Goal: Task Accomplishment & Management: Manage account settings

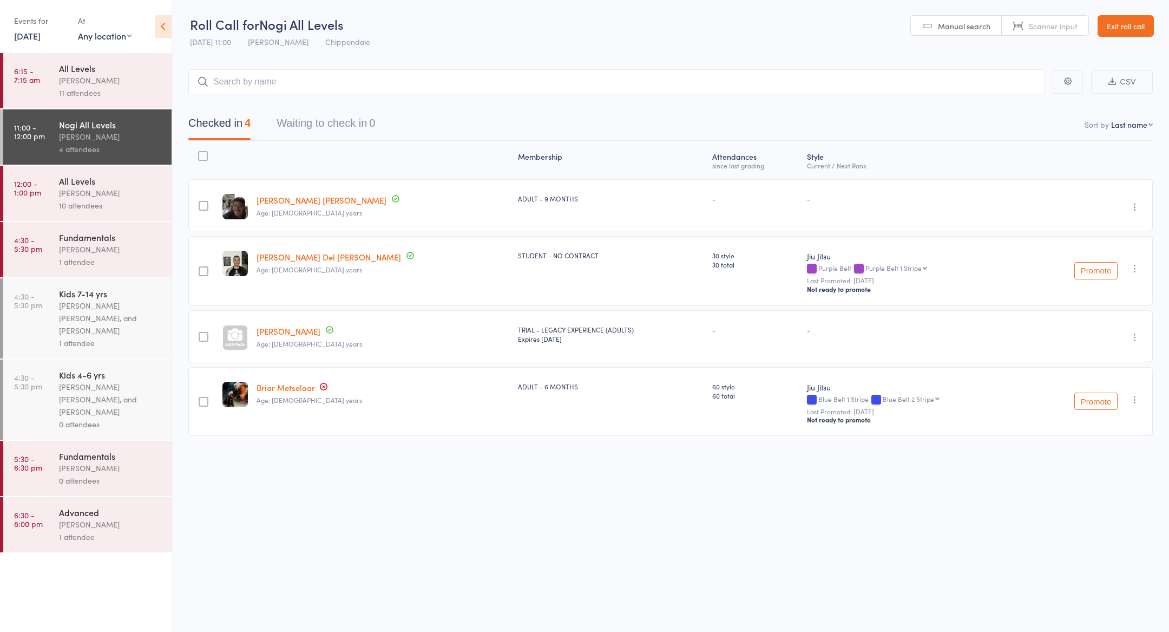
click at [1127, 24] on link "Exit roll call" at bounding box center [1126, 26] width 56 height 22
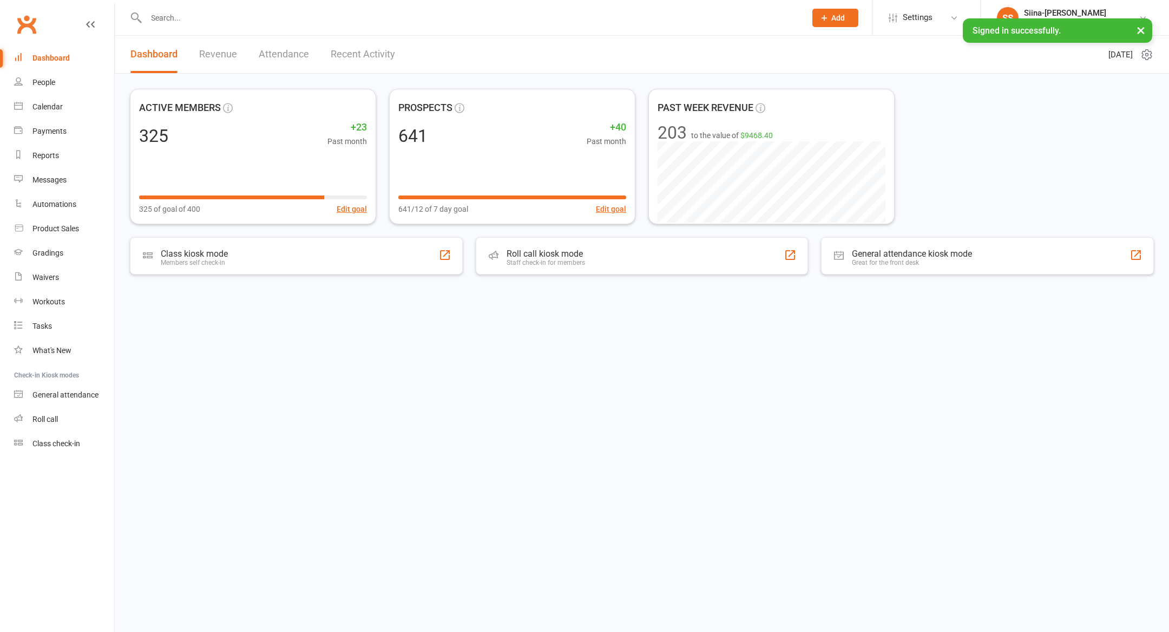
click at [169, 15] on input "text" at bounding box center [470, 17] width 655 height 15
click at [175, 17] on input "text" at bounding box center [470, 17] width 655 height 15
click at [1085, 5] on li "SS Siina-Karoliina Suominen Legacy Brazilian Jiu Jitsu Signed in as: Legacy Bra…" at bounding box center [1074, 17] width 189 height 35
click at [1085, 12] on div "Siina-[PERSON_NAME]" at bounding box center [1081, 13] width 115 height 10
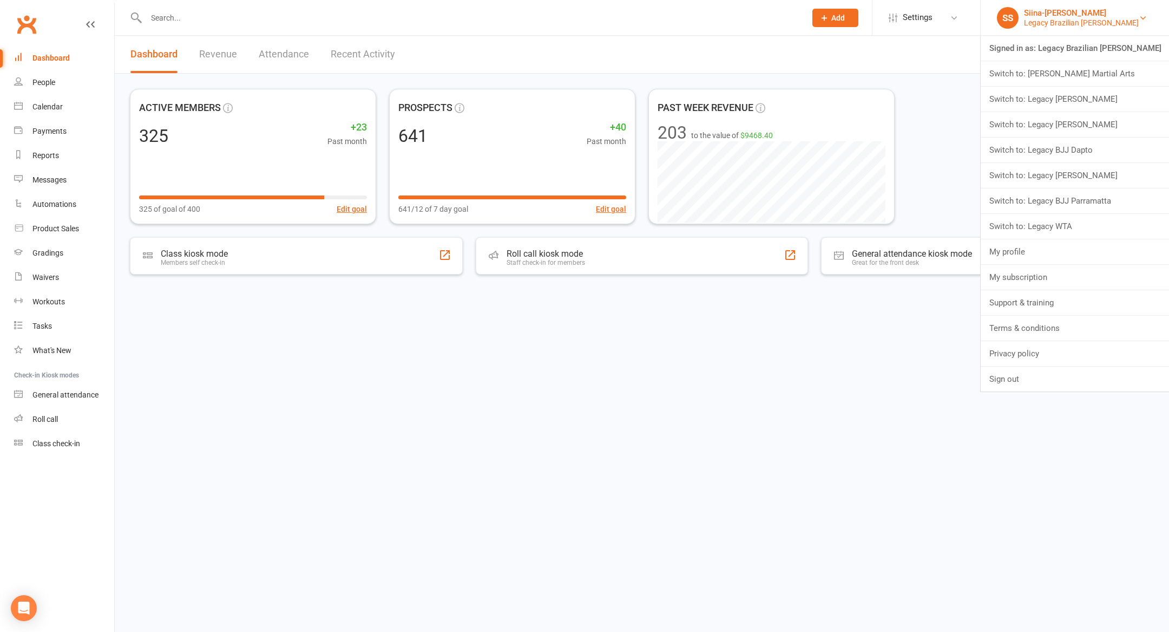
click at [1085, 12] on div "Siina-[PERSON_NAME]" at bounding box center [1081, 13] width 115 height 10
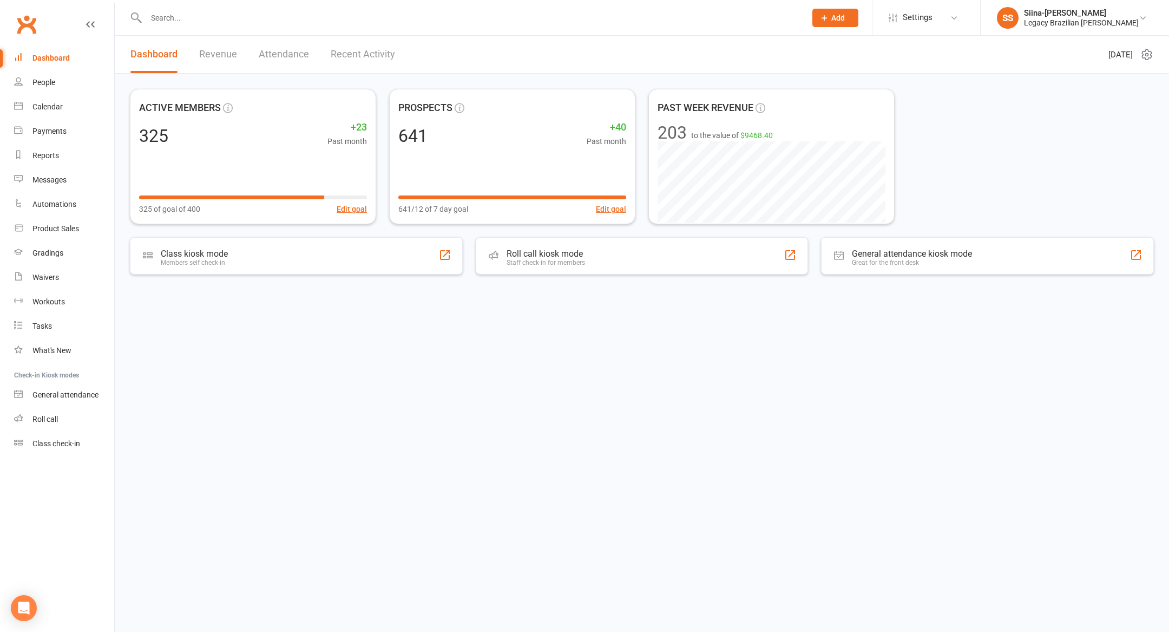
click at [317, 22] on input "text" at bounding box center [470, 17] width 655 height 15
click at [289, 23] on input "text" at bounding box center [470, 17] width 655 height 15
click at [86, 270] on link "Waivers" at bounding box center [64, 277] width 100 height 24
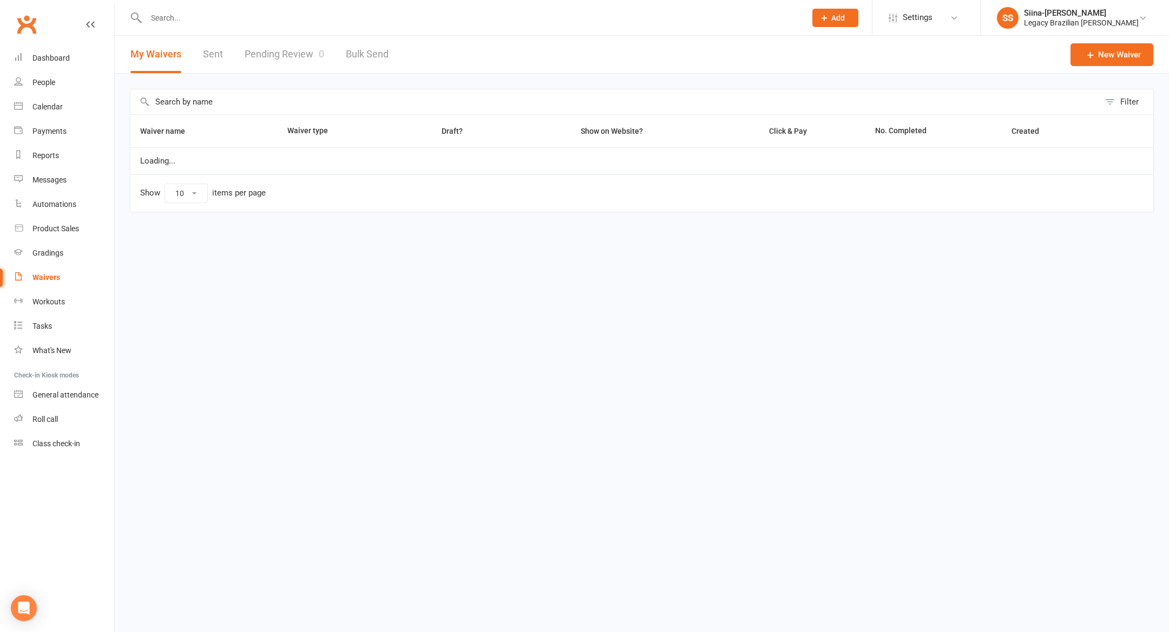
select select "50"
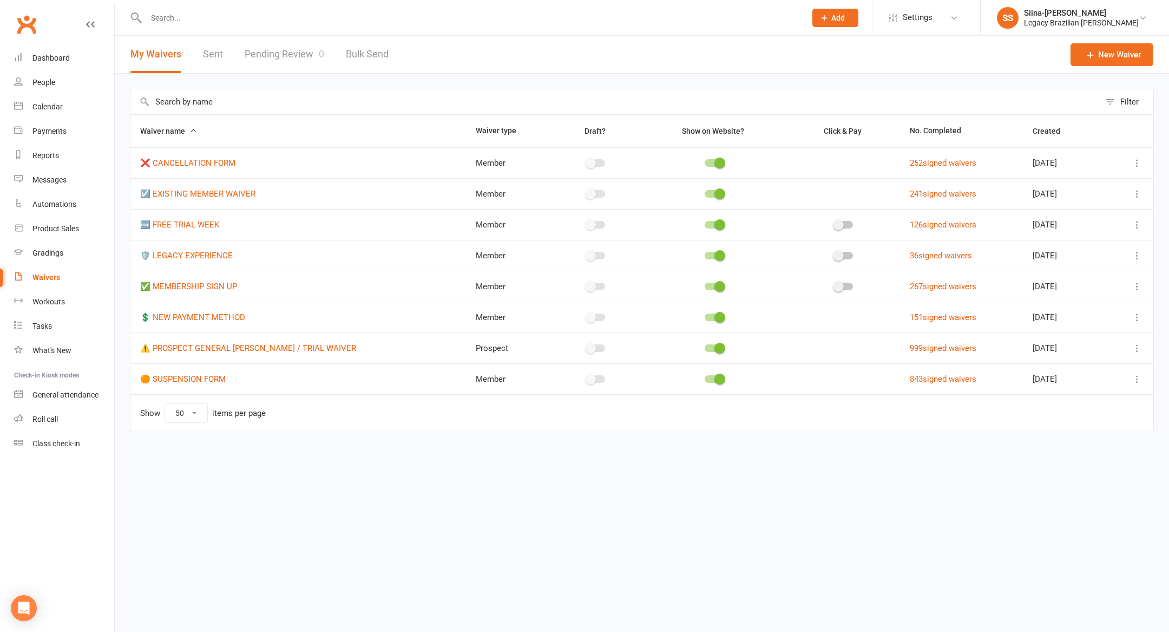
click at [121, 119] on div "Filter Waiver name Waiver type Draft? Show on Website? Click & Pay No. Complete…" at bounding box center [642, 268] width 1054 height 389
click at [237, 9] on div at bounding box center [464, 17] width 668 height 35
click at [237, 22] on input "text" at bounding box center [470, 17] width 655 height 15
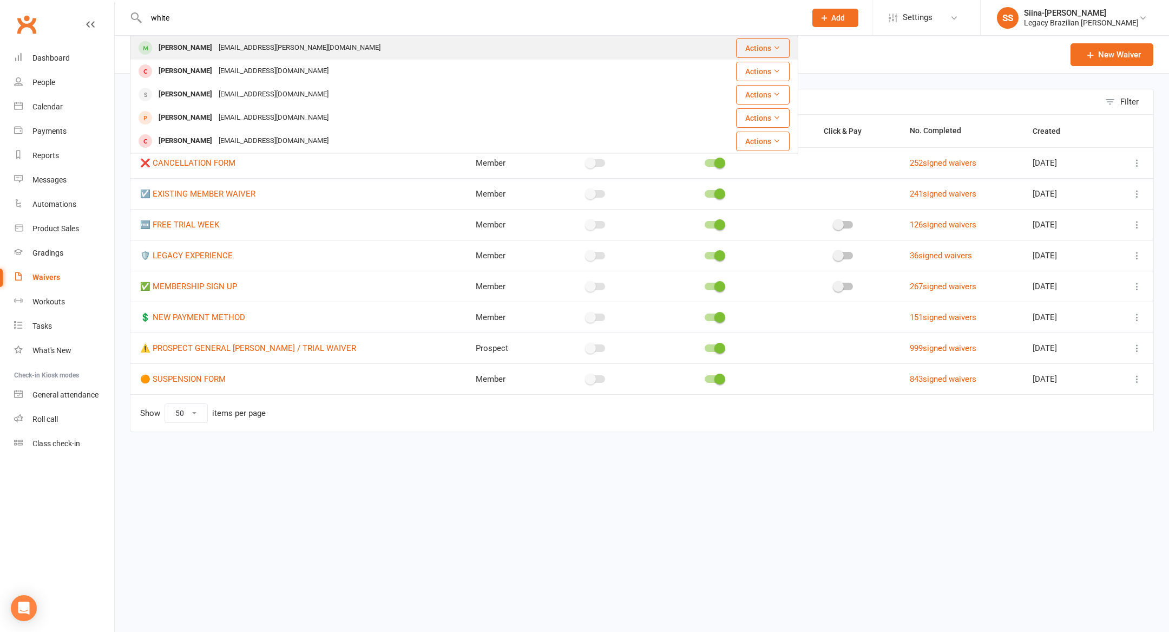
type input "white"
click at [248, 51] on div "louis.n.white@gmail.com" at bounding box center [299, 48] width 168 height 16
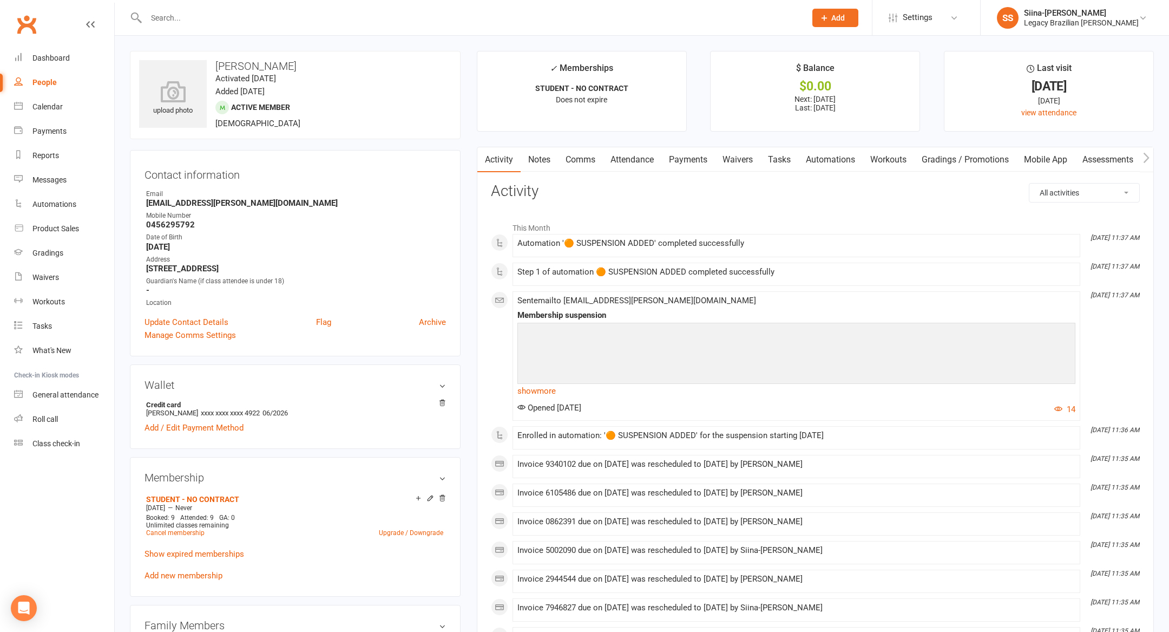
click at [701, 157] on link "Payments" at bounding box center [688, 159] width 54 height 25
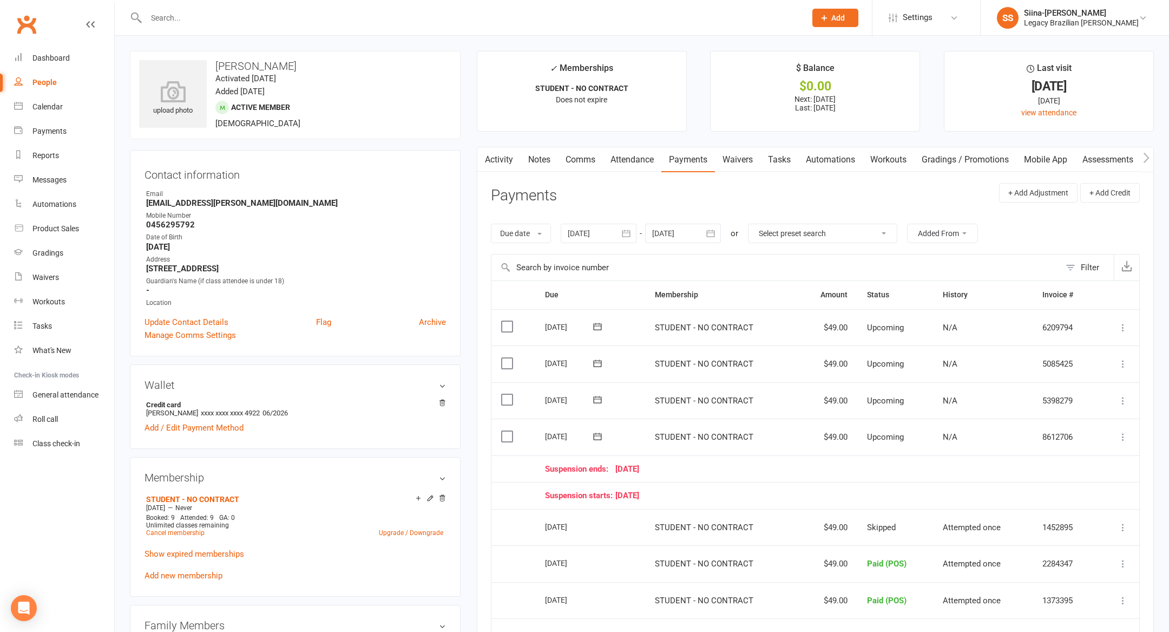
click at [746, 154] on link "Waivers" at bounding box center [737, 159] width 45 height 25
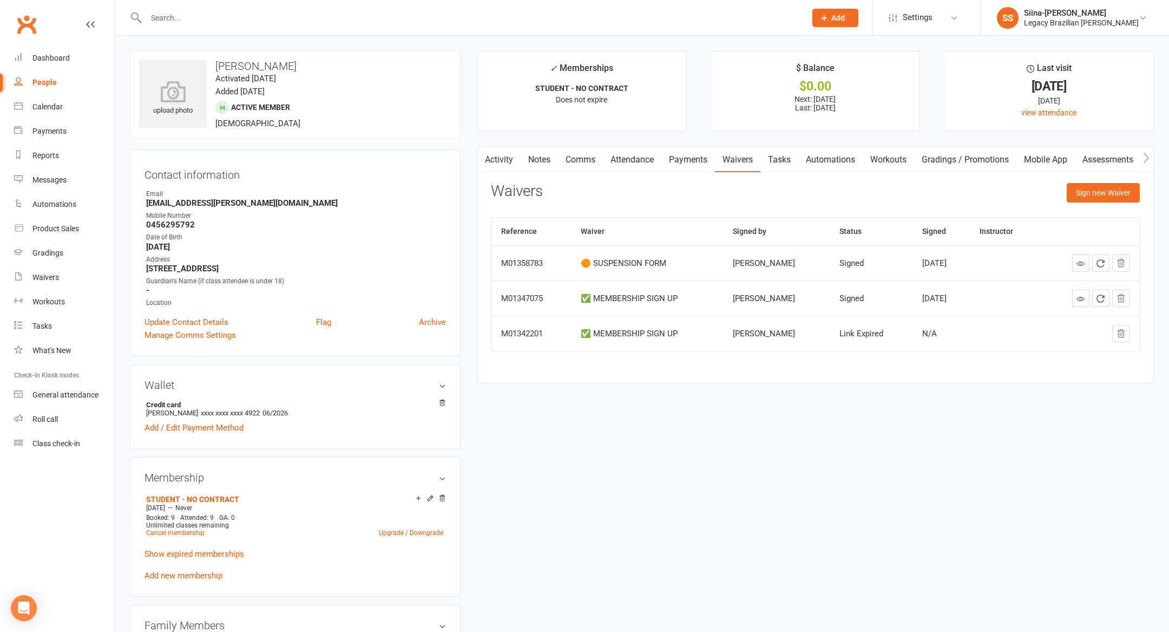
click at [351, 14] on input "text" at bounding box center [470, 17] width 655 height 15
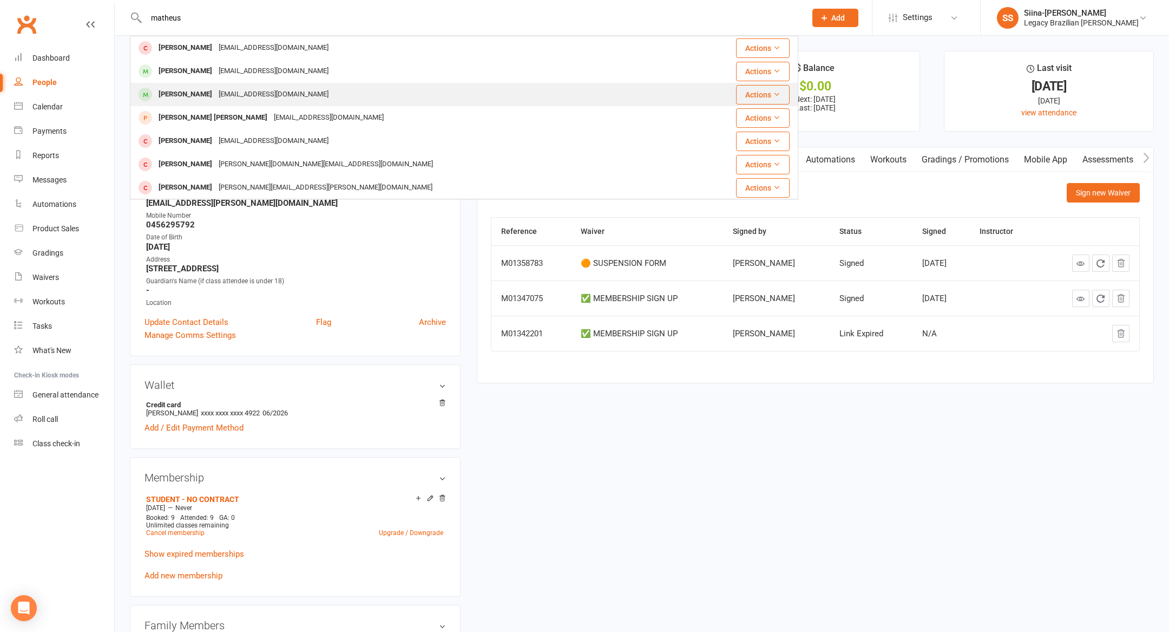
type input "matheus"
click at [306, 89] on div "Paulo Miranda Maddumatheus@gmail.com" at bounding box center [408, 94] width 555 height 22
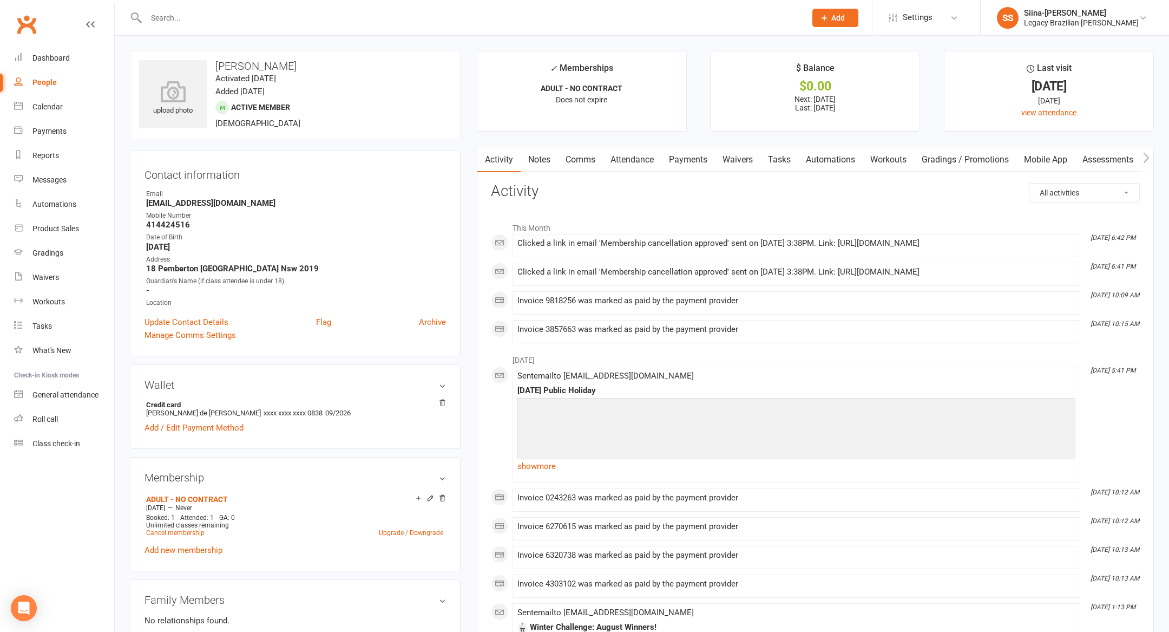
click at [686, 156] on link "Payments" at bounding box center [688, 159] width 54 height 25
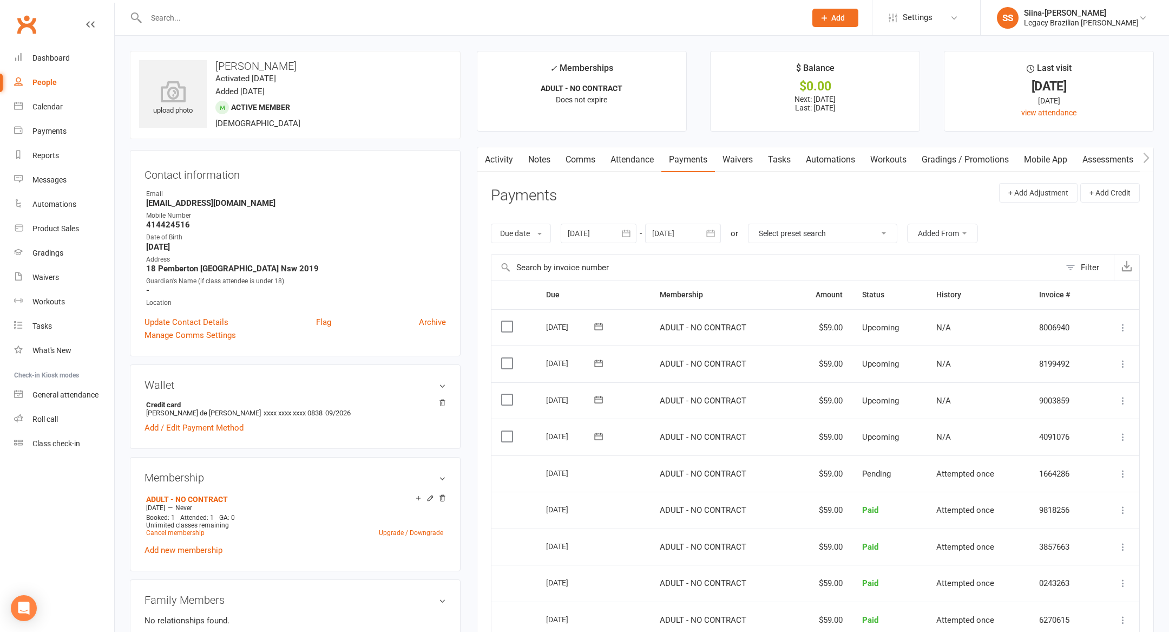
click at [471, 267] on main "✓ Memberships ADULT - NO CONTRACT Does not expire $ Balance $0.00 Next: 20 Oct …" at bounding box center [815, 444] width 693 height 787
click at [744, 161] on link "Waivers" at bounding box center [737, 159] width 45 height 25
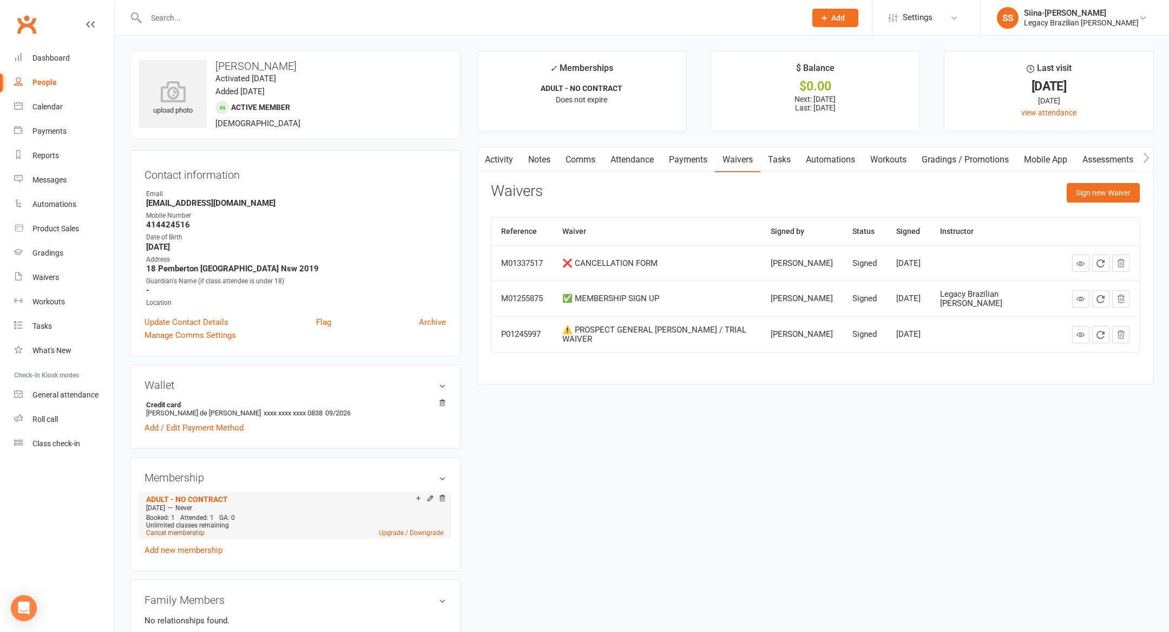
click at [176, 529] on link "Cancel membership" at bounding box center [175, 533] width 58 height 8
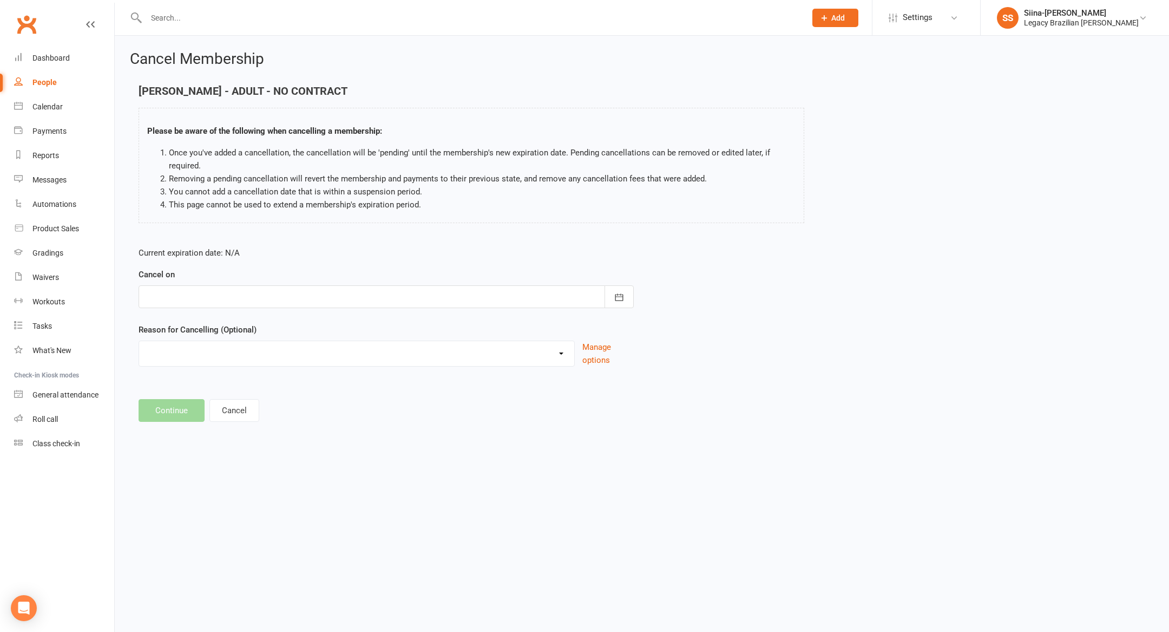
click at [351, 296] on div at bounding box center [386, 296] width 495 height 23
click at [208, 405] on span "13" at bounding box center [206, 406] width 9 height 9
type input "13 Oct 2025"
click at [194, 363] on div "Change to casual classes Financial reasons Illness Injury Lost interest Members…" at bounding box center [357, 353] width 436 height 26
click at [185, 357] on select "Change to casual classes Financial reasons Illness Injury Lost interest Members…" at bounding box center [356, 352] width 435 height 22
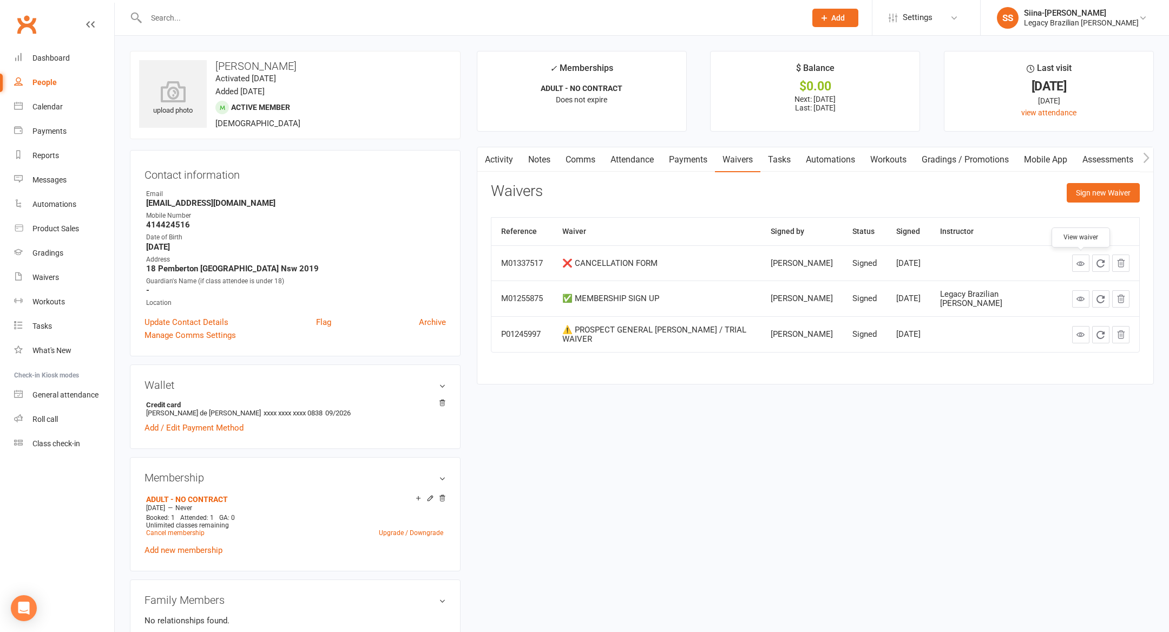
click at [1081, 261] on icon at bounding box center [1081, 263] width 8 height 8
click at [170, 532] on link "Cancel membership" at bounding box center [175, 533] width 58 height 8
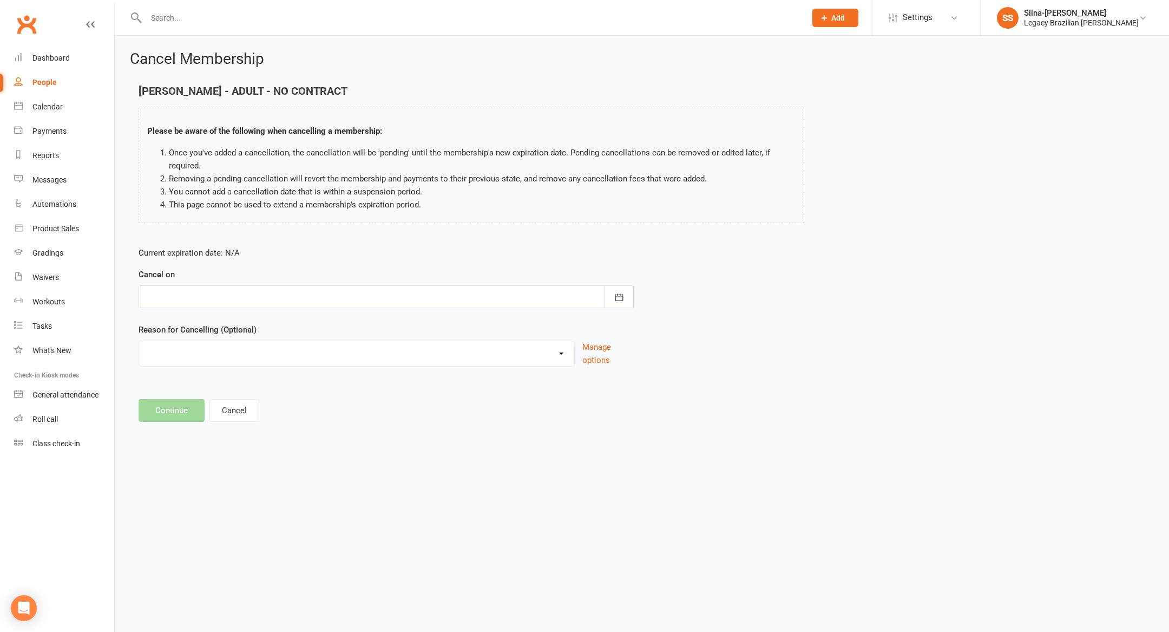
click at [233, 305] on div at bounding box center [386, 296] width 495 height 23
click at [201, 413] on button "13" at bounding box center [206, 405] width 23 height 19
type input "13 Oct 2025"
click at [202, 356] on select "Change to casual classes Financial reasons Illness Injury Lost interest Members…" at bounding box center [356, 352] width 435 height 22
select select "10"
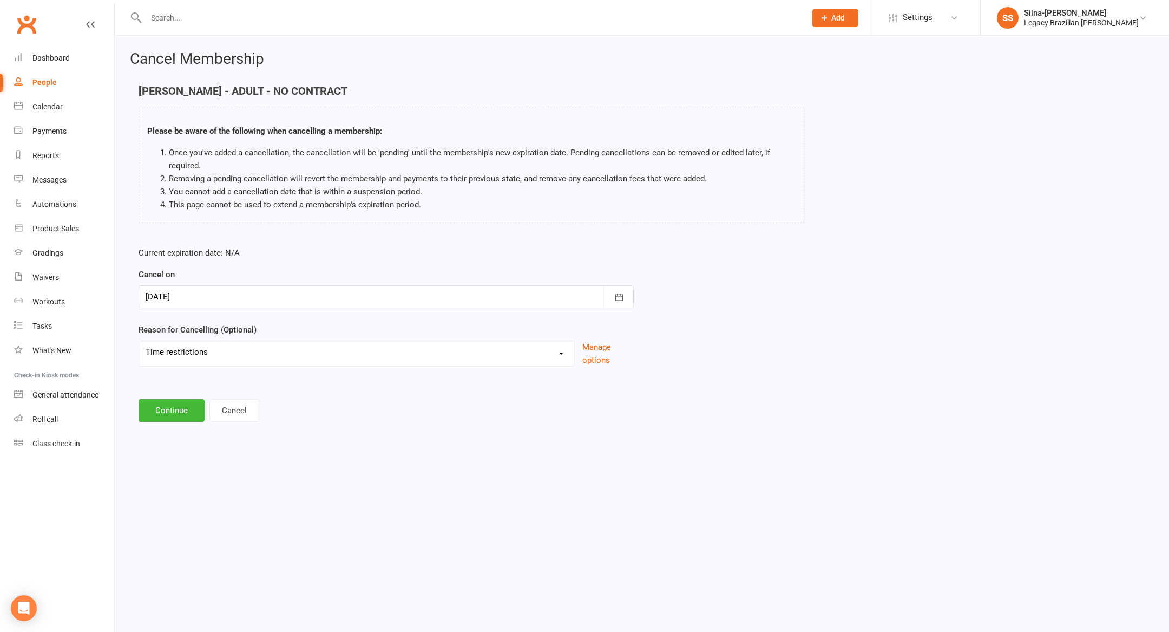
click at [139, 341] on select "Change to casual classes Financial reasons Illness Injury Lost interest Members…" at bounding box center [356, 352] width 435 height 22
click at [158, 405] on button "Continue" at bounding box center [172, 410] width 66 height 23
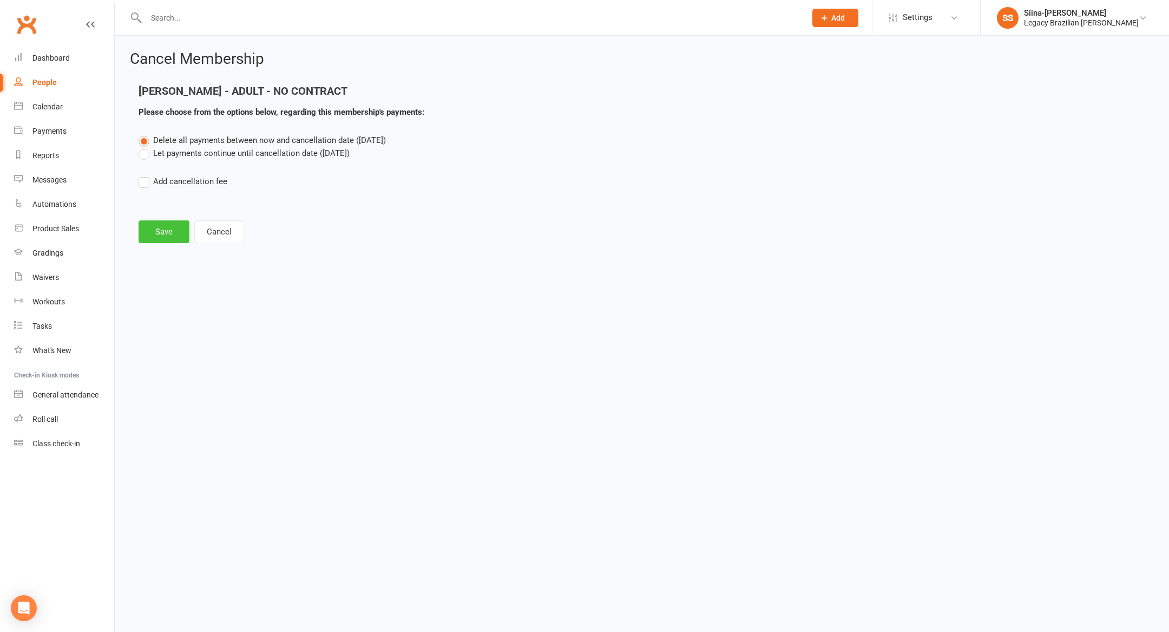
click at [169, 231] on button "Save" at bounding box center [164, 231] width 51 height 23
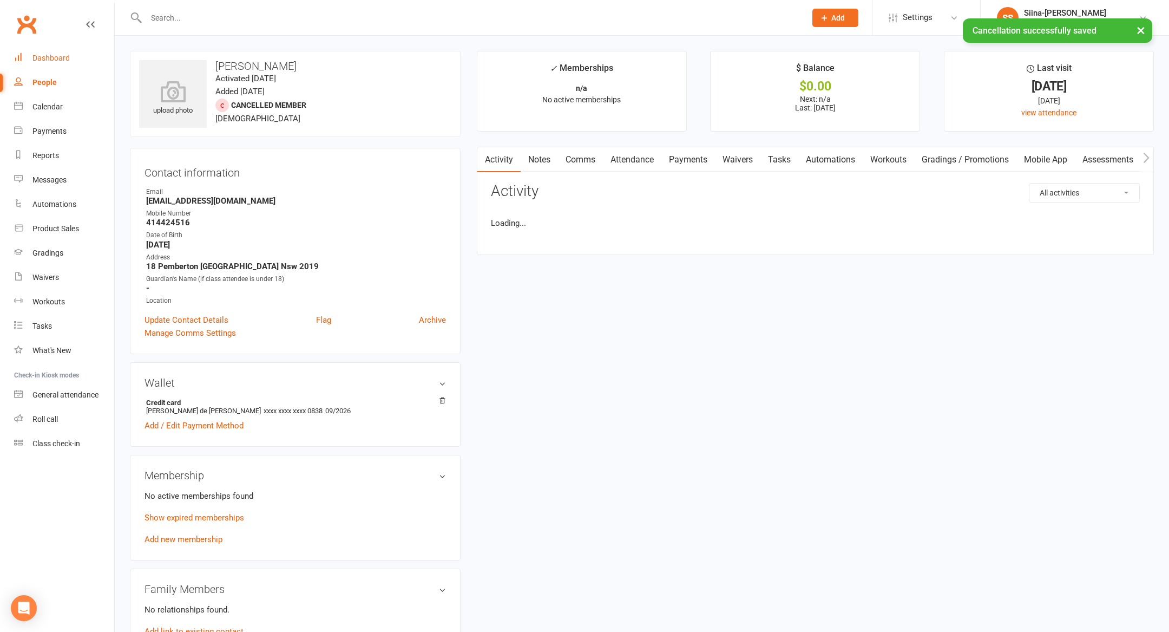
click at [62, 59] on div "Dashboard" at bounding box center [50, 58] width 37 height 9
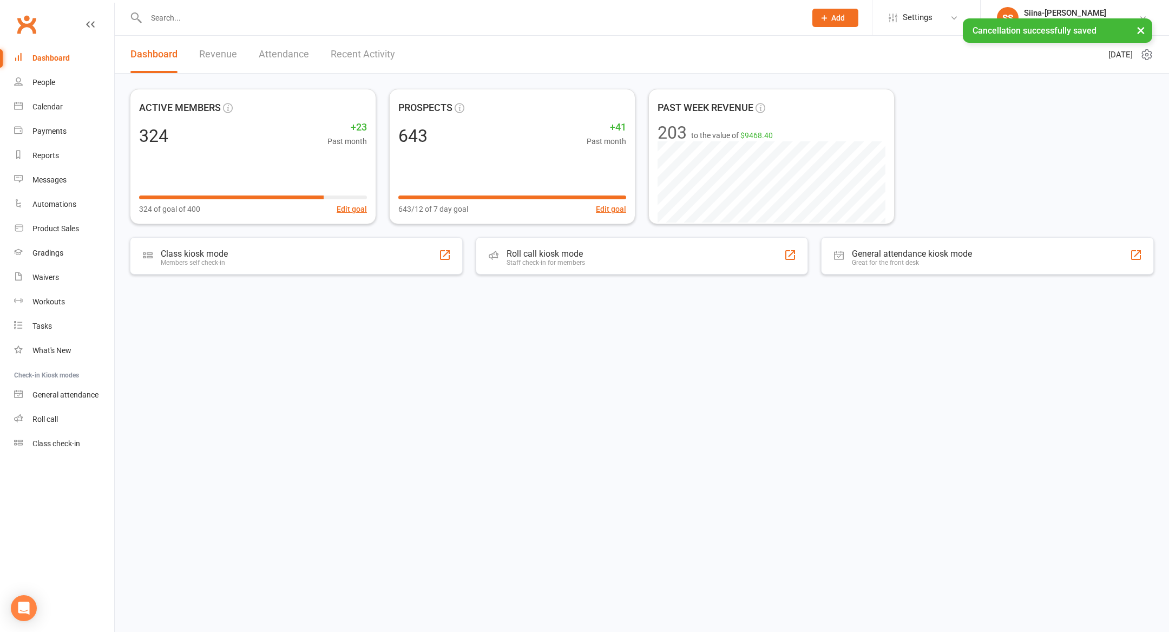
click at [127, 82] on div "ACTIVE MEMBERS 324 +23 Past month 324 of goal of 400 Edit goal PROSPECTS 643 +4…" at bounding box center [642, 194] width 1054 height 240
click at [226, 18] on input "text" at bounding box center [470, 17] width 655 height 15
click at [1122, 19] on div "Legacy Brazilian Jiu Jitsu" at bounding box center [1081, 23] width 115 height 10
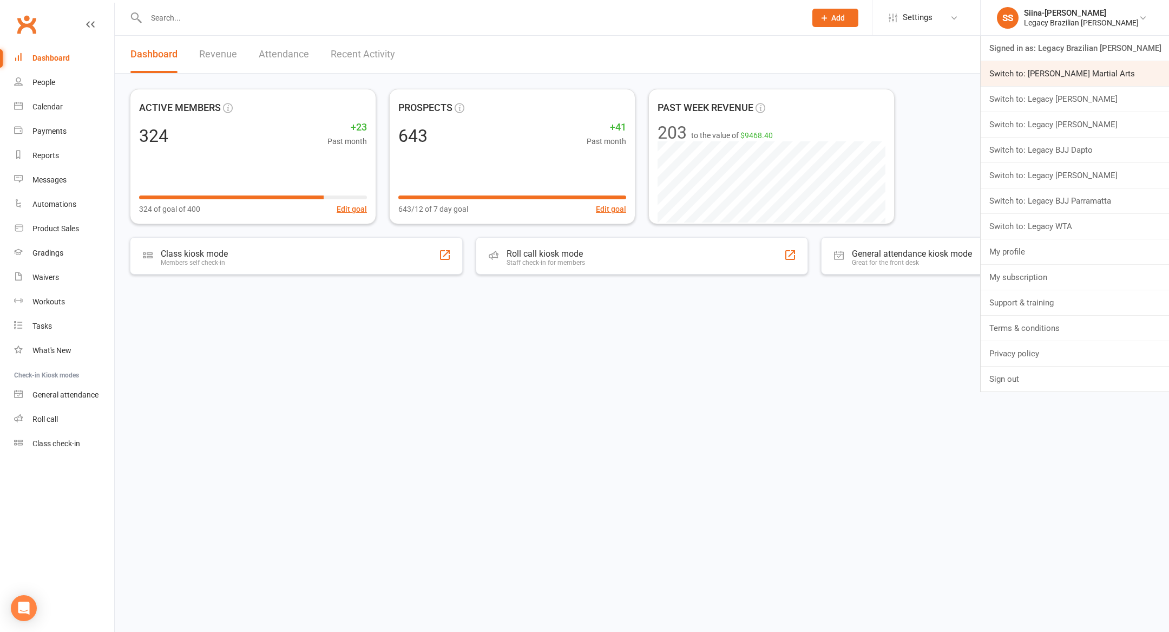
click at [1088, 71] on link "Switch to: Jin Wu Koon Martial Arts" at bounding box center [1075, 73] width 188 height 25
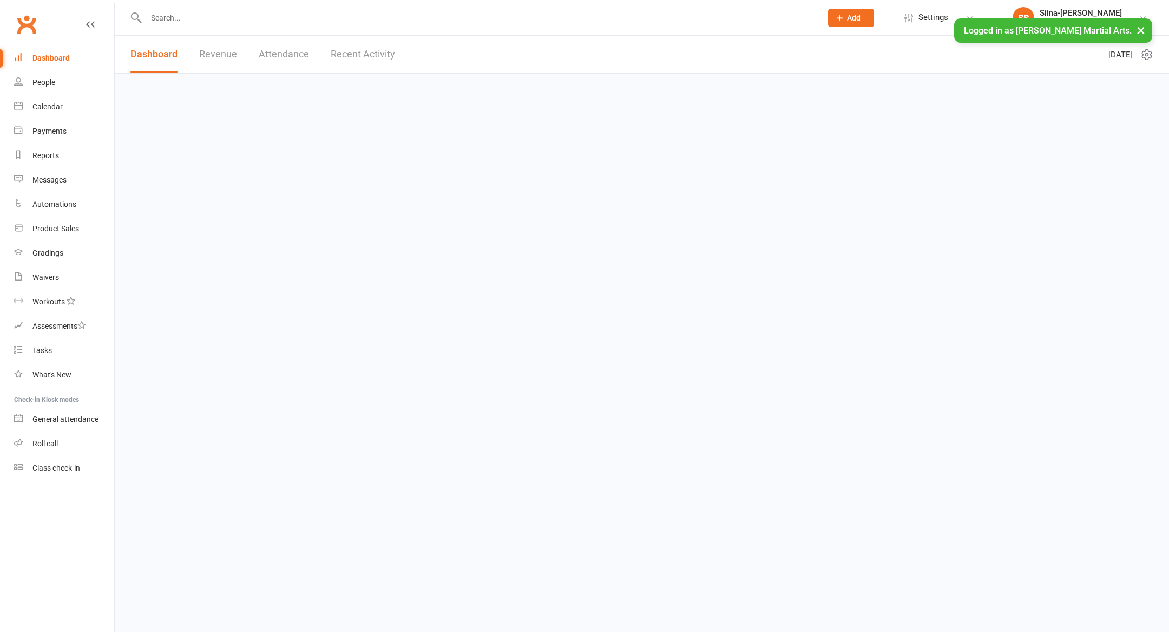
click at [214, 19] on input "text" at bounding box center [478, 17] width 671 height 15
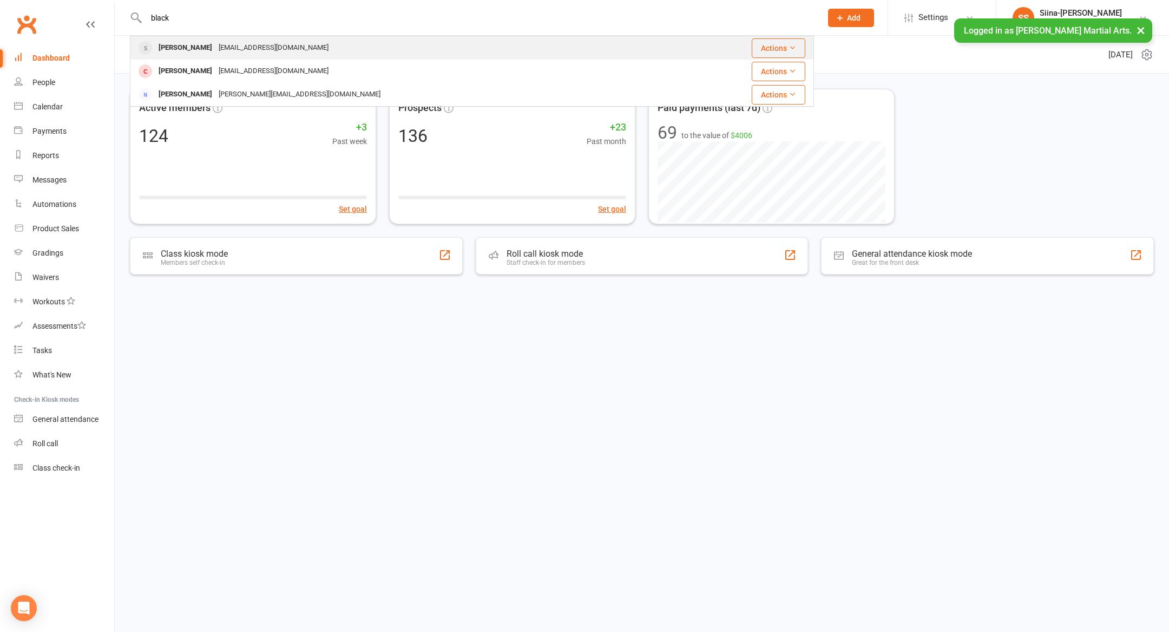
type input "black"
click at [228, 53] on div "Blackiepoo@yahoo.fr" at bounding box center [273, 48] width 116 height 16
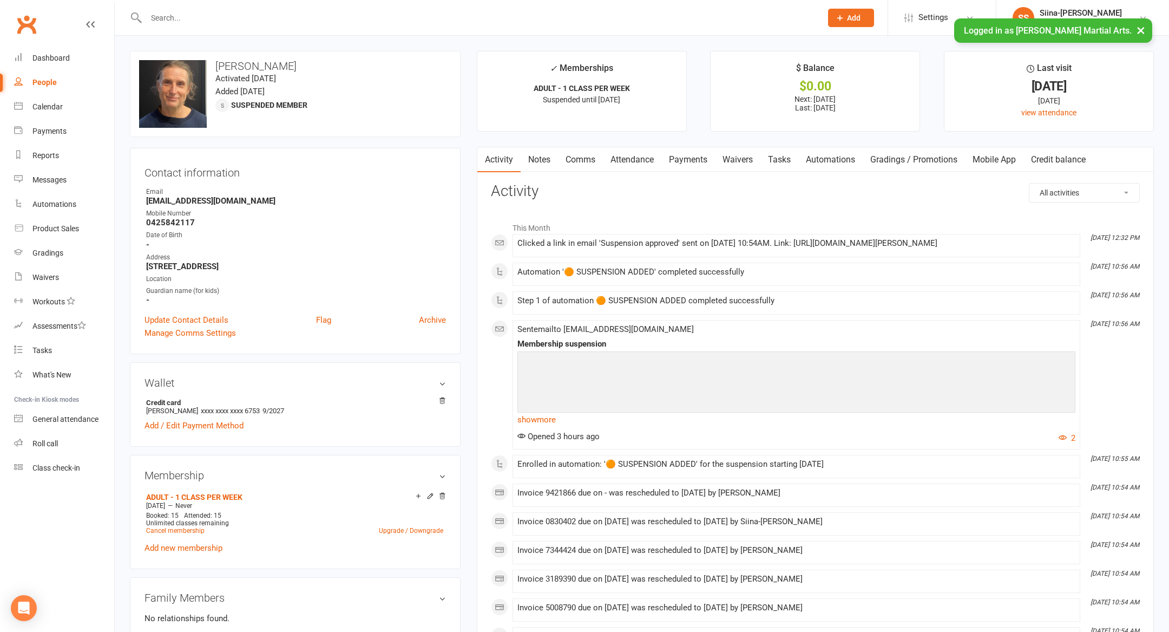
click at [741, 154] on link "Waivers" at bounding box center [737, 159] width 45 height 25
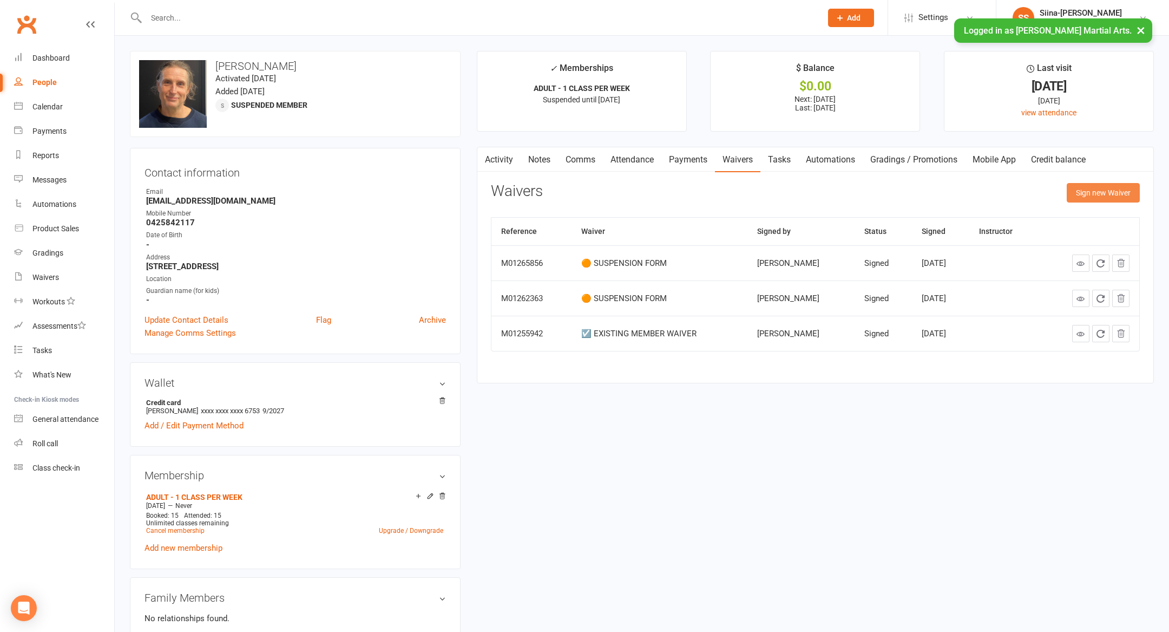
click at [1090, 198] on button "Sign new Waiver" at bounding box center [1103, 192] width 73 height 19
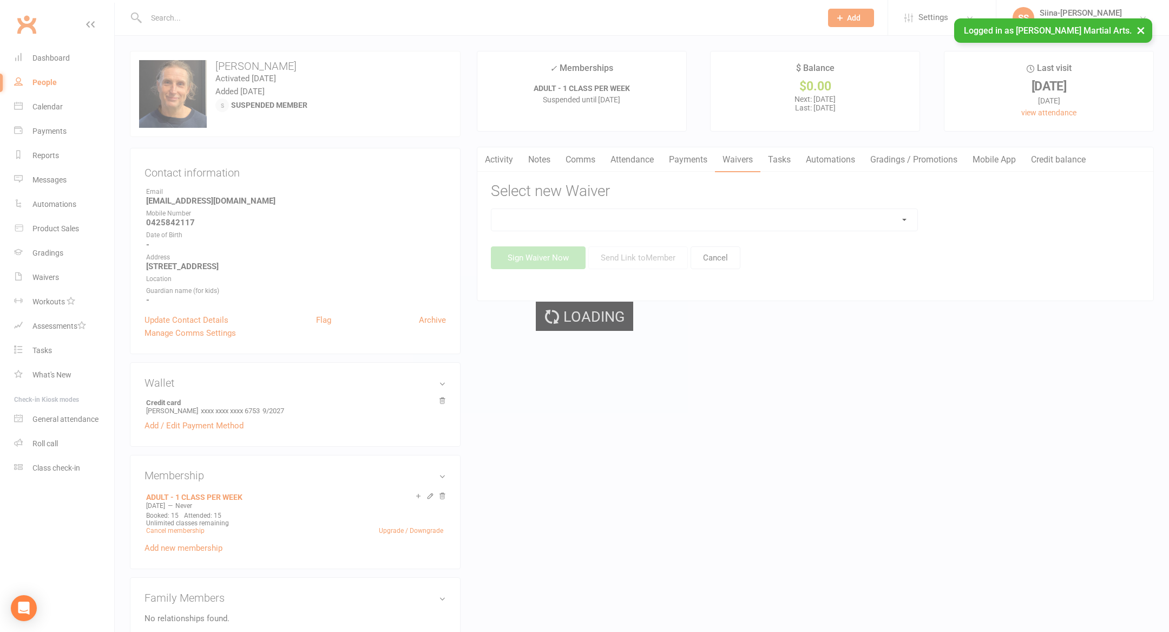
click at [822, 209] on select at bounding box center [704, 220] width 427 height 22
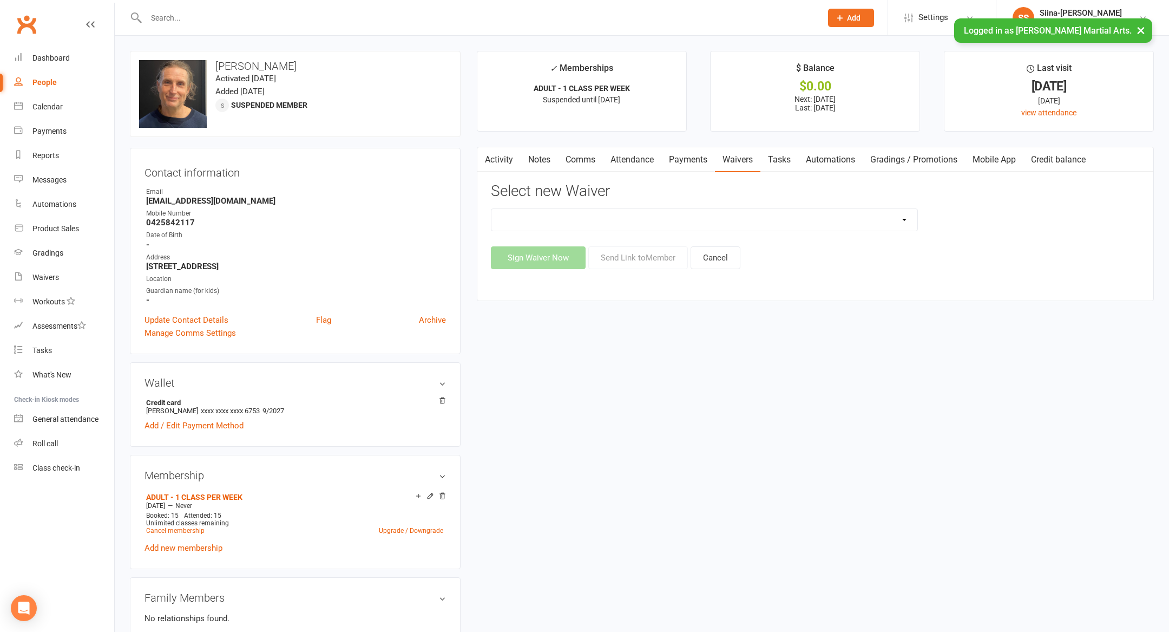
click at [730, 160] on link "Waivers" at bounding box center [737, 159] width 45 height 25
click at [707, 256] on button "Cancel" at bounding box center [716, 257] width 50 height 23
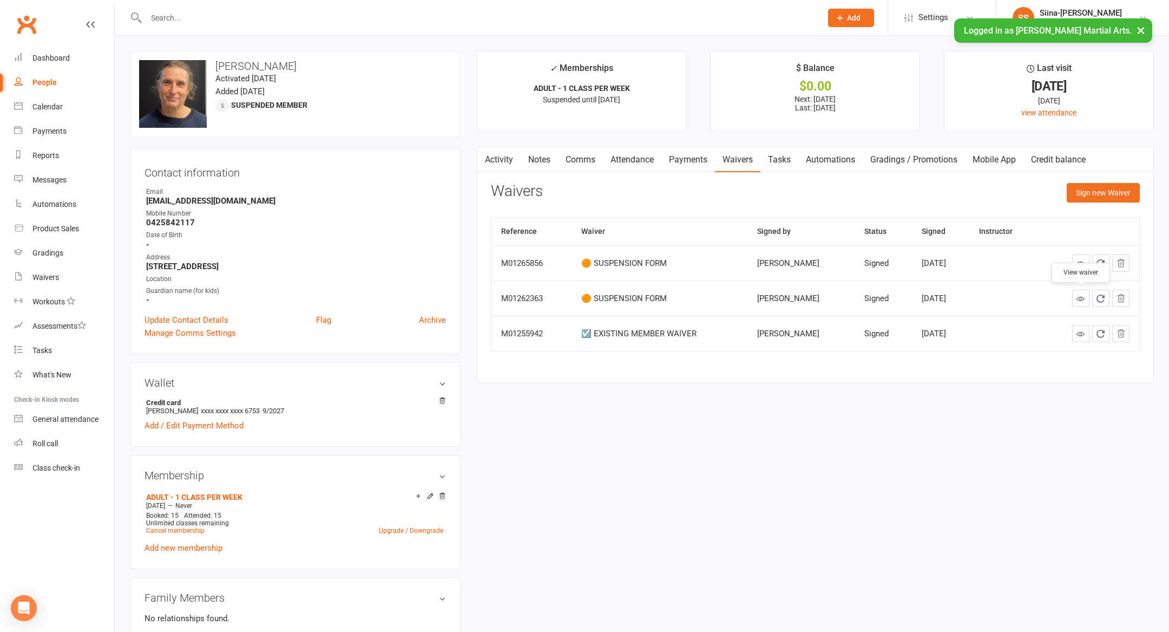
click at [1080, 299] on icon at bounding box center [1081, 298] width 8 height 8
click at [1110, 189] on button "Sign new Waiver" at bounding box center [1103, 192] width 73 height 19
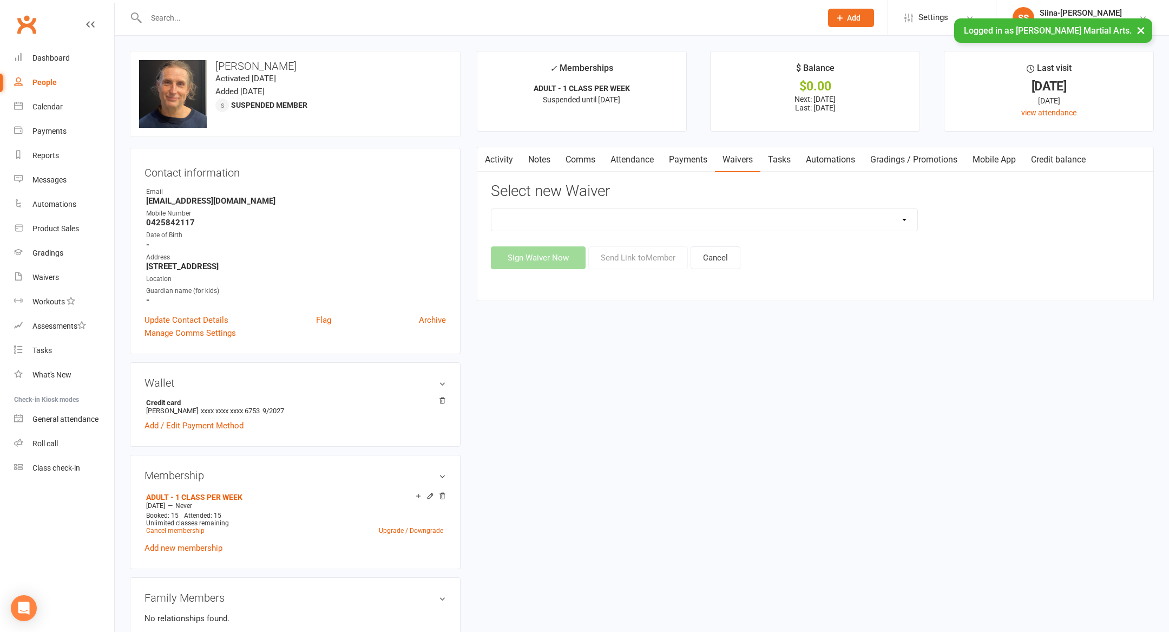
click at [916, 218] on select "💲 ADD PAYMENT METHOD FOR CASUALS ❌ CANCELLATION FORM ☑️ EXISTING MEMBER WAIVER …" at bounding box center [704, 220] width 427 height 22
select select "13783"
click at [491, 209] on select "💲 ADD PAYMENT METHOD FOR CASUALS ❌ CANCELLATION FORM ☑️ EXISTING MEMBER WAIVER …" at bounding box center [704, 220] width 427 height 22
click at [631, 254] on button "Send Link to Member" at bounding box center [638, 257] width 100 height 23
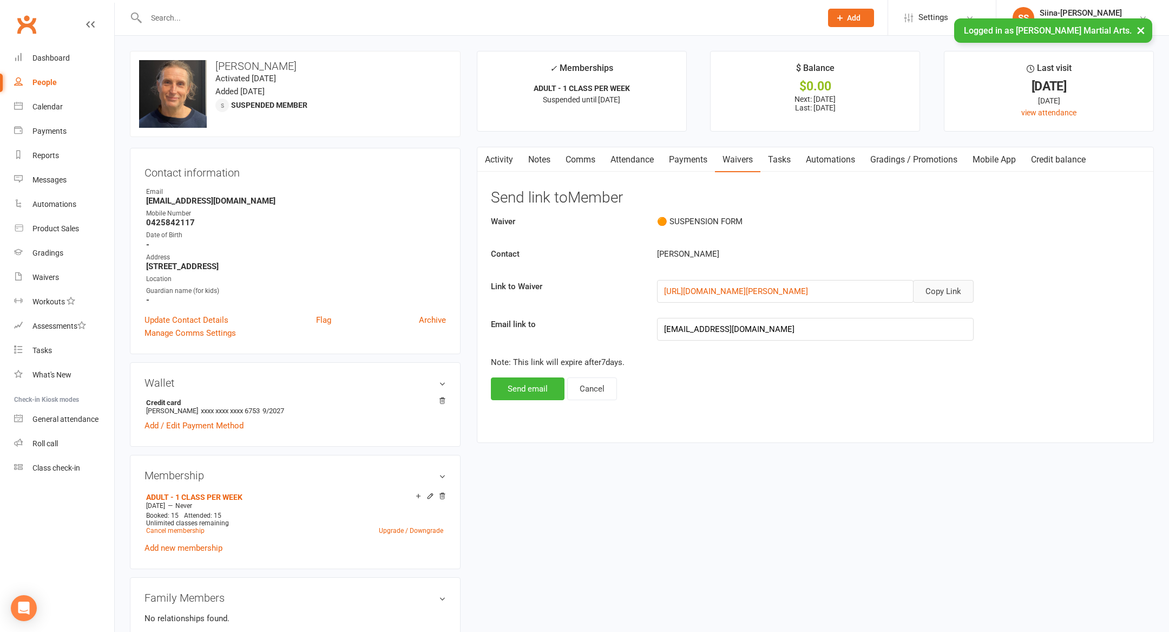
click at [941, 300] on button "Copy Link" at bounding box center [943, 291] width 61 height 23
click at [312, 15] on input "text" at bounding box center [478, 17] width 671 height 15
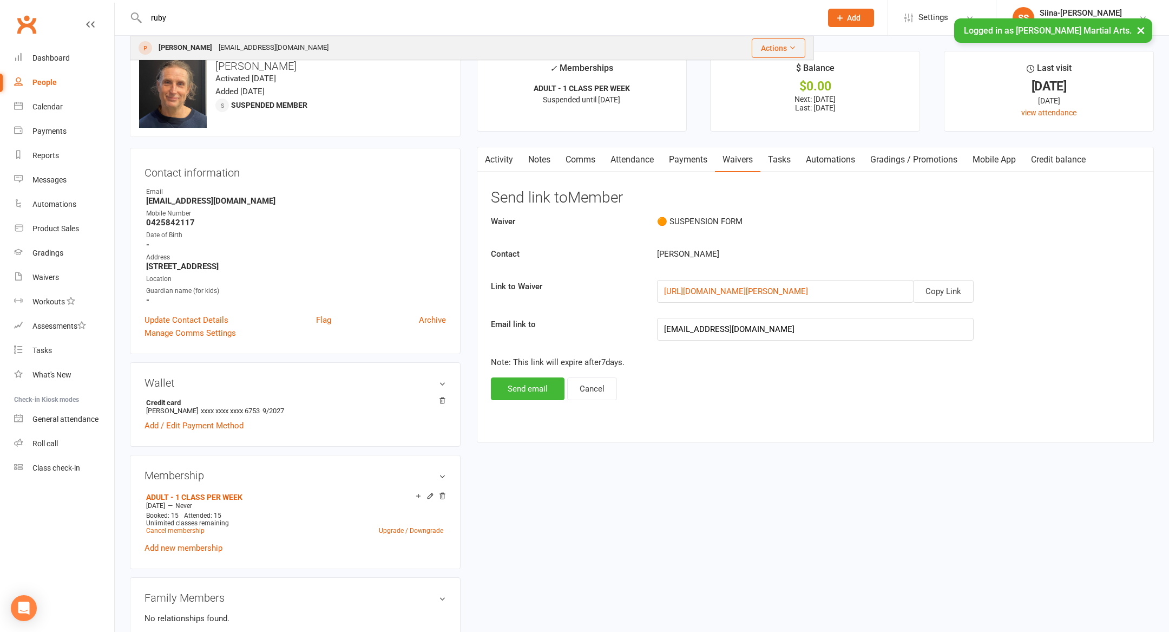
type input "ruby"
click at [306, 41] on div "Ruby Chen rubyc@outlook.co.nz" at bounding box center [392, 48] width 523 height 22
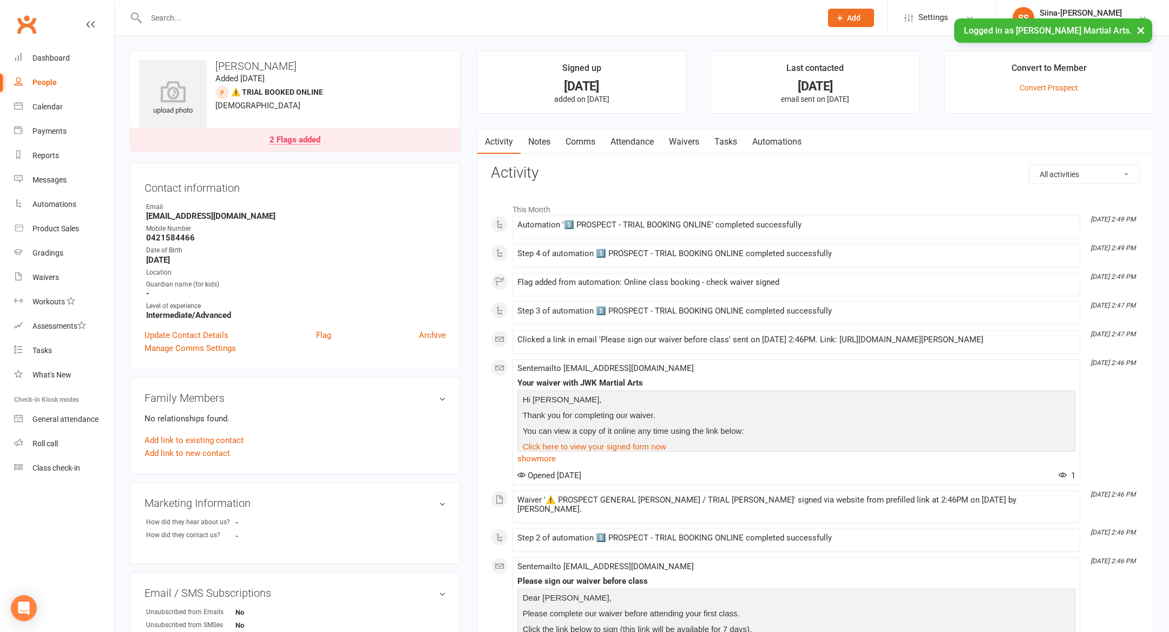
click at [670, 141] on link "Waivers" at bounding box center [683, 141] width 45 height 25
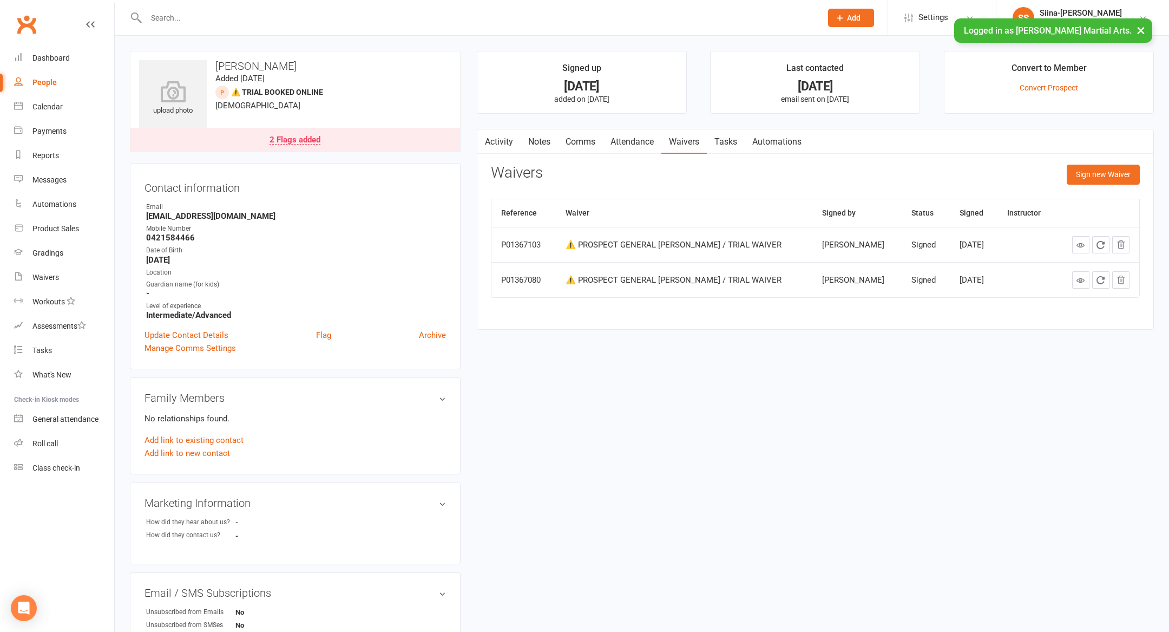
click at [298, 137] on div "2 Flags added" at bounding box center [295, 140] width 51 height 9
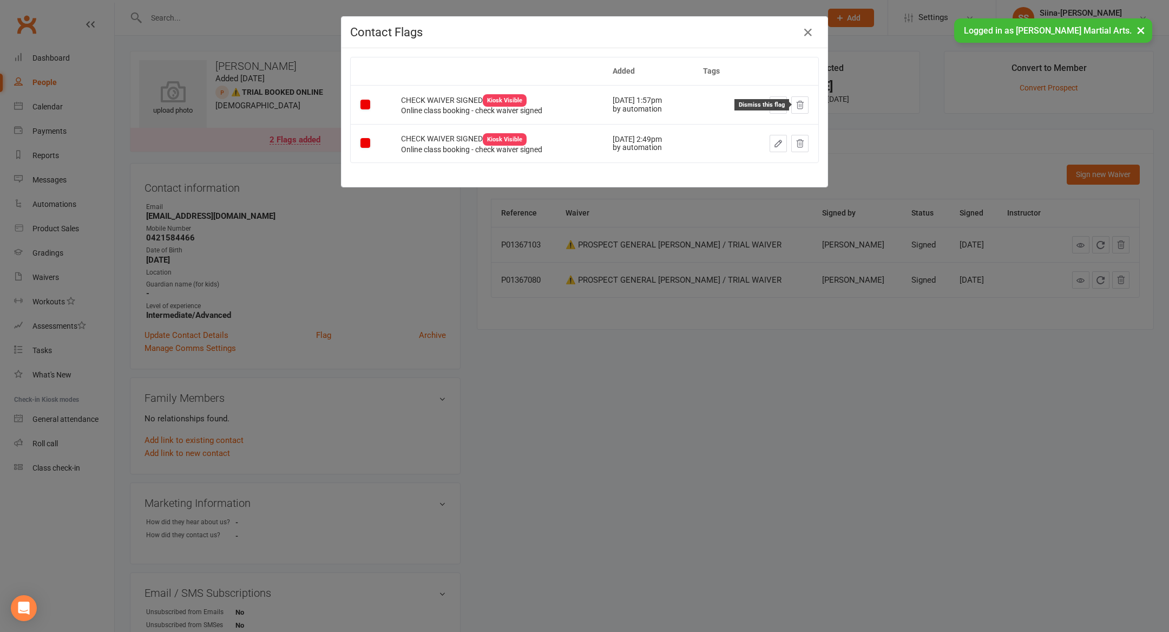
click at [801, 101] on icon at bounding box center [800, 105] width 10 height 10
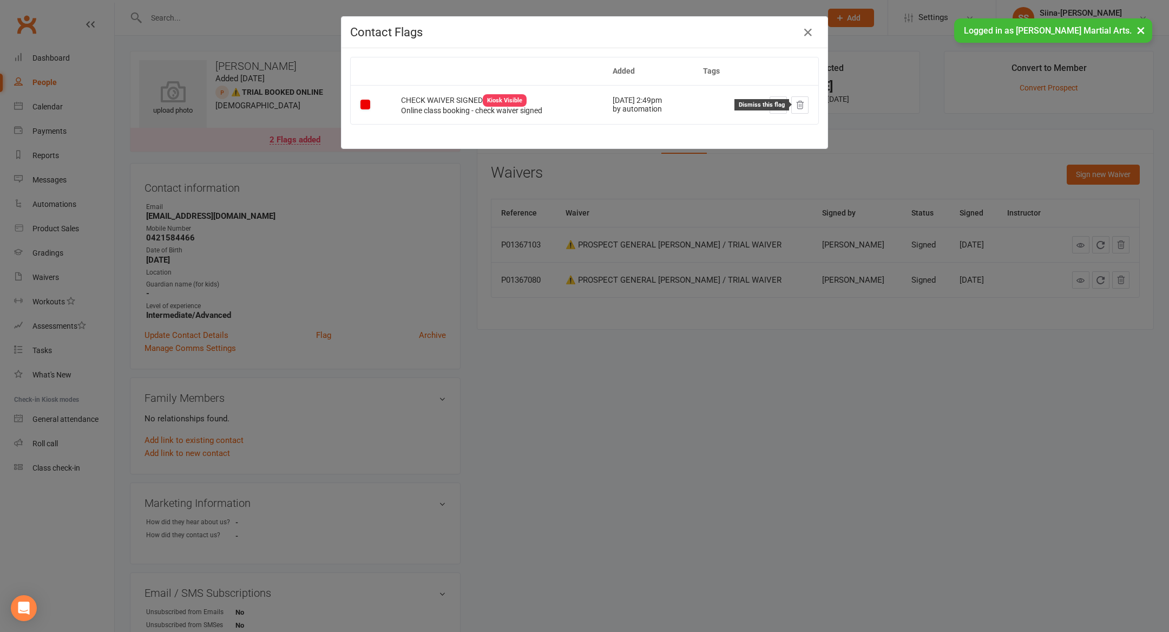
click at [798, 106] on icon at bounding box center [800, 105] width 10 height 10
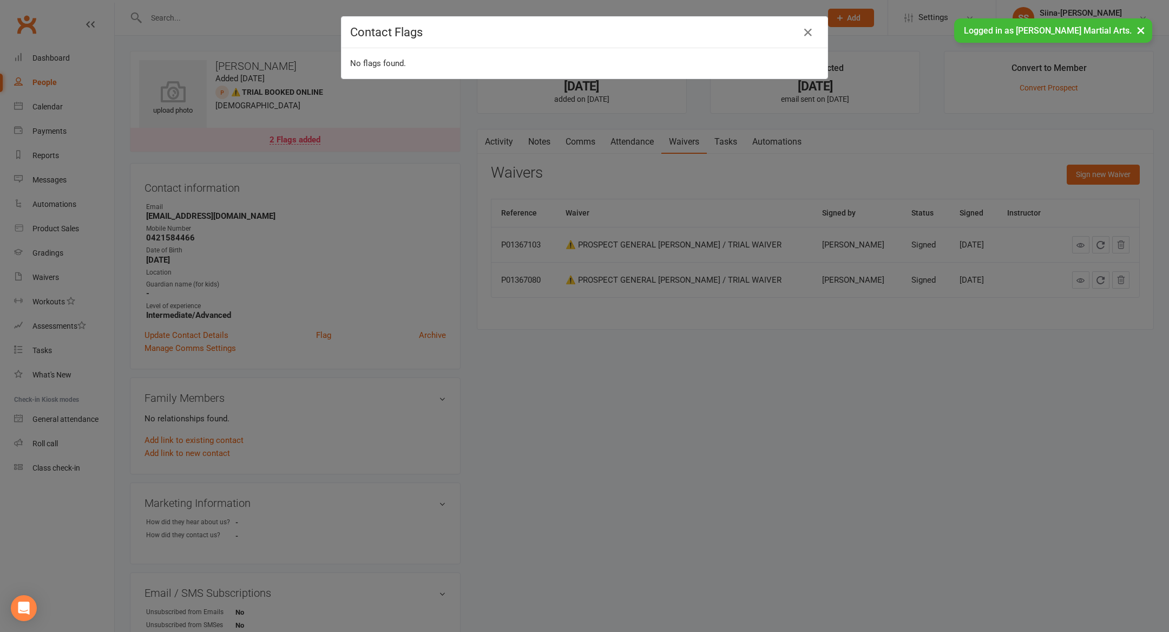
click at [227, 198] on div "Contact Flags No flags found." at bounding box center [584, 316] width 1169 height 632
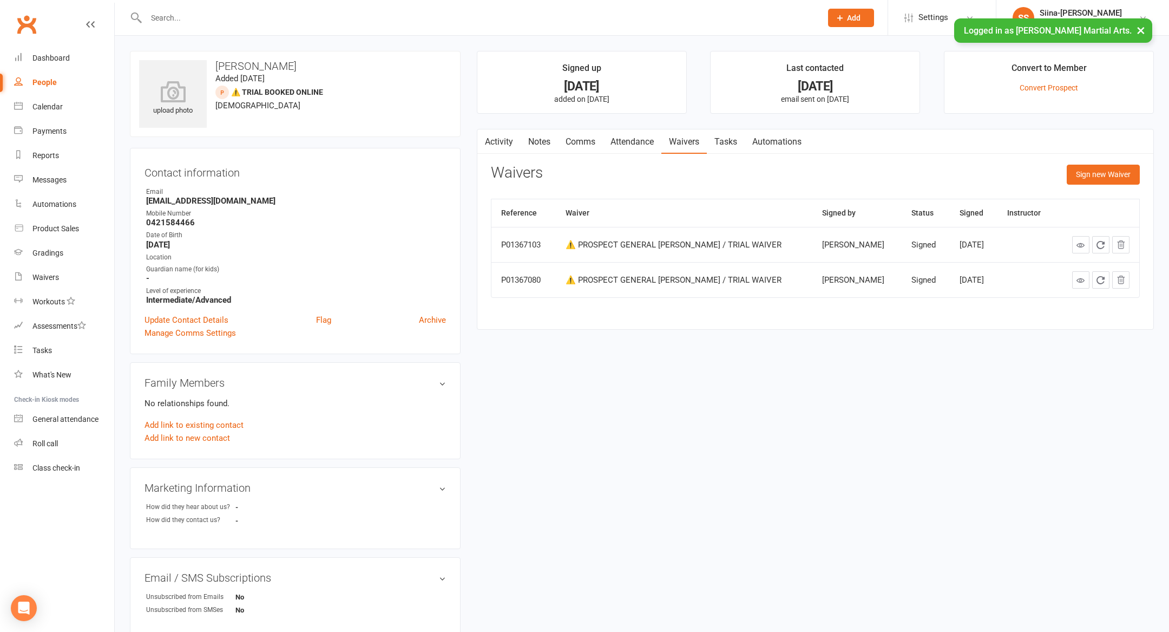
click at [507, 147] on link "Activity" at bounding box center [498, 141] width 43 height 25
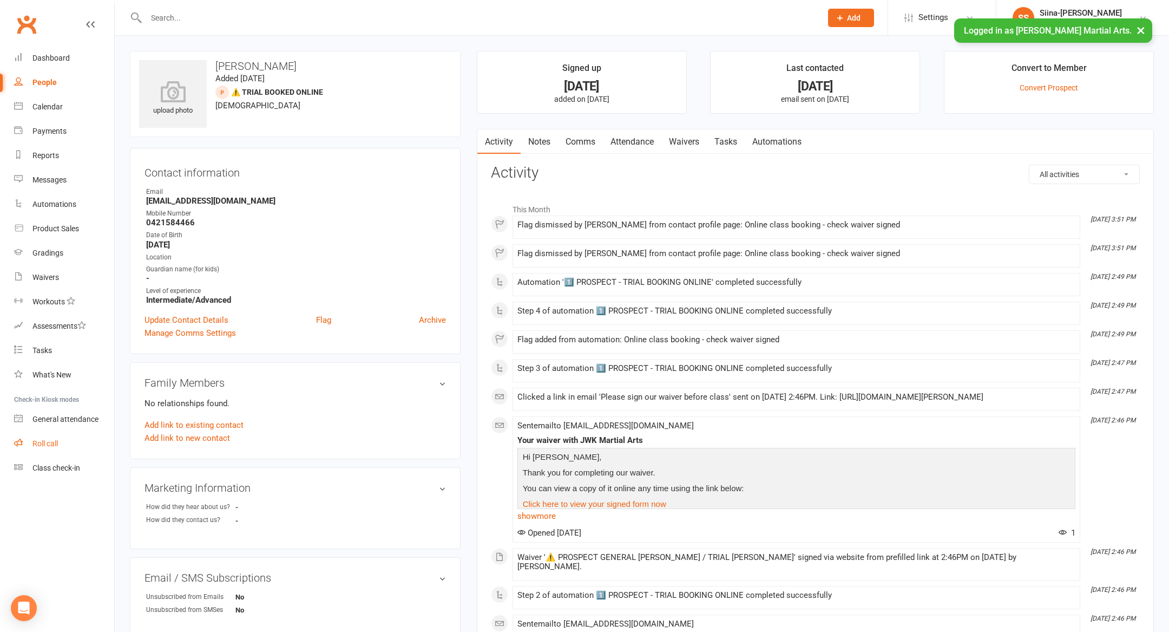
click at [45, 441] on div "Roll call" at bounding box center [44, 443] width 25 height 9
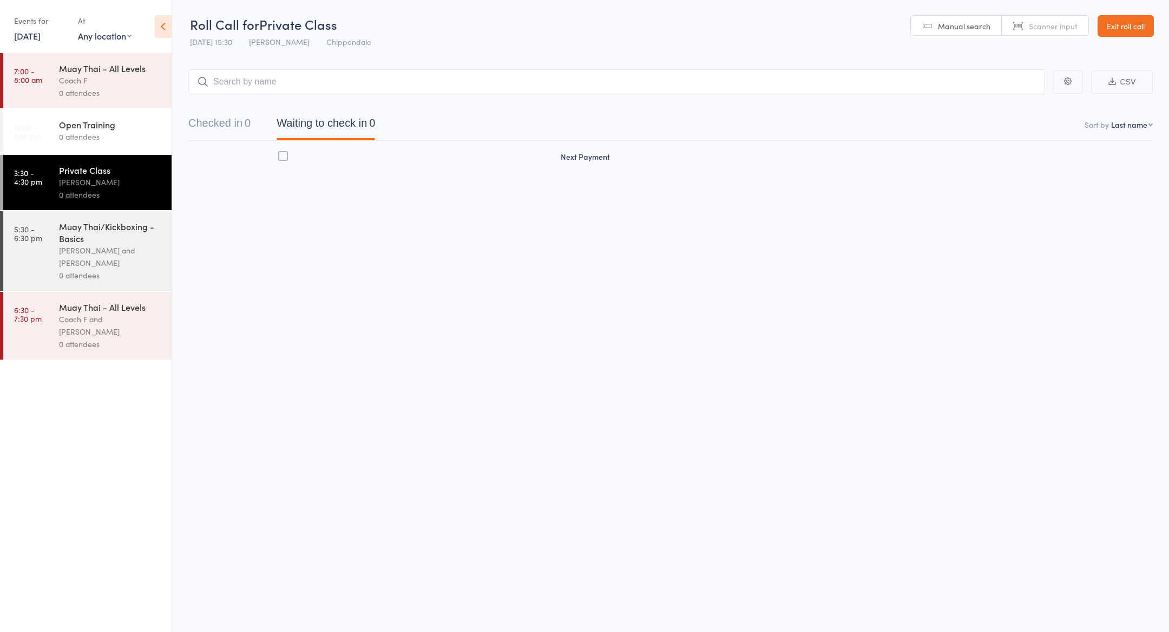
click at [27, 32] on link "13 Oct, 2025" at bounding box center [27, 36] width 27 height 12
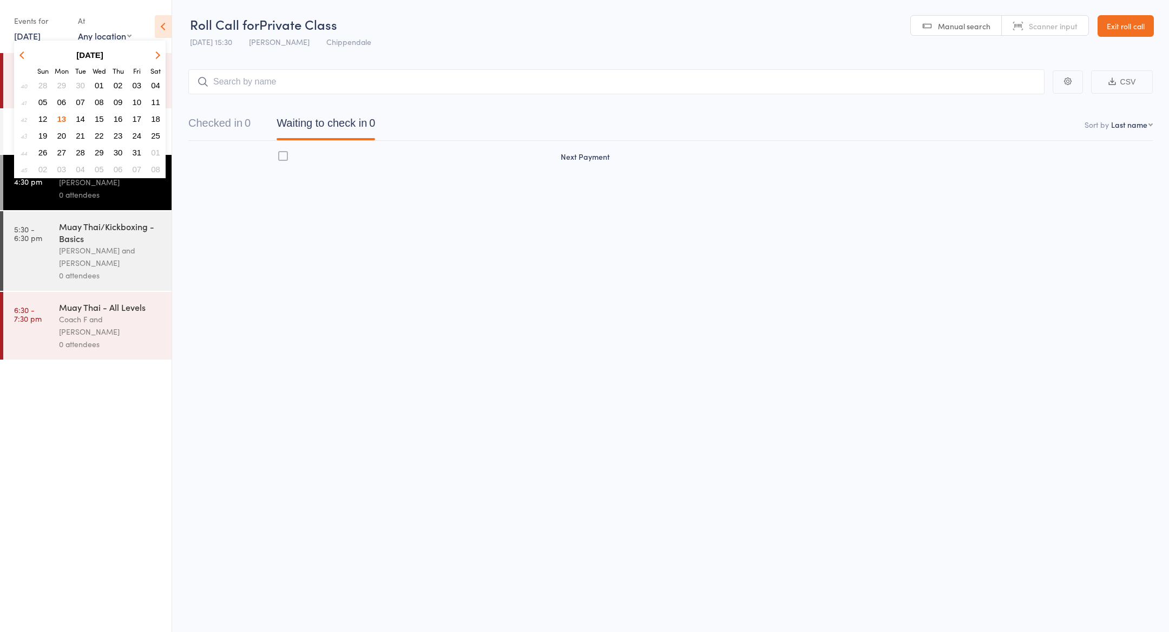
click at [134, 102] on span "10" at bounding box center [137, 101] width 9 height 9
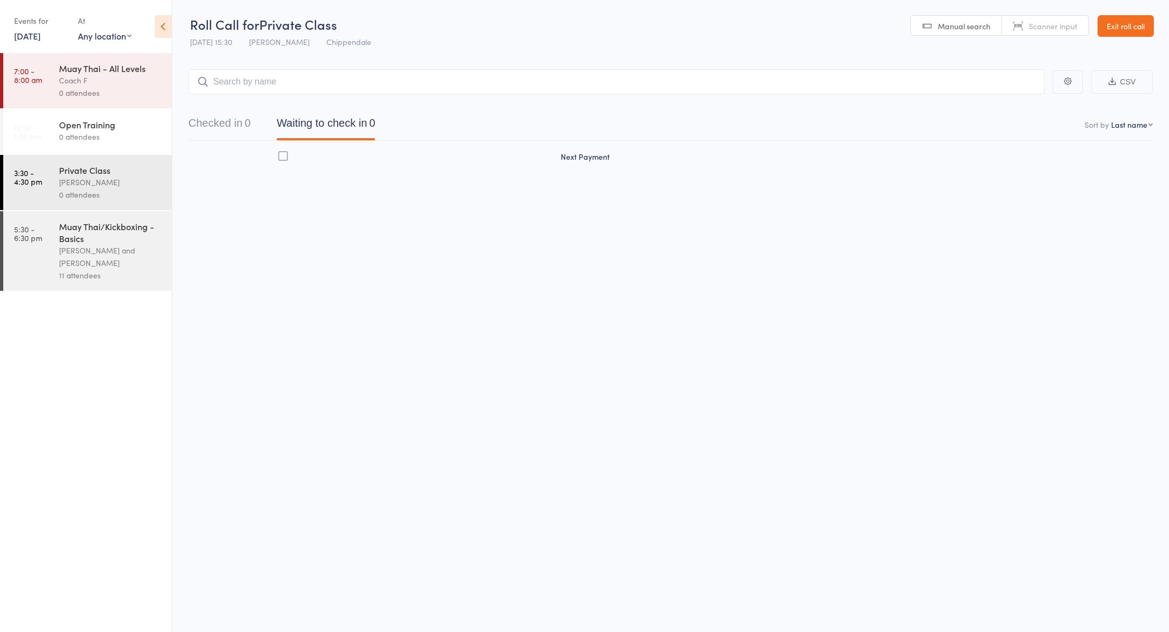
click at [97, 195] on div "0 attendees" at bounding box center [110, 194] width 103 height 12
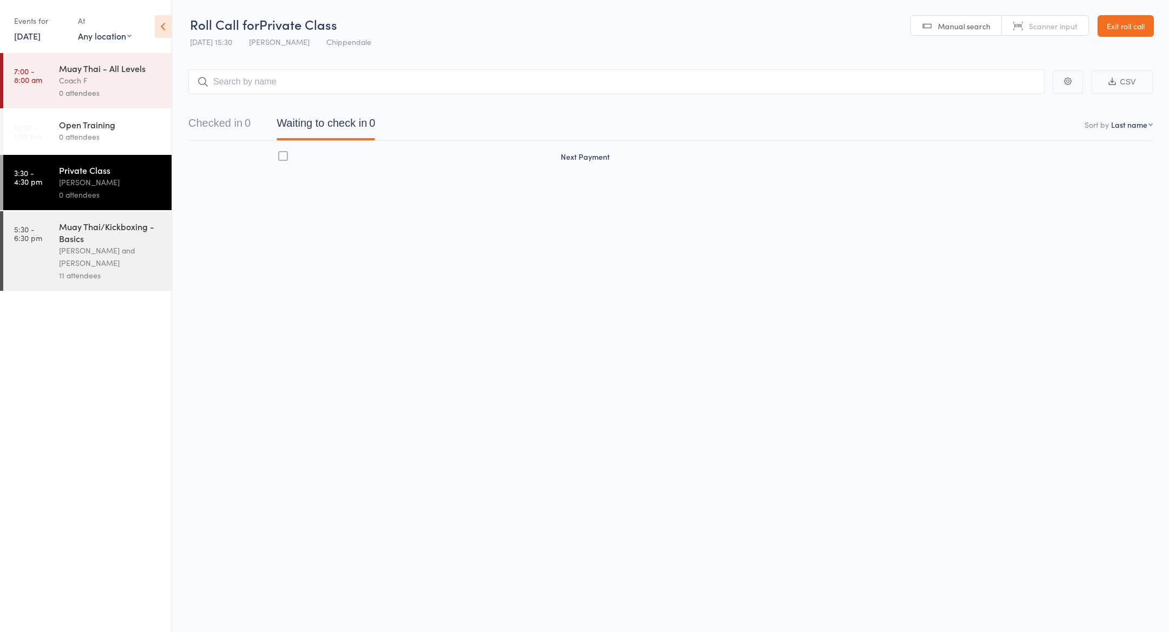
click at [109, 260] on div "Sifu Chan Cheuk Fai and Antony Atkin" at bounding box center [110, 256] width 103 height 25
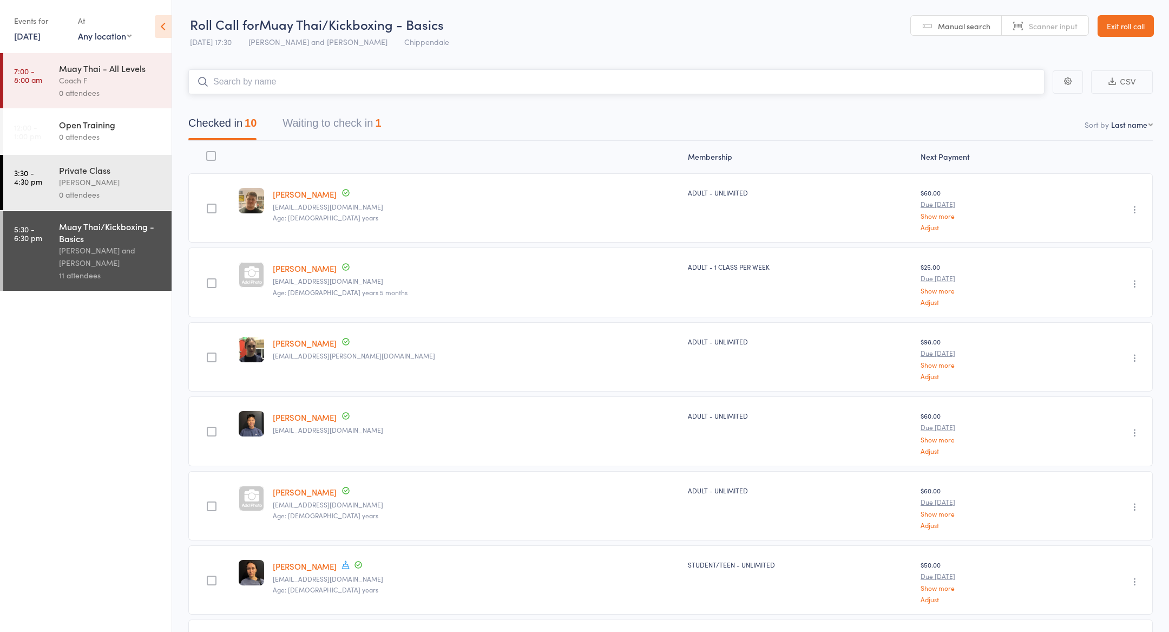
click at [320, 122] on button "Waiting to check in 1" at bounding box center [332, 126] width 99 height 29
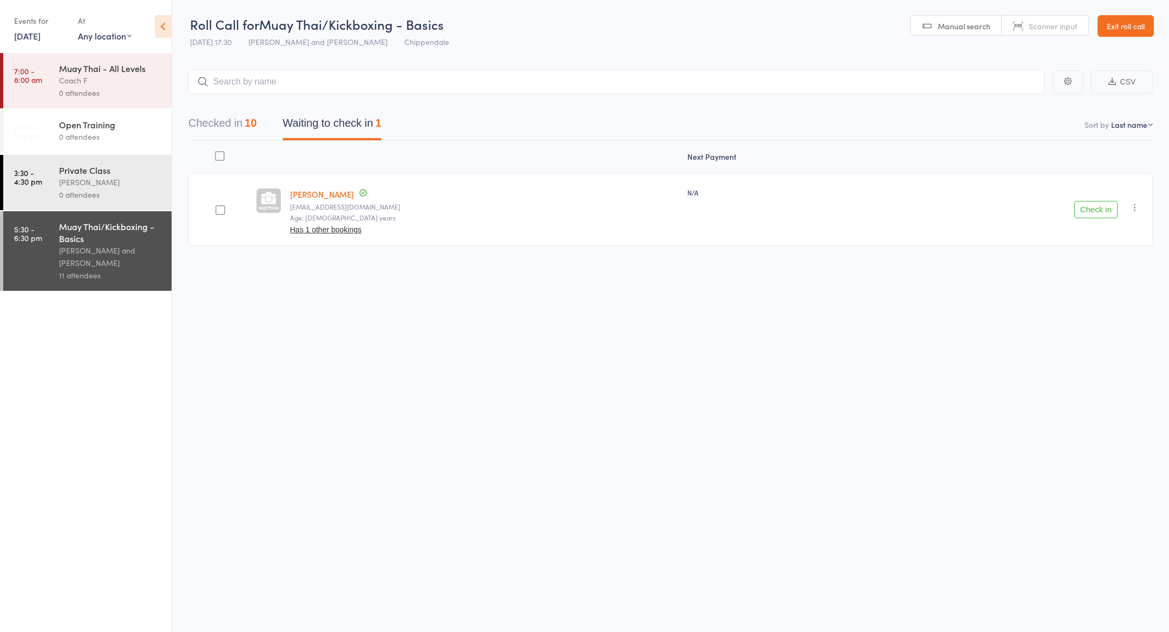
click at [1135, 206] on icon "button" at bounding box center [1135, 207] width 11 height 11
click at [1102, 312] on li "Mark absent" at bounding box center [1096, 316] width 89 height 15
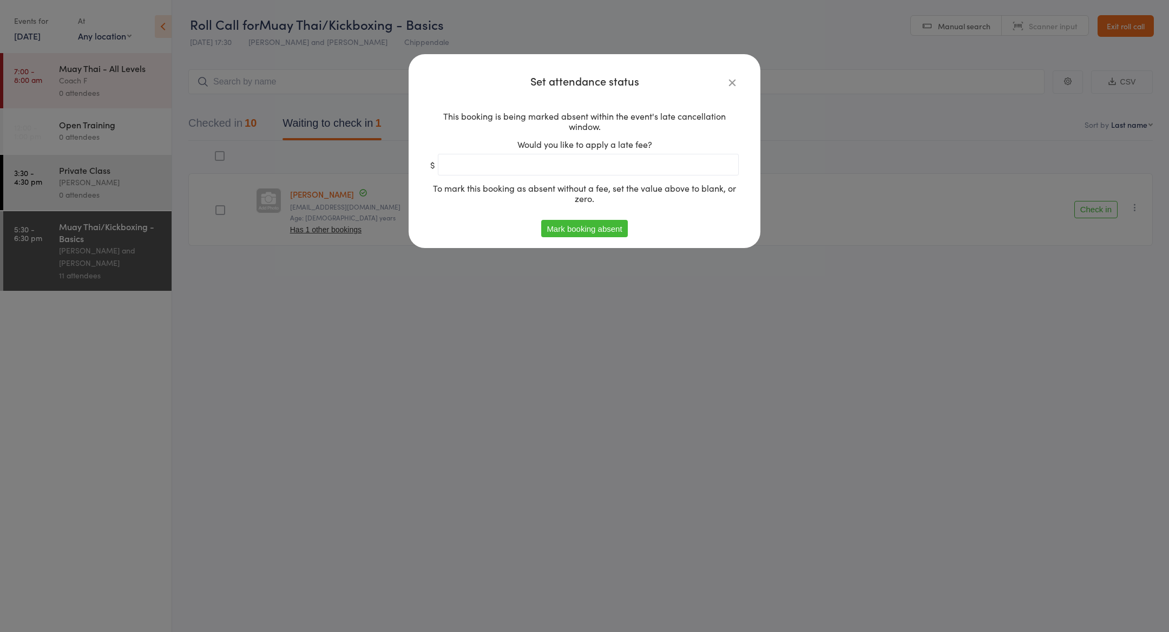
click at [599, 227] on button "Mark booking absent" at bounding box center [584, 228] width 86 height 17
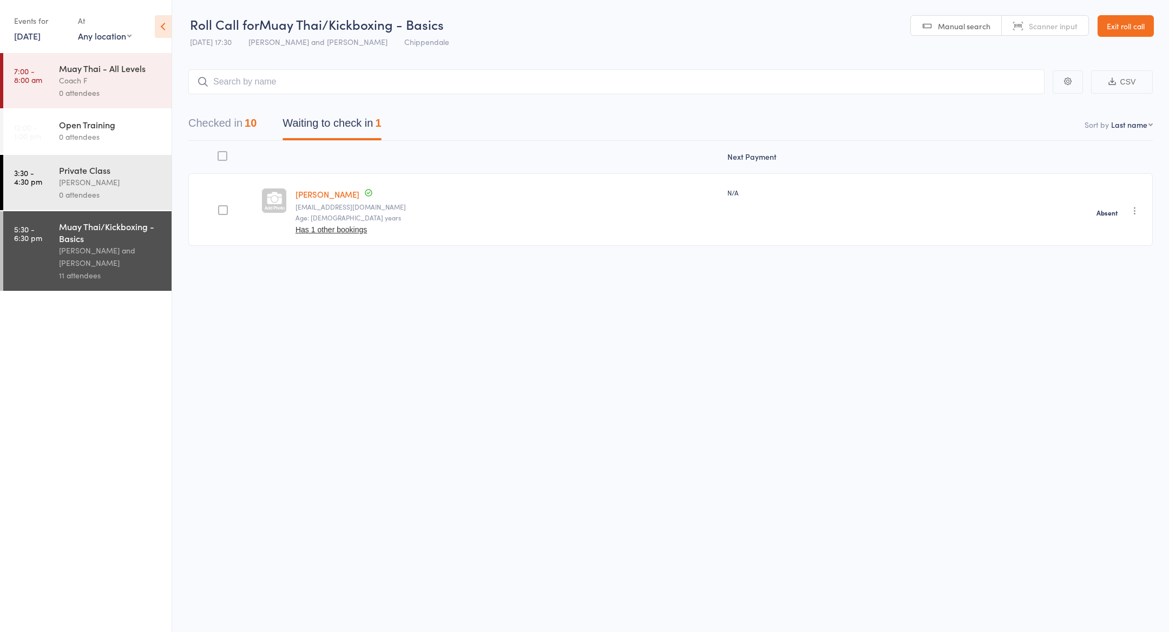
click at [234, 128] on button "Checked in 10" at bounding box center [222, 126] width 68 height 29
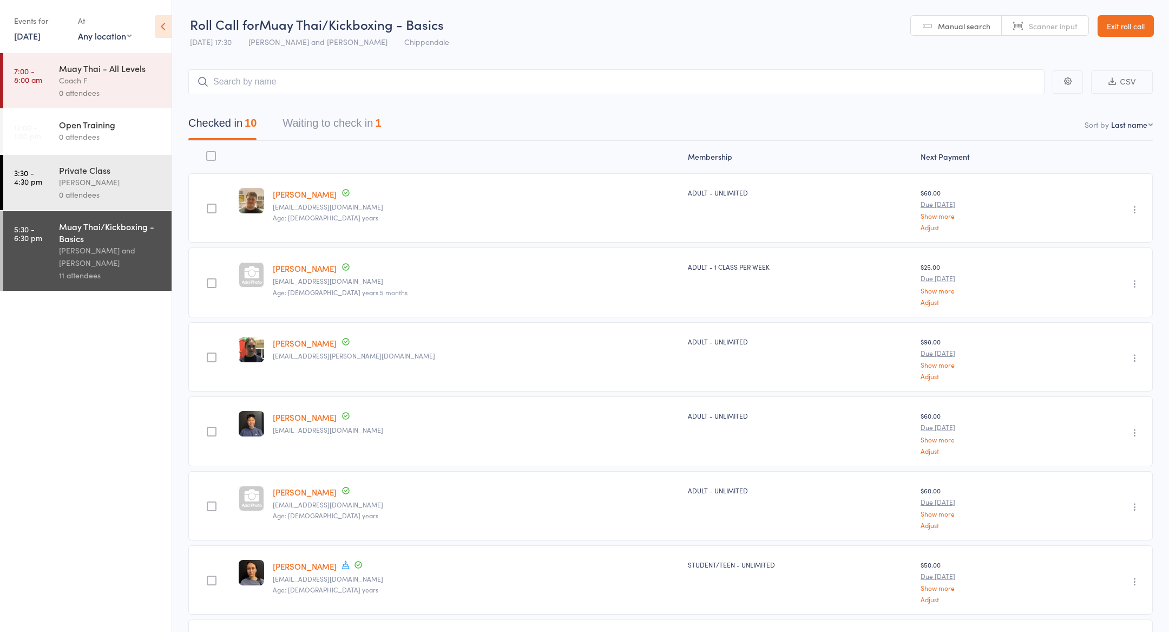
click at [1151, 30] on link "Exit roll call" at bounding box center [1126, 26] width 56 height 22
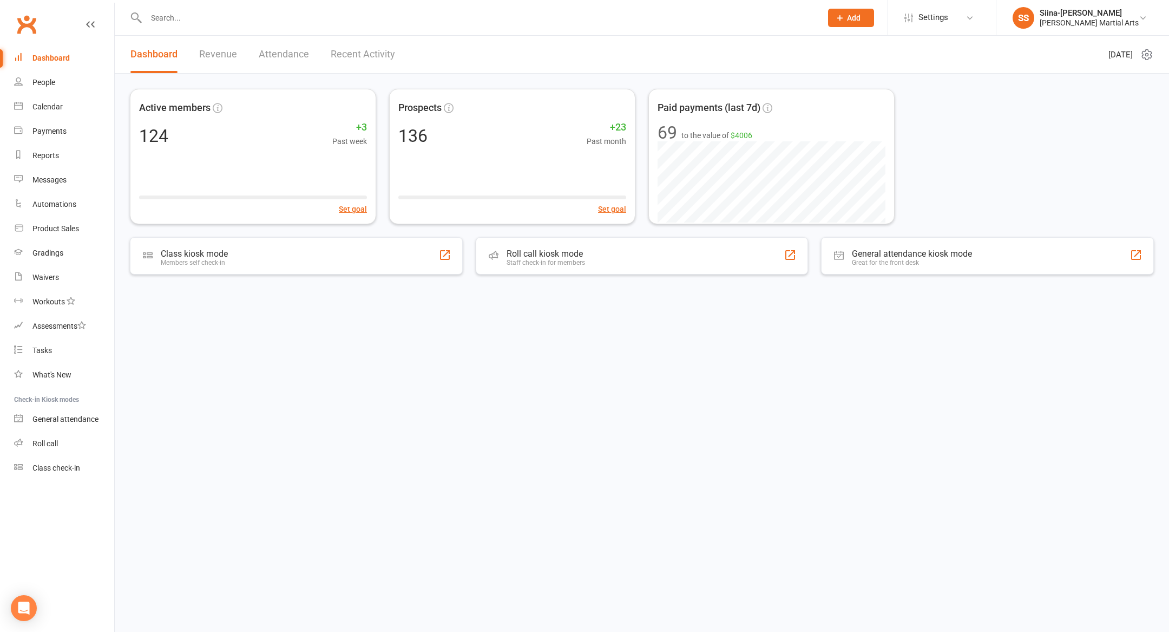
click at [179, 18] on input "text" at bounding box center [478, 17] width 671 height 15
paste input "[PERSON_NAME]"
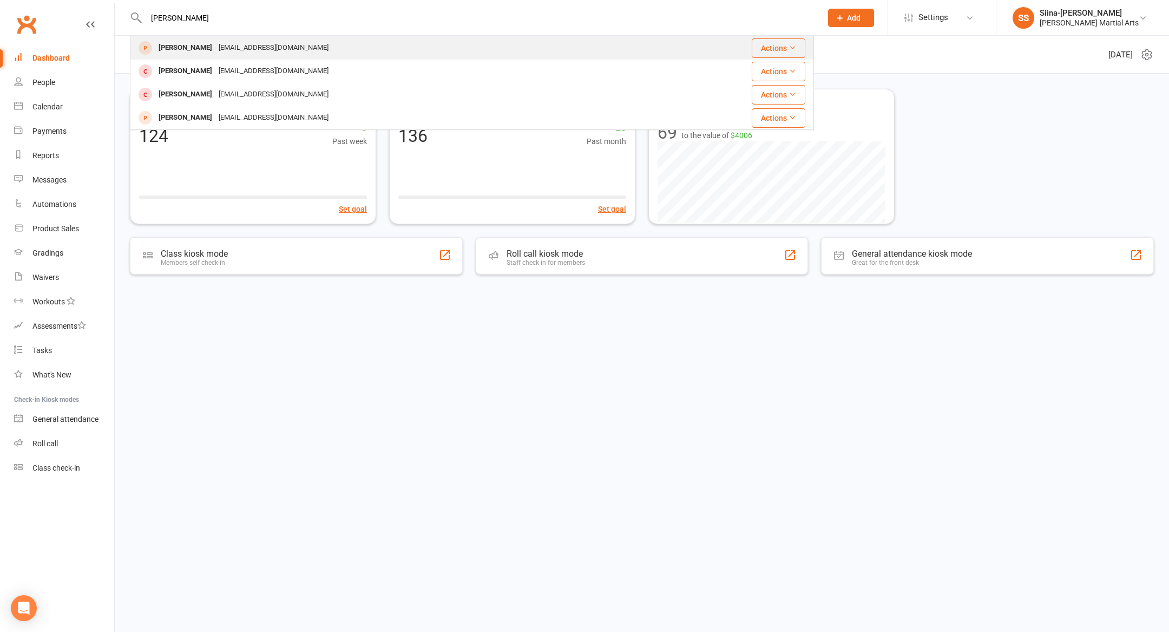
type input "[PERSON_NAME]"
click at [215, 53] on div "[EMAIL_ADDRESS][DOMAIN_NAME]" at bounding box center [273, 48] width 116 height 16
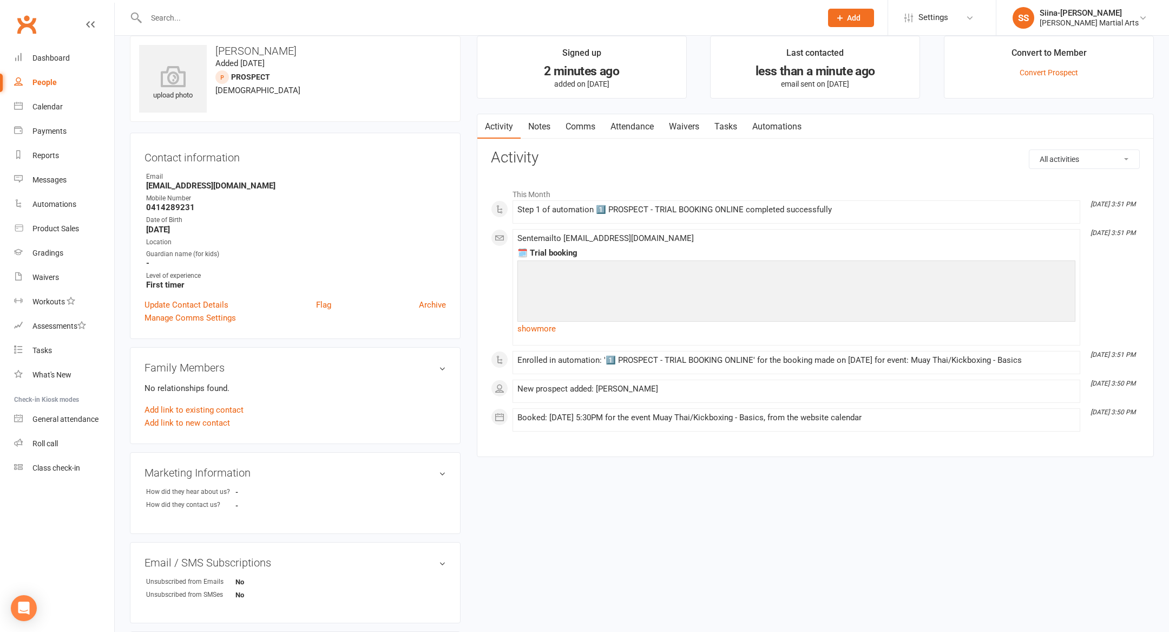
scroll to position [16, 0]
click at [242, 11] on input "text" at bounding box center [478, 17] width 671 height 15
paste input "[PERSON_NAME]"
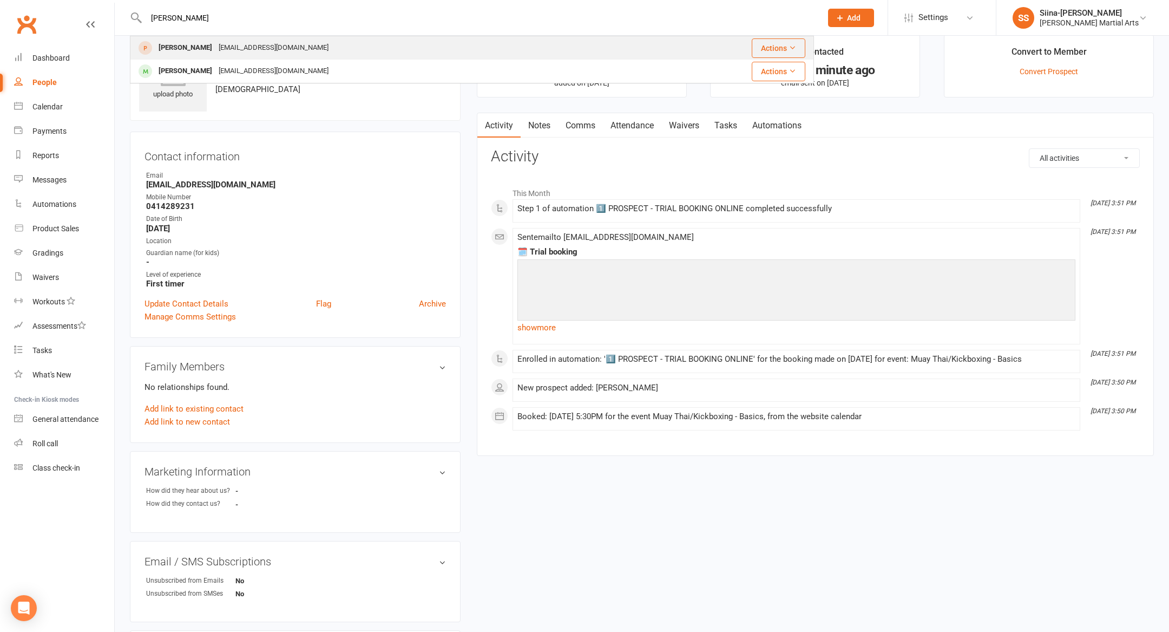
type input "[PERSON_NAME]"
click at [193, 51] on div "[PERSON_NAME]" at bounding box center [185, 48] width 60 height 16
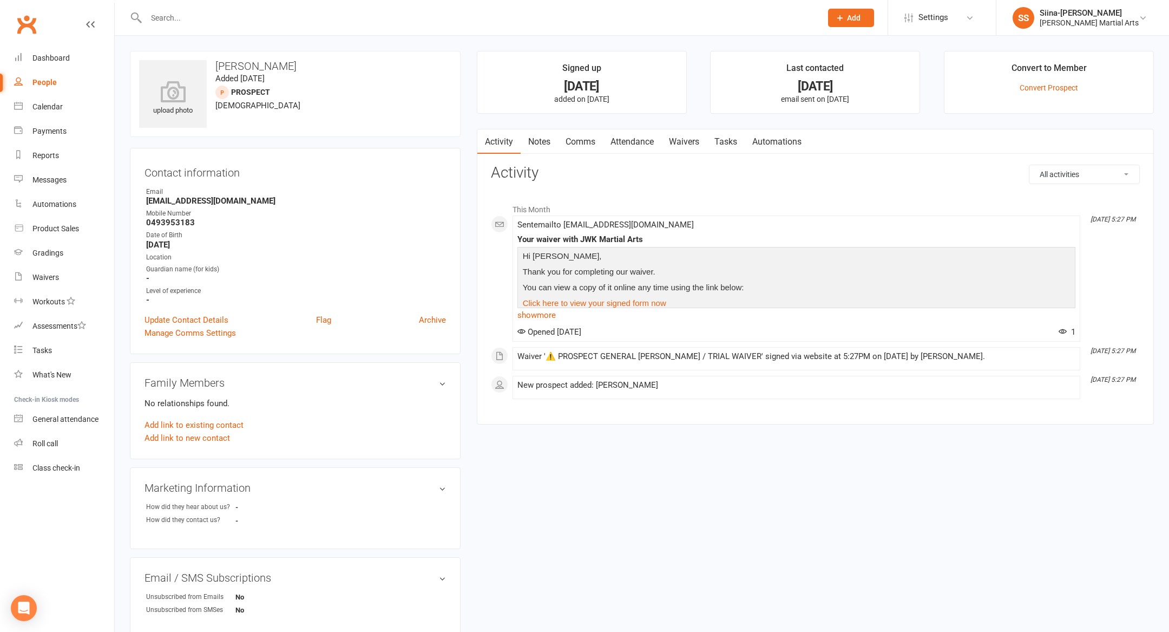
click at [736, 468] on div "upload photo [PERSON_NAME] Added [DATE] prospect [DEMOGRAPHIC_DATA] Contact inf…" at bounding box center [642, 463] width 1040 height 825
click at [338, 14] on input "text" at bounding box center [478, 17] width 671 height 15
paste input "[PERSON_NAME]"
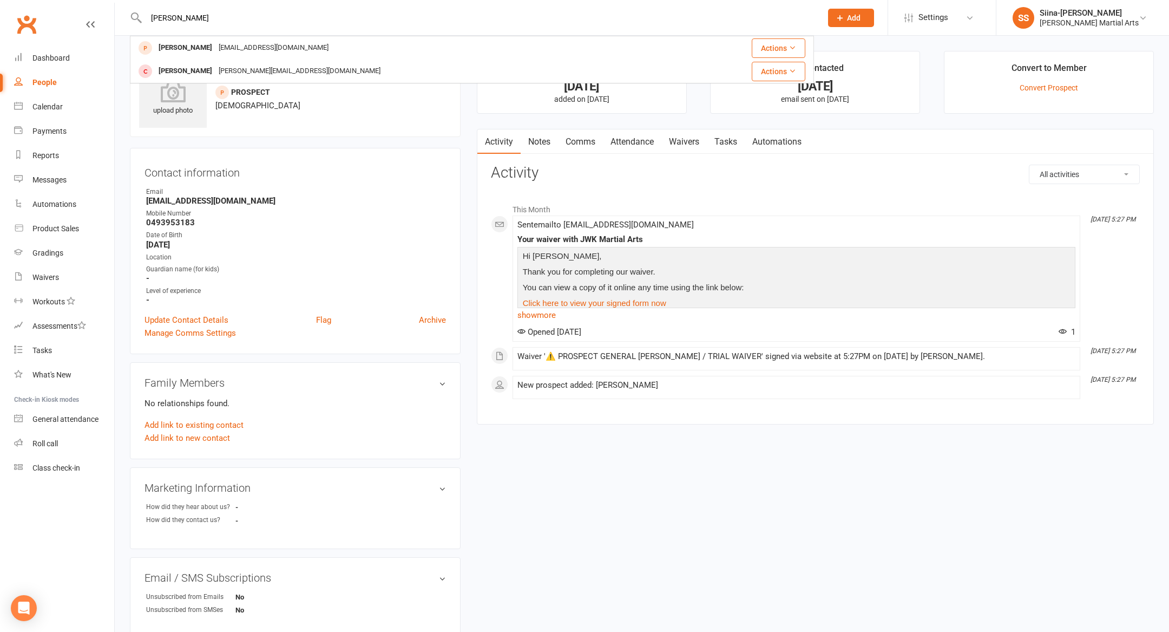
type input "[PERSON_NAME]"
click at [231, 51] on div "[EMAIL_ADDRESS][DOMAIN_NAME]" at bounding box center [273, 48] width 116 height 16
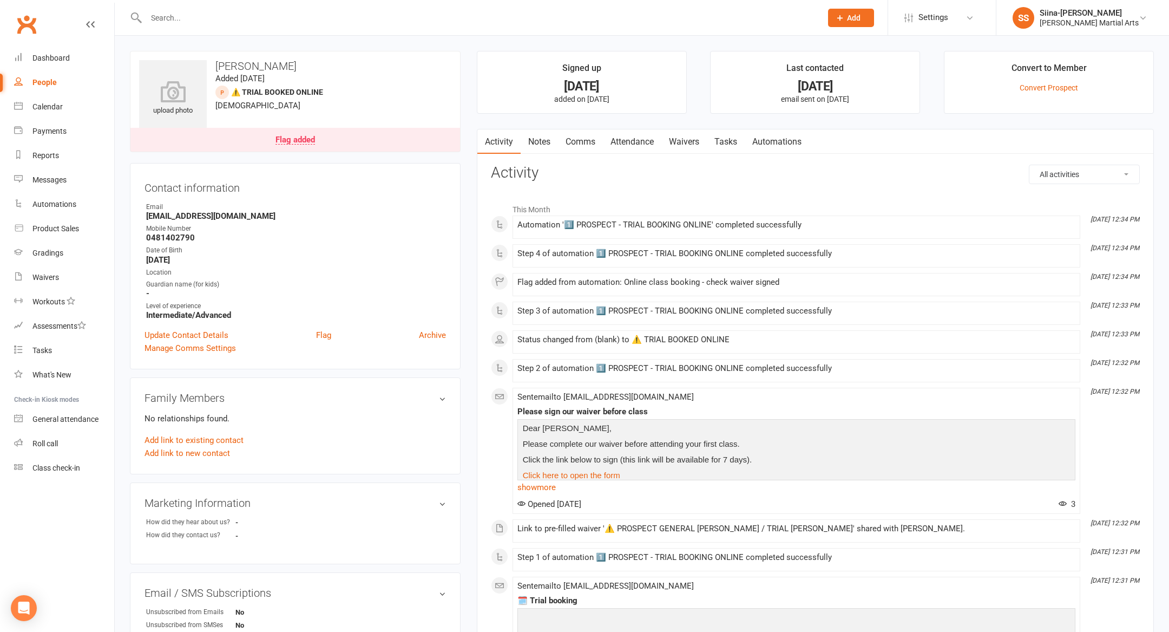
scroll to position [300, 0]
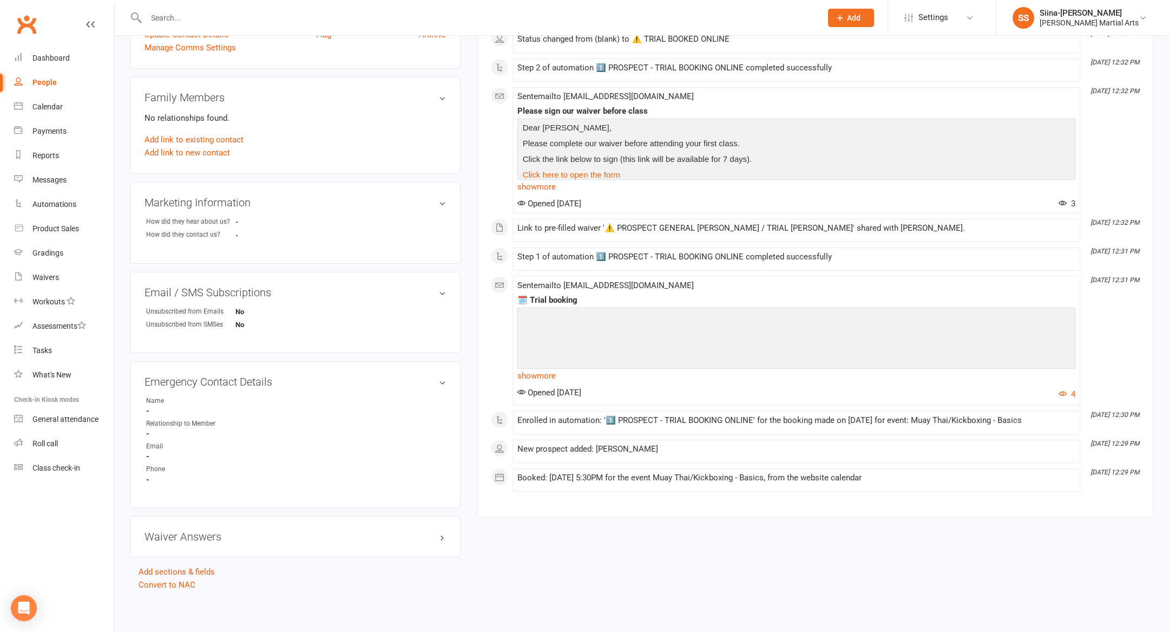
click at [209, 16] on input "text" at bounding box center [478, 17] width 671 height 15
paste input "[PERSON_NAME]"
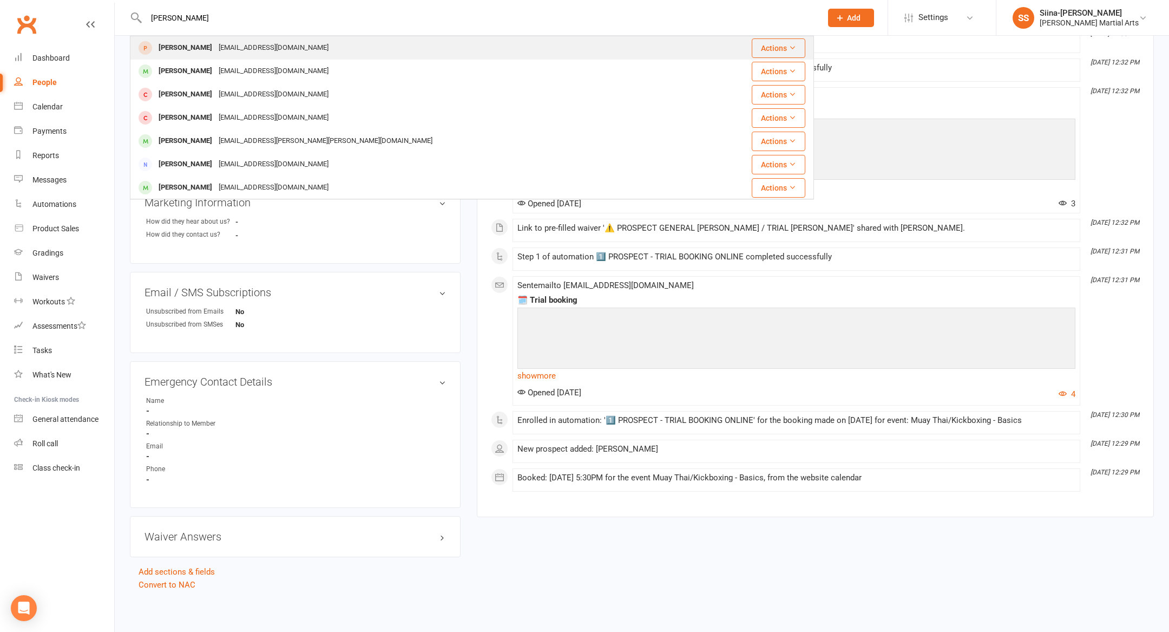
type input "[PERSON_NAME]"
click at [237, 46] on div "[EMAIL_ADDRESS][DOMAIN_NAME]" at bounding box center [273, 48] width 116 height 16
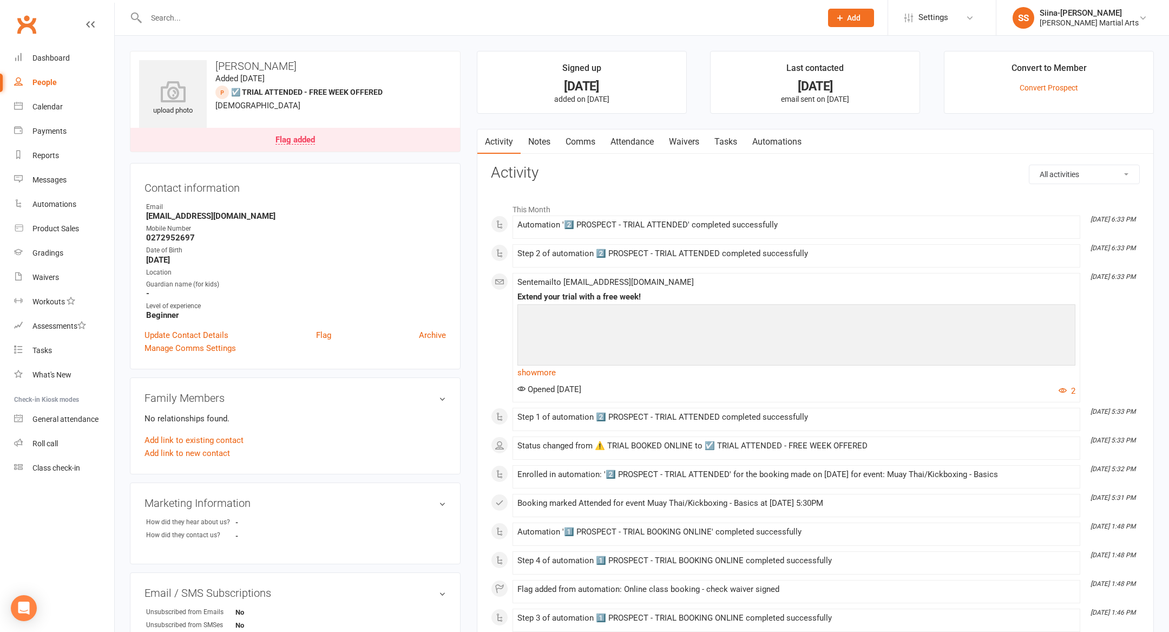
click at [269, 25] on div at bounding box center [472, 17] width 684 height 35
click at [264, 19] on input "text" at bounding box center [478, 17] width 671 height 15
paste input "[PERSON_NAME]"
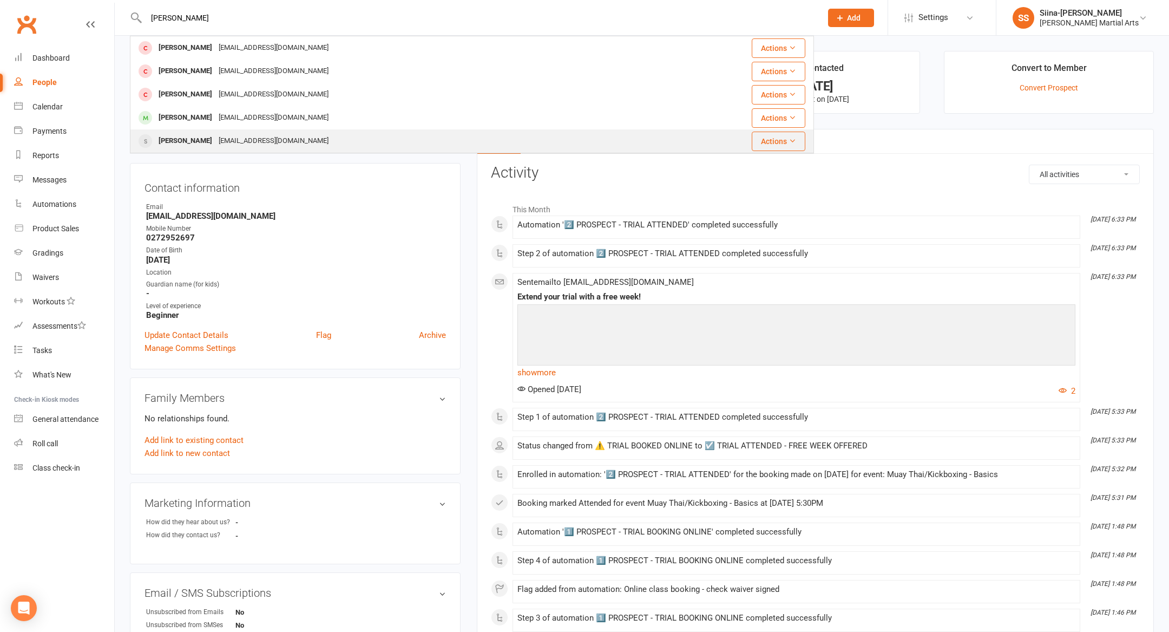
type input "[PERSON_NAME]"
click at [689, 136] on div "Actions" at bounding box center [730, 141] width 150 height 19
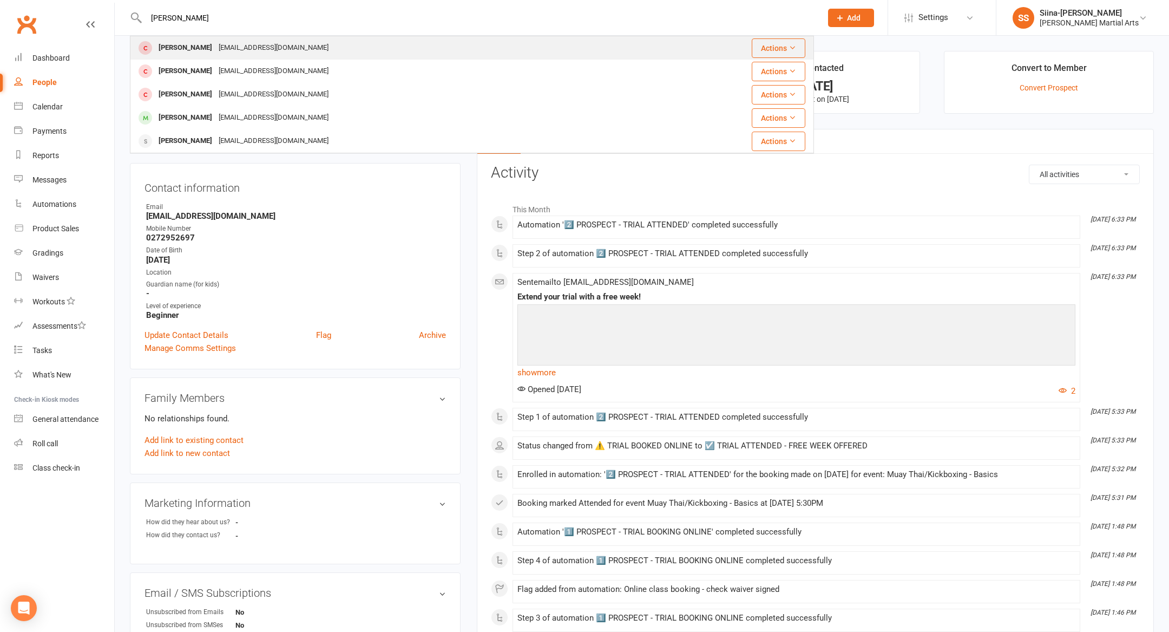
click at [240, 45] on div "[EMAIL_ADDRESS][DOMAIN_NAME]" at bounding box center [273, 48] width 116 height 16
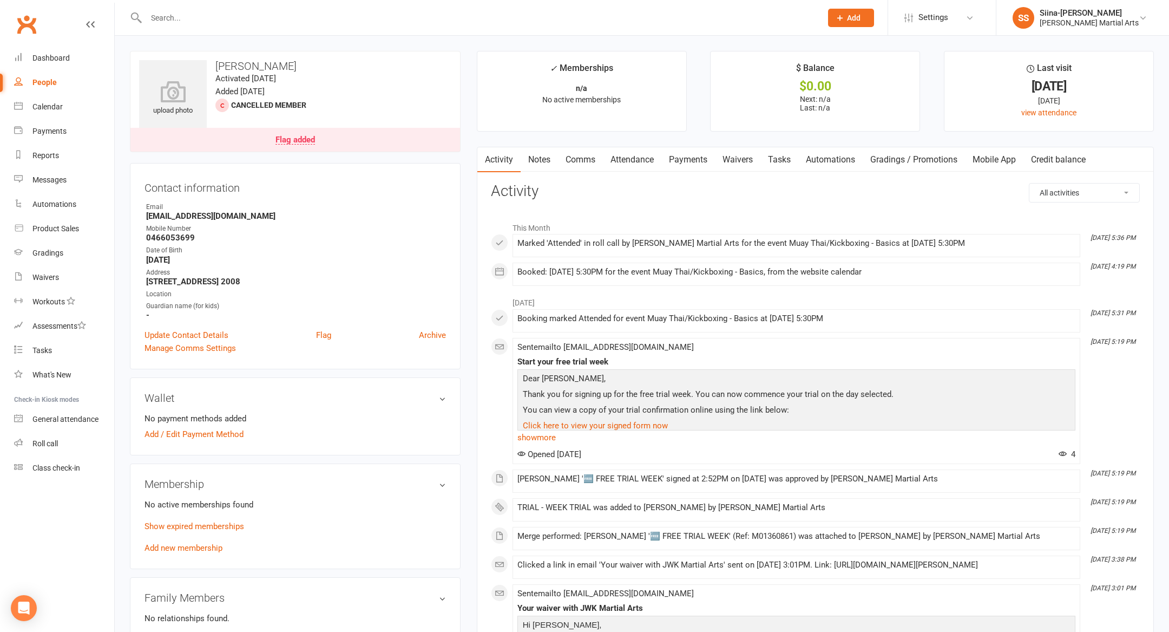
click at [760, 160] on link "Waivers" at bounding box center [737, 159] width 45 height 25
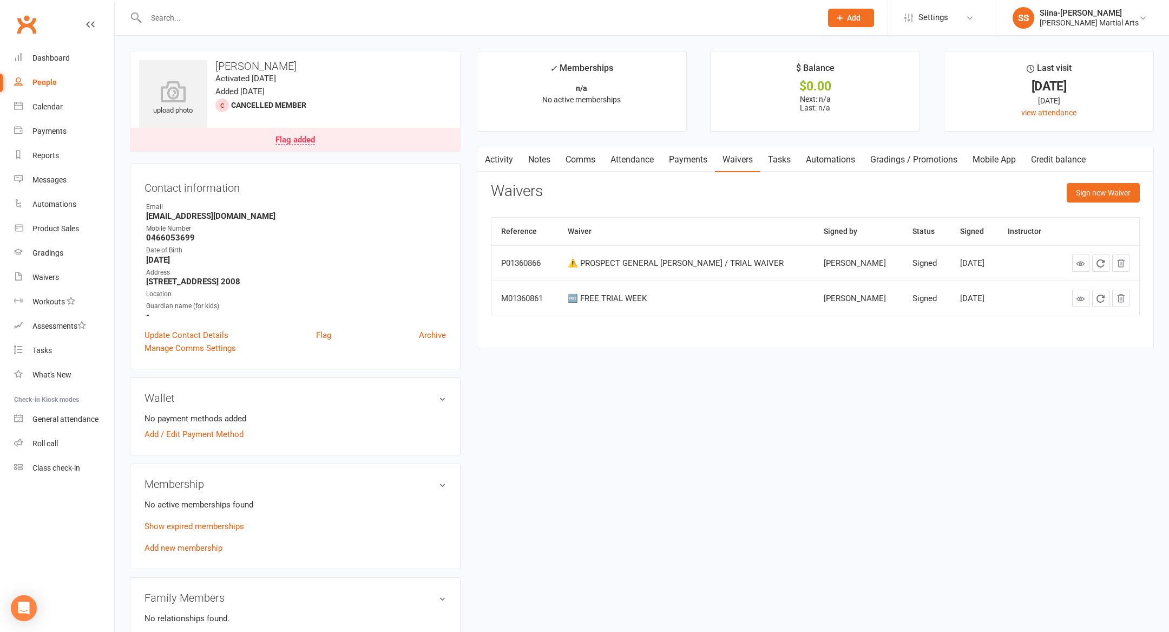
click at [295, 139] on div "Flag added" at bounding box center [296, 140] width 40 height 9
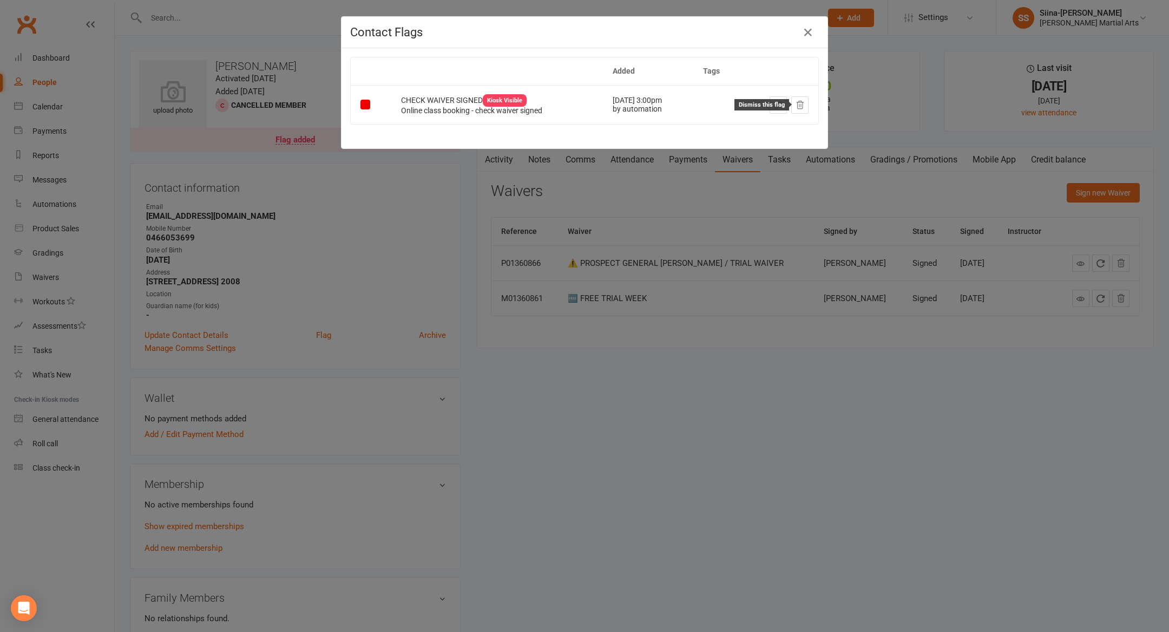
click at [796, 105] on icon at bounding box center [800, 105] width 10 height 10
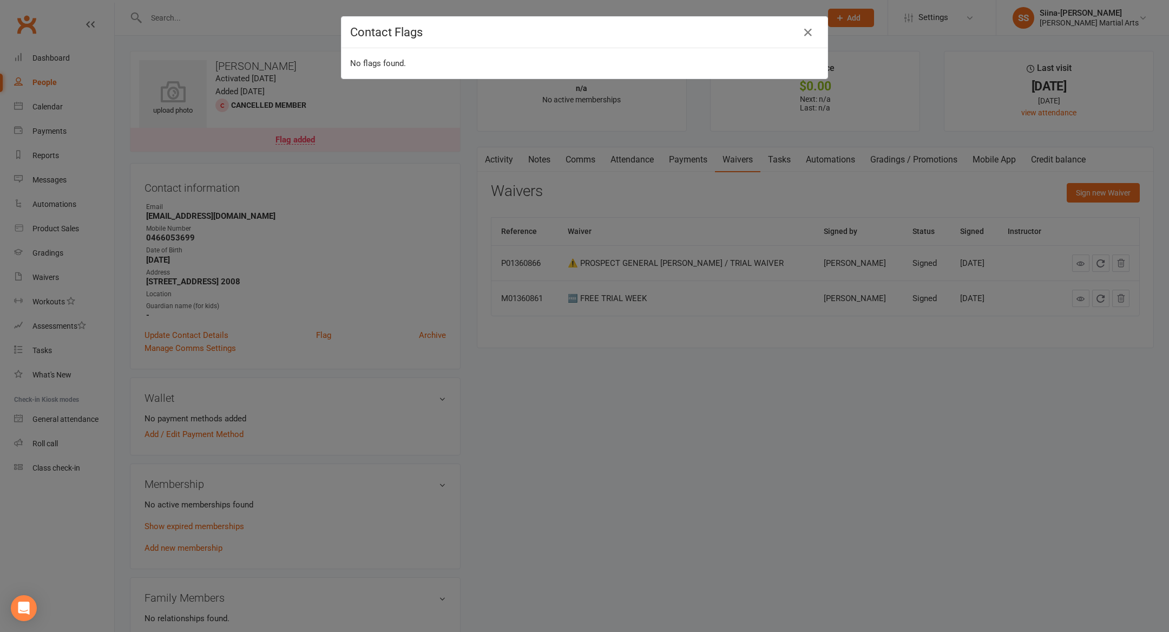
click at [674, 375] on div "Contact Flags No flags found." at bounding box center [584, 316] width 1169 height 632
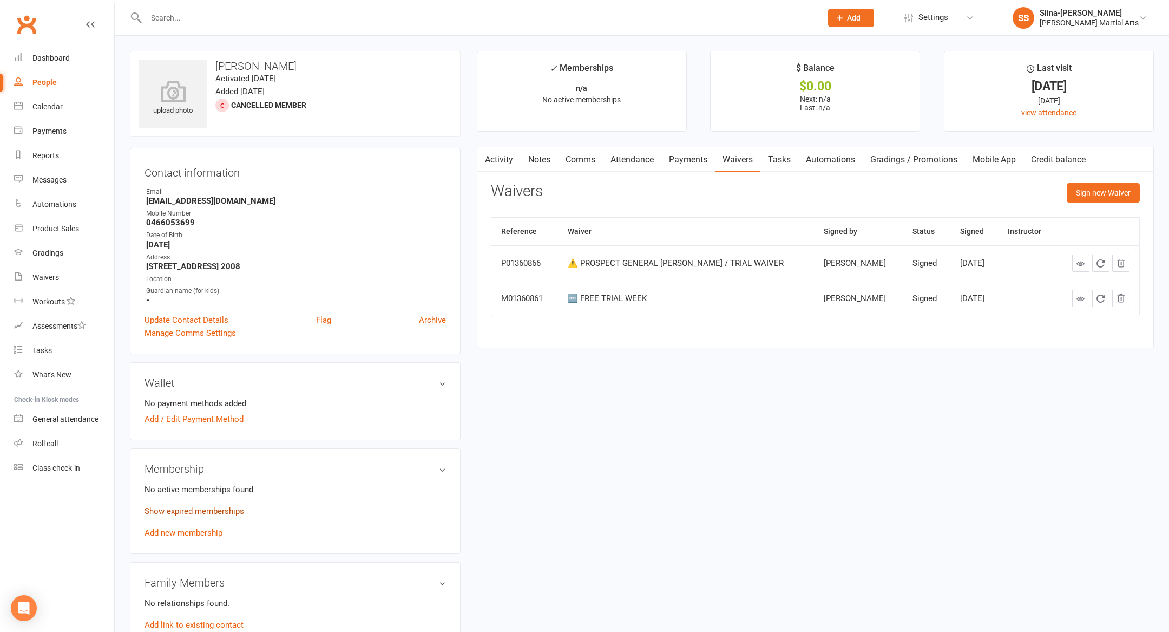
click at [214, 510] on link "Show expired memberships" at bounding box center [195, 511] width 100 height 10
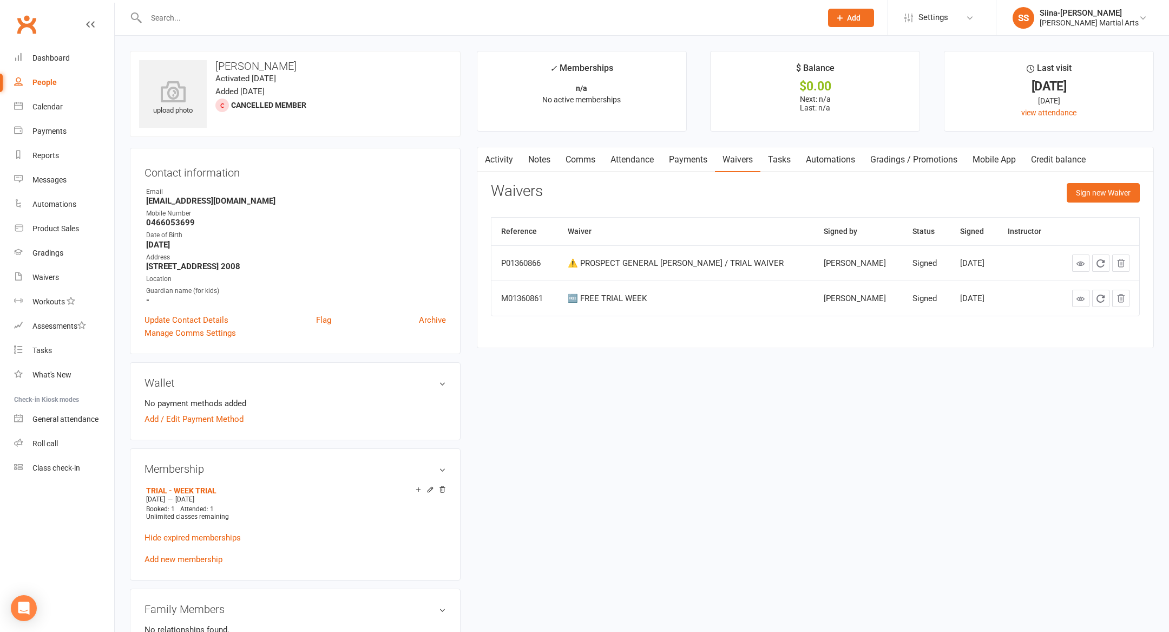
click at [171, 19] on input "text" at bounding box center [478, 17] width 671 height 15
paste input "[PERSON_NAME]"
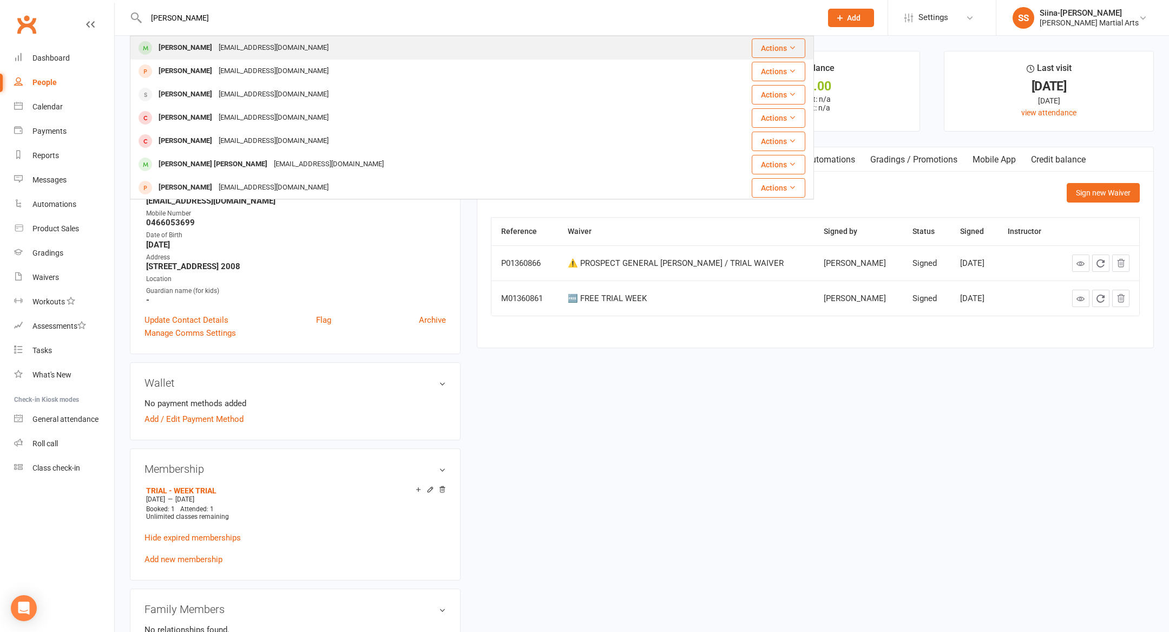
type input "[PERSON_NAME]"
click at [232, 52] on div "[EMAIL_ADDRESS][DOMAIN_NAME]" at bounding box center [273, 48] width 116 height 16
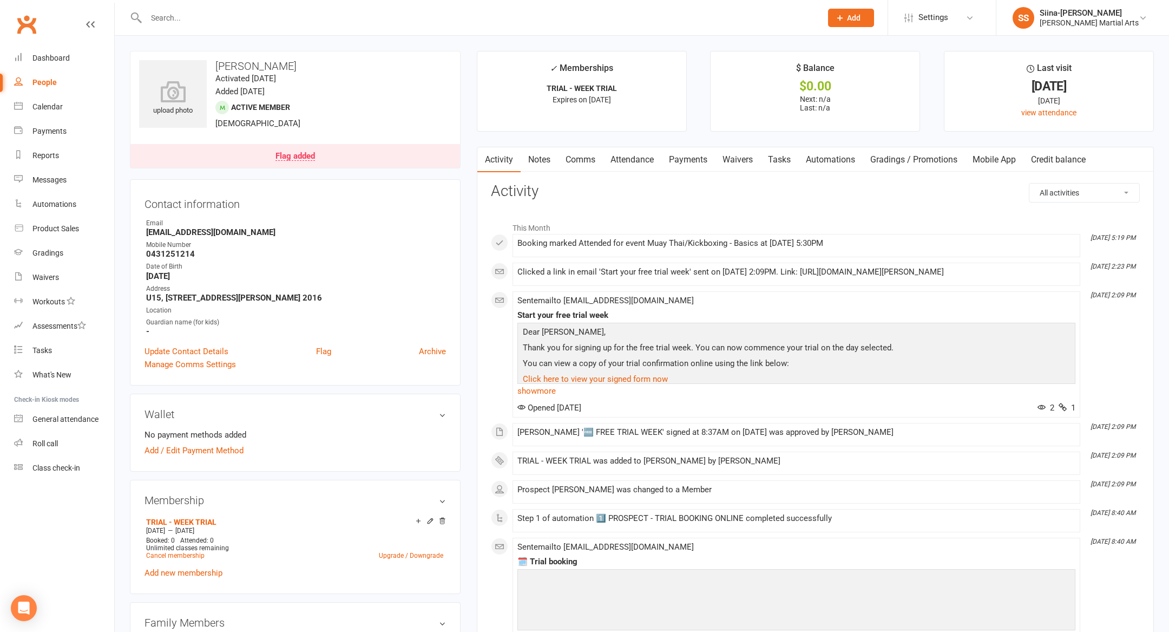
click at [221, 25] on div at bounding box center [472, 17] width 684 height 35
paste input "[PERSON_NAME]"
type input "[PERSON_NAME]"
click at [740, 161] on link "Waivers" at bounding box center [737, 159] width 45 height 25
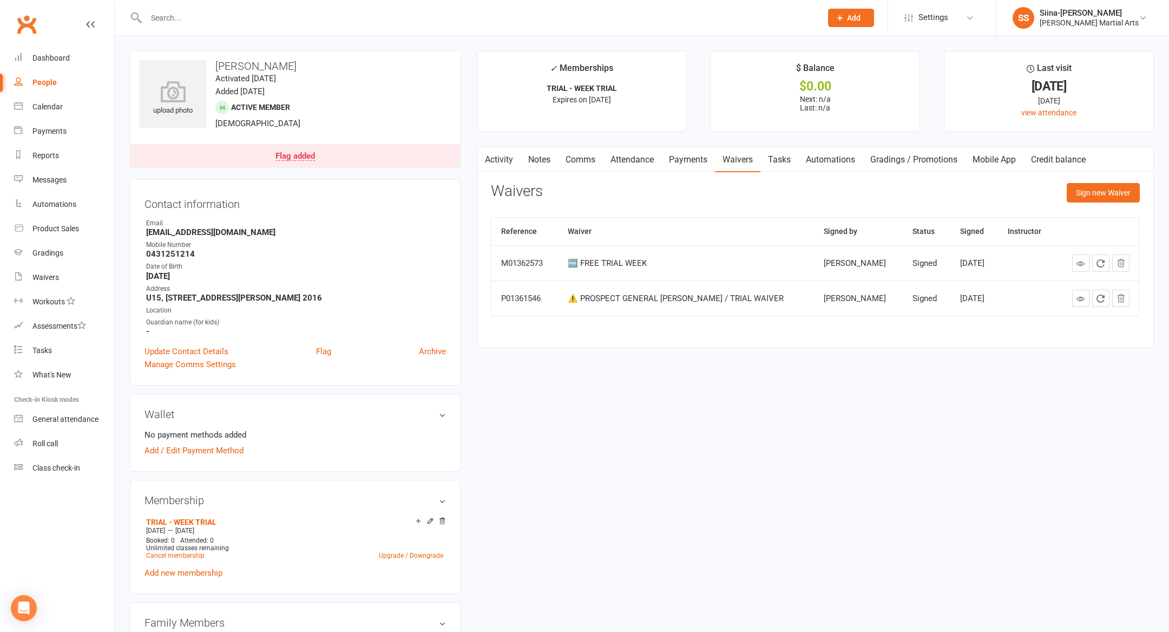
click at [336, 162] on link "Flag added" at bounding box center [295, 156] width 330 height 24
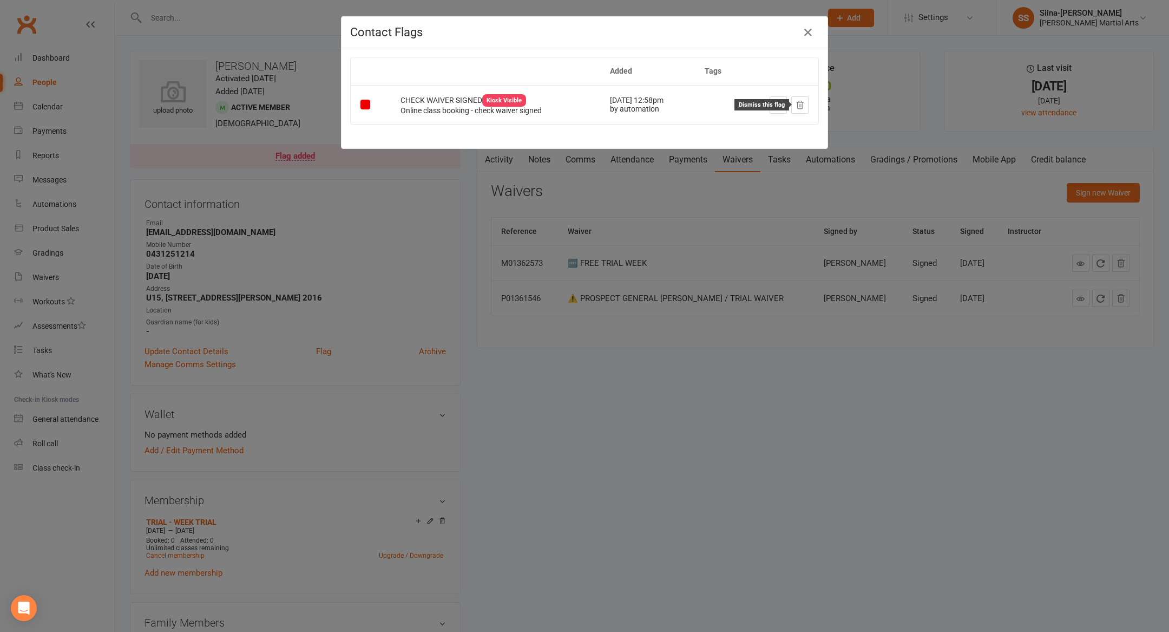
click at [795, 104] on icon at bounding box center [800, 105] width 10 height 10
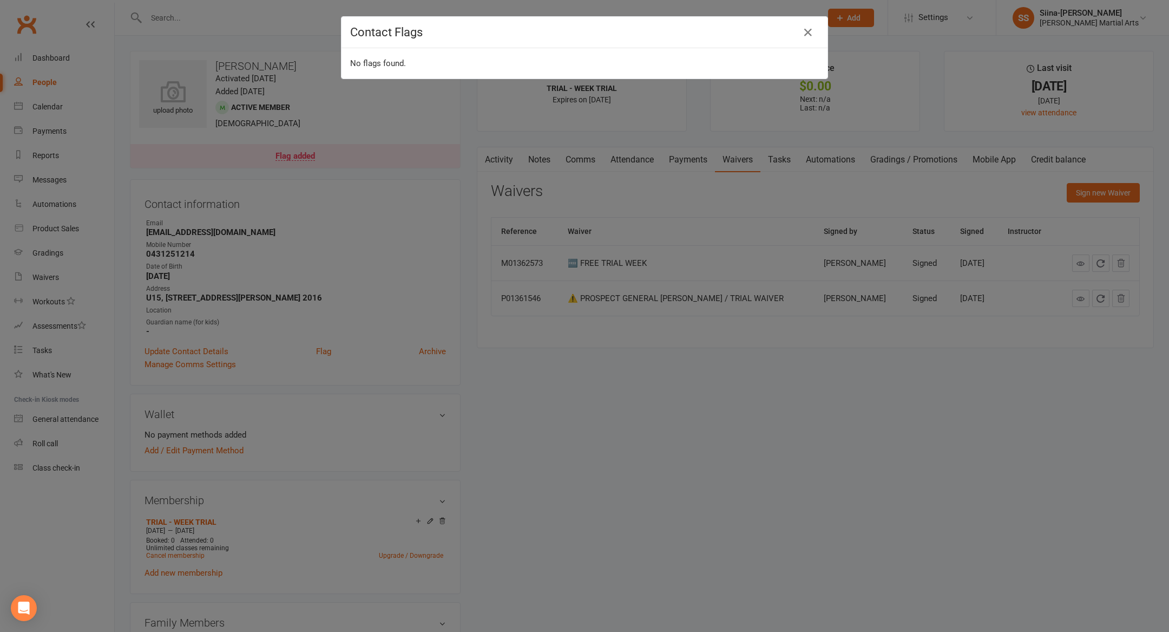
click at [242, 64] on div "Contact Flags No flags found." at bounding box center [584, 316] width 1169 height 632
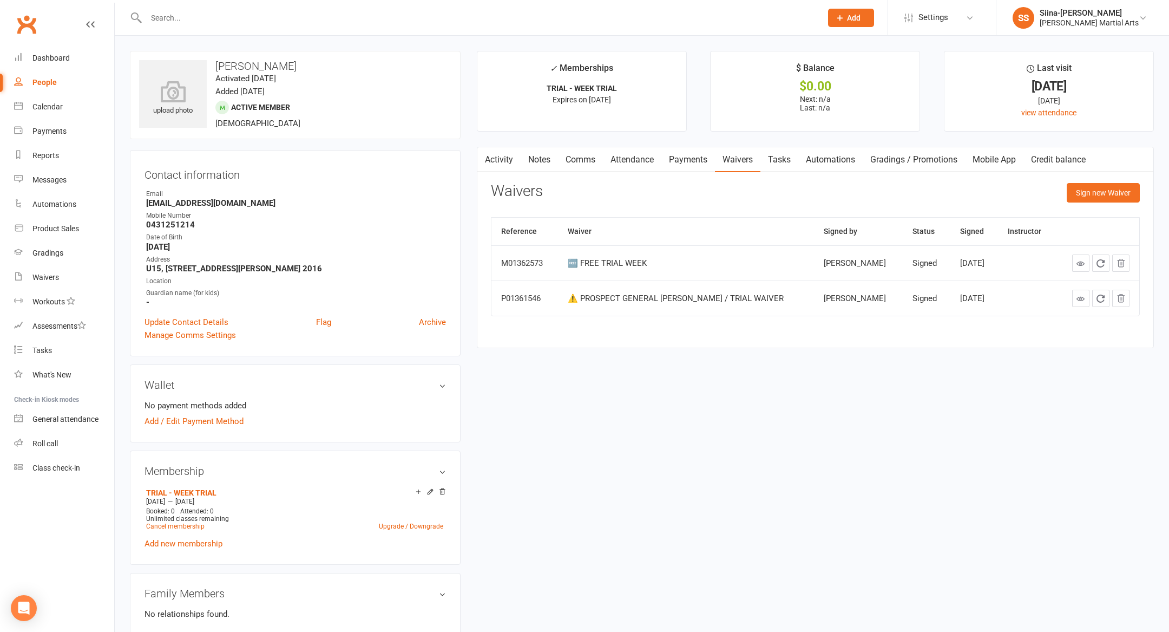
click at [230, 19] on input "text" at bounding box center [478, 17] width 671 height 15
paste input "[PERSON_NAME]"
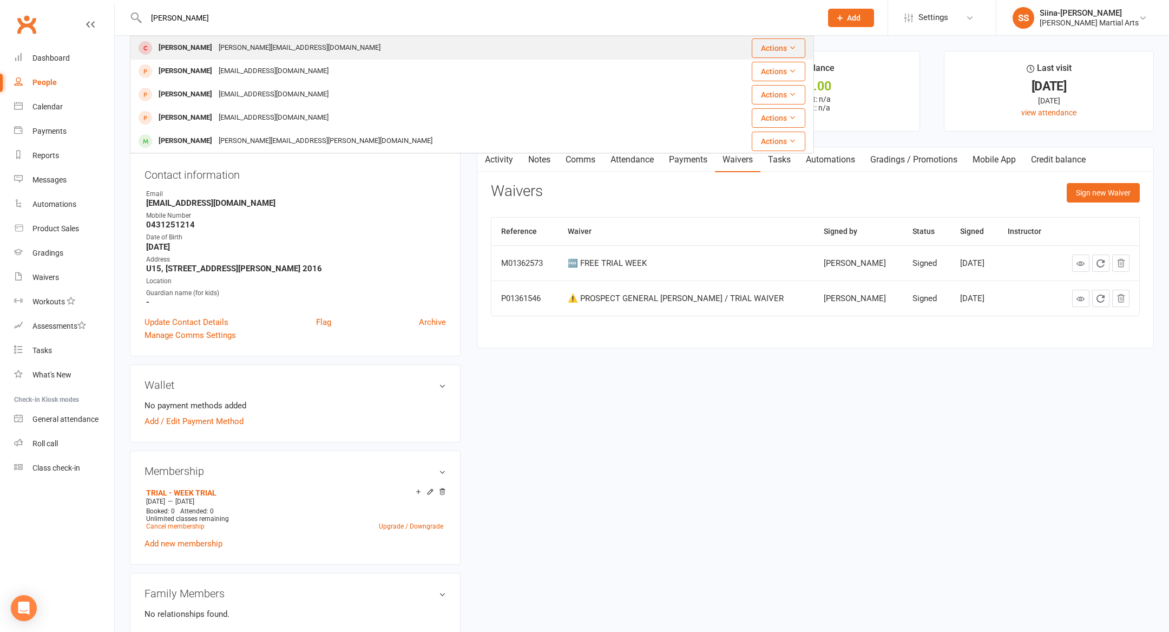
type input "[PERSON_NAME]"
click at [268, 45] on div "[PERSON_NAME][EMAIL_ADDRESS][DOMAIN_NAME]" at bounding box center [299, 48] width 168 height 16
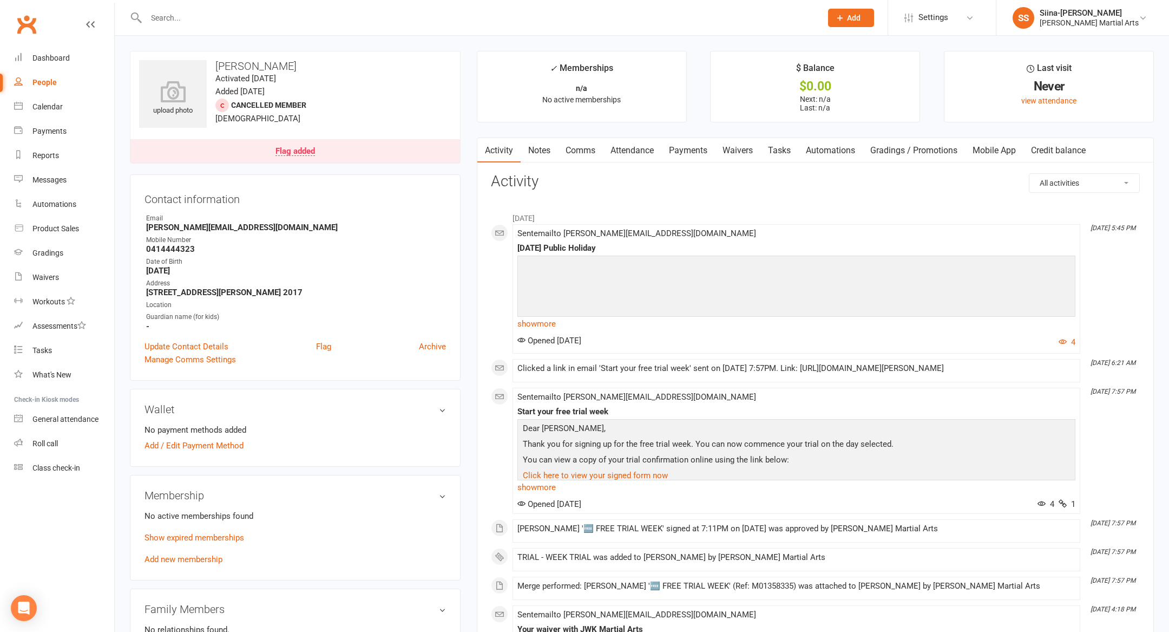
click at [737, 149] on link "Waivers" at bounding box center [737, 150] width 45 height 25
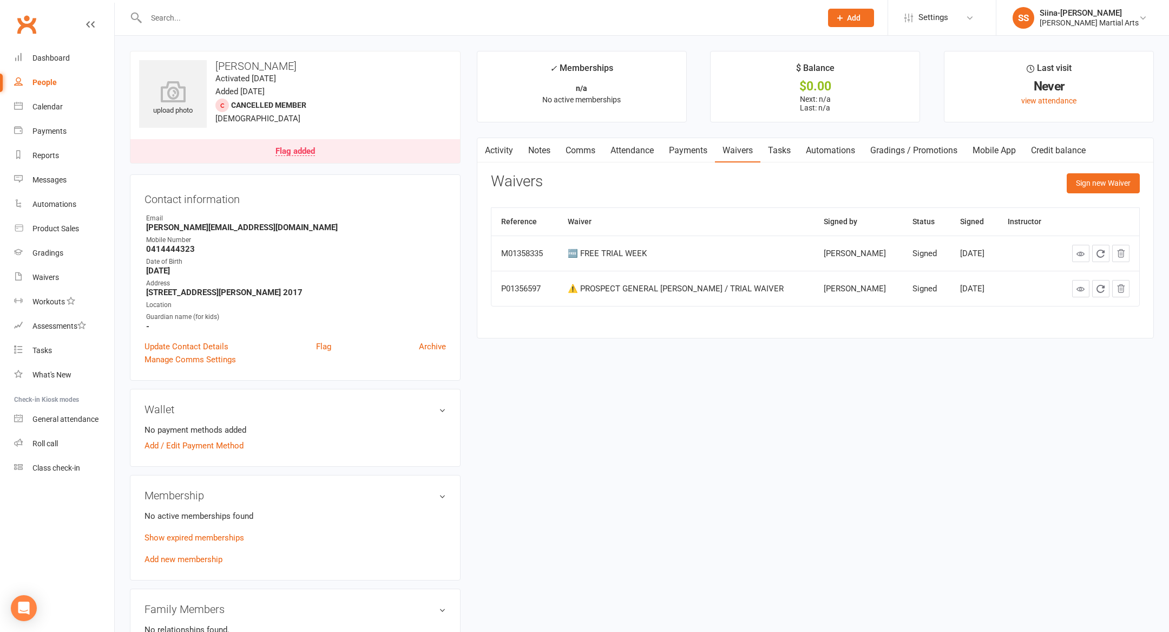
click at [358, 152] on link "Flag added" at bounding box center [295, 151] width 330 height 24
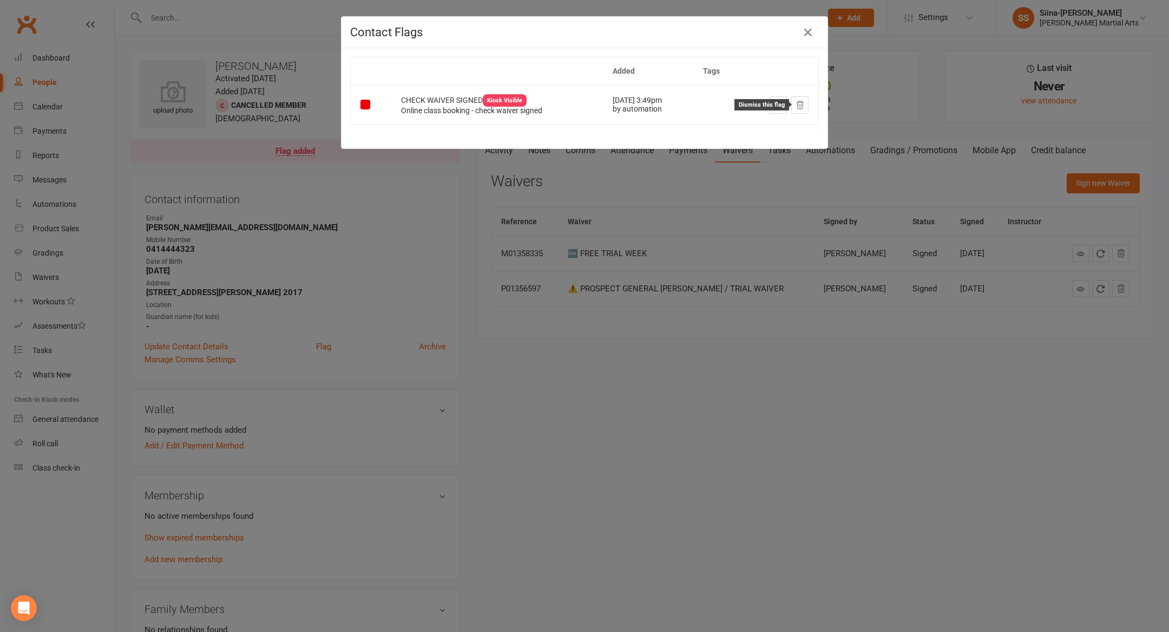
click at [801, 103] on icon at bounding box center [800, 105] width 10 height 10
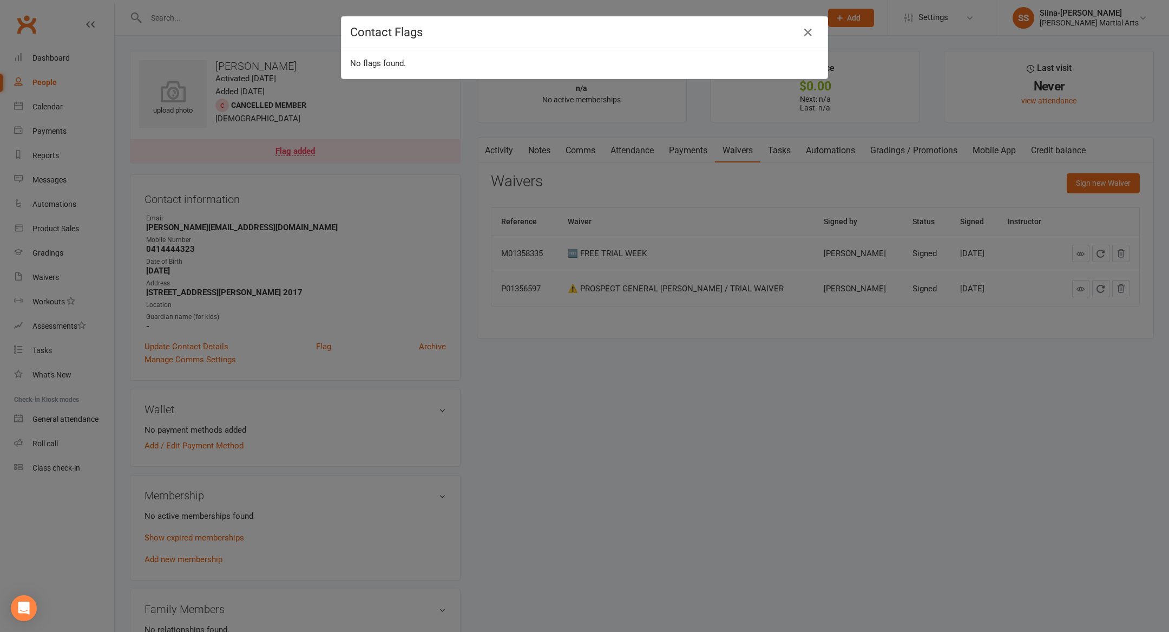
click at [644, 442] on div "Contact Flags No flags found." at bounding box center [584, 316] width 1169 height 632
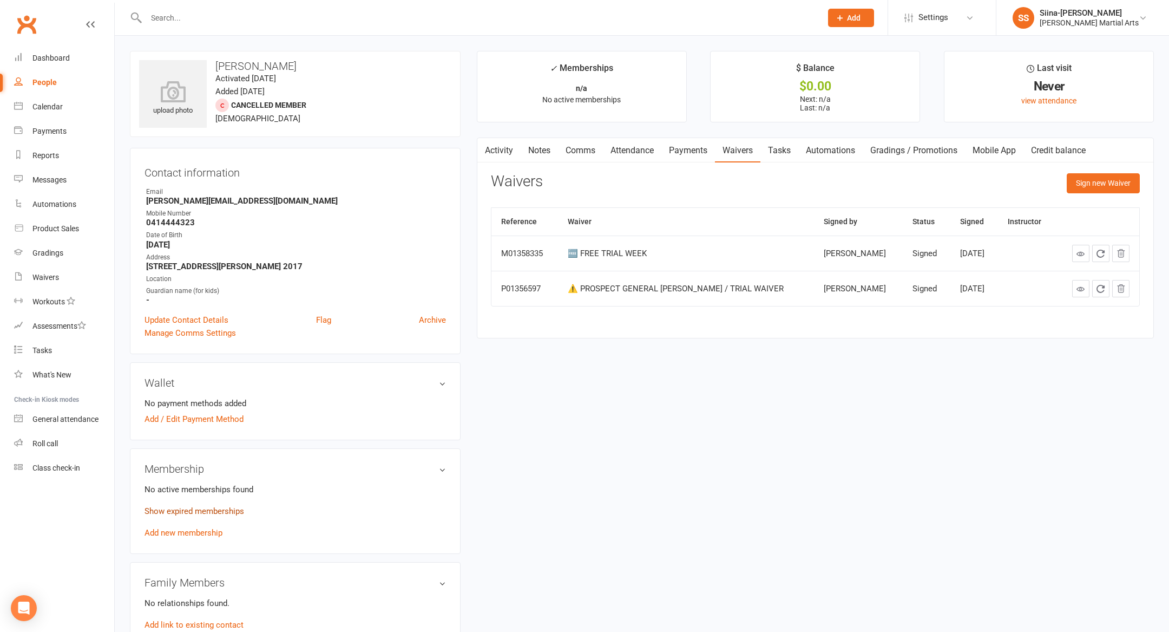
click at [222, 510] on link "Show expired memberships" at bounding box center [195, 511] width 100 height 10
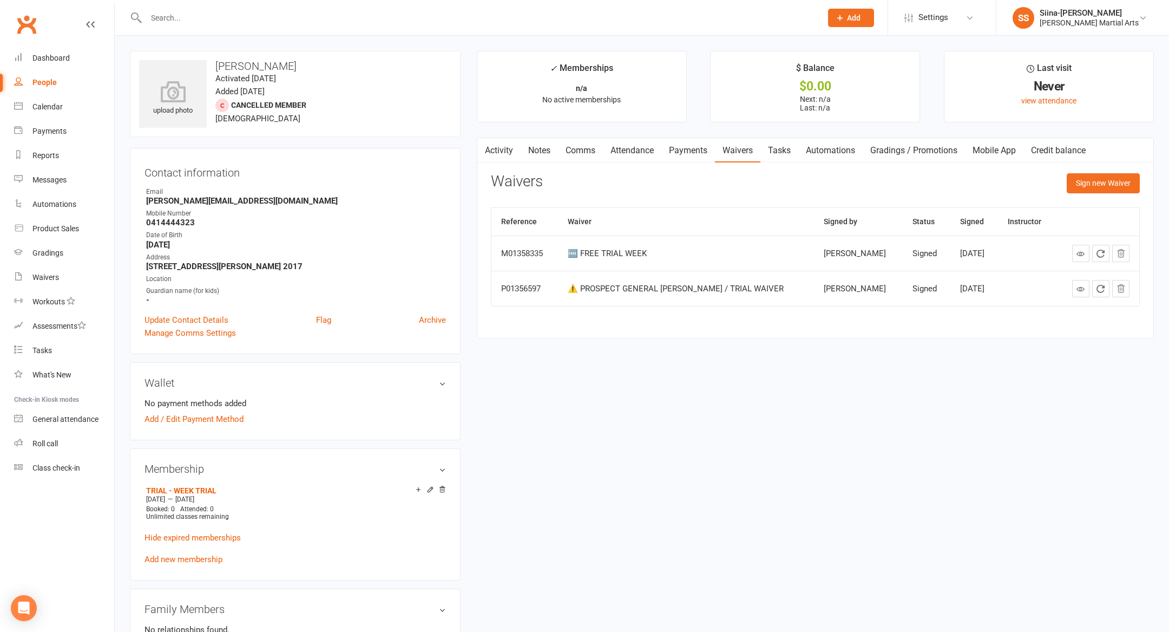
click at [216, 14] on input "text" at bounding box center [478, 17] width 671 height 15
paste input "[PERSON_NAME]"
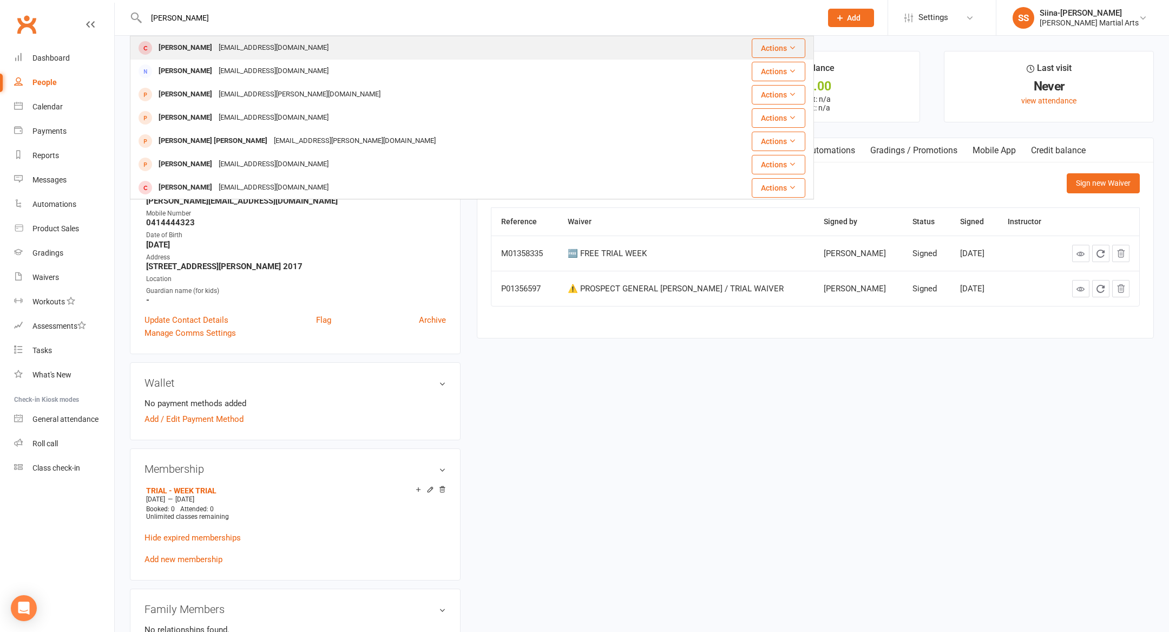
type input "[PERSON_NAME]"
click at [240, 44] on div "[EMAIL_ADDRESS][DOMAIN_NAME]" at bounding box center [273, 48] width 116 height 16
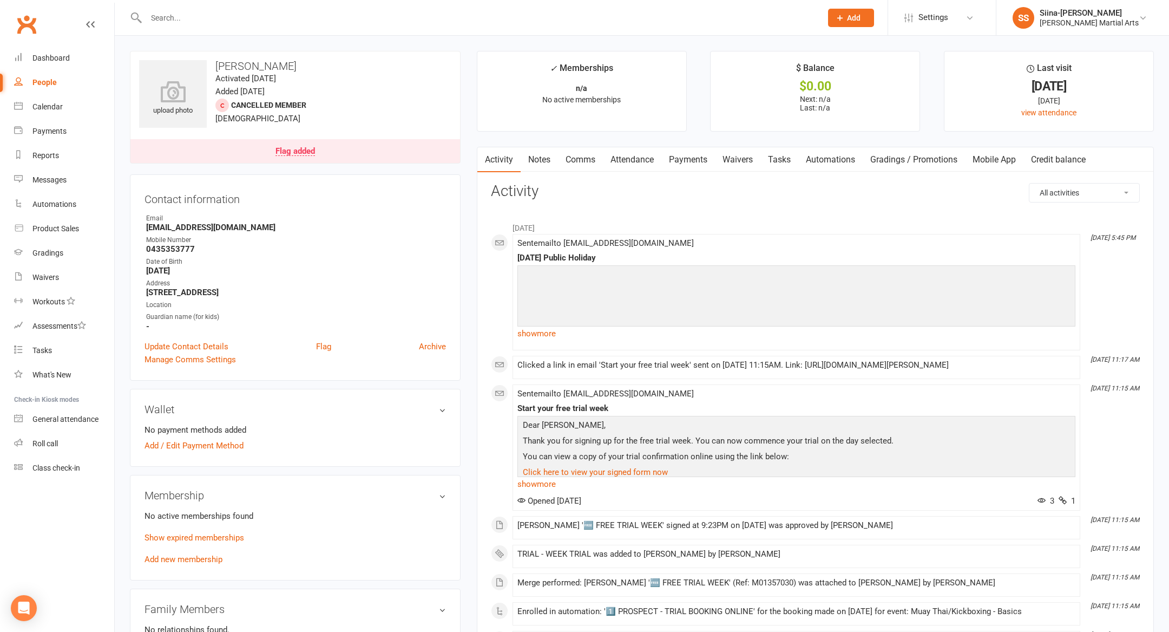
click at [742, 162] on link "Waivers" at bounding box center [737, 159] width 45 height 25
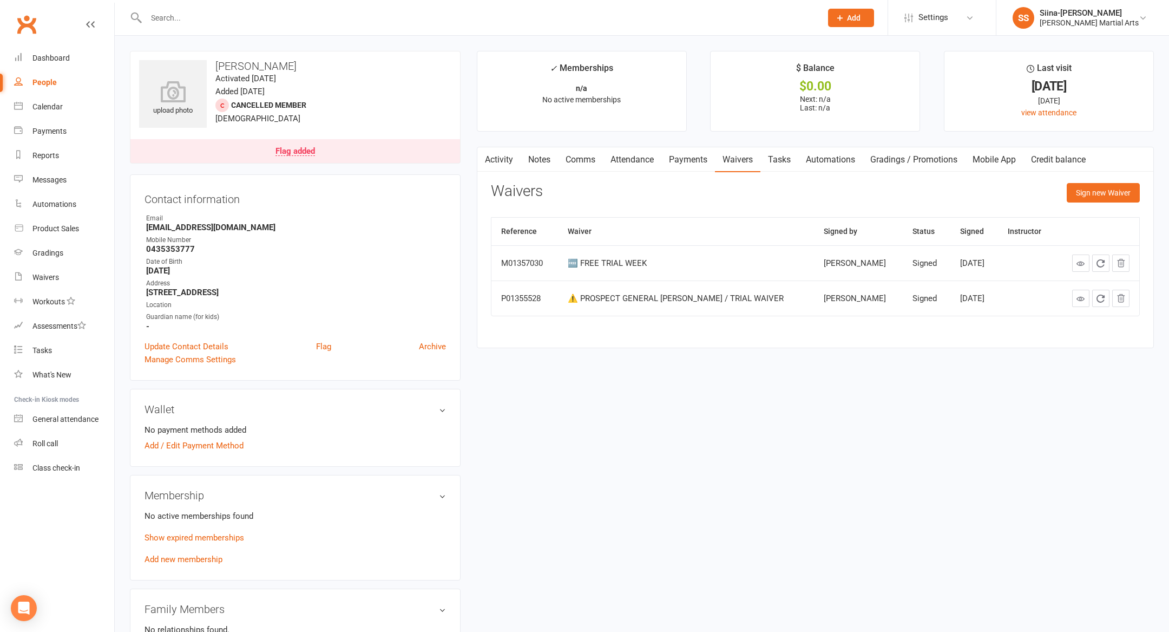
click at [297, 155] on link "Flag added" at bounding box center [295, 151] width 330 height 24
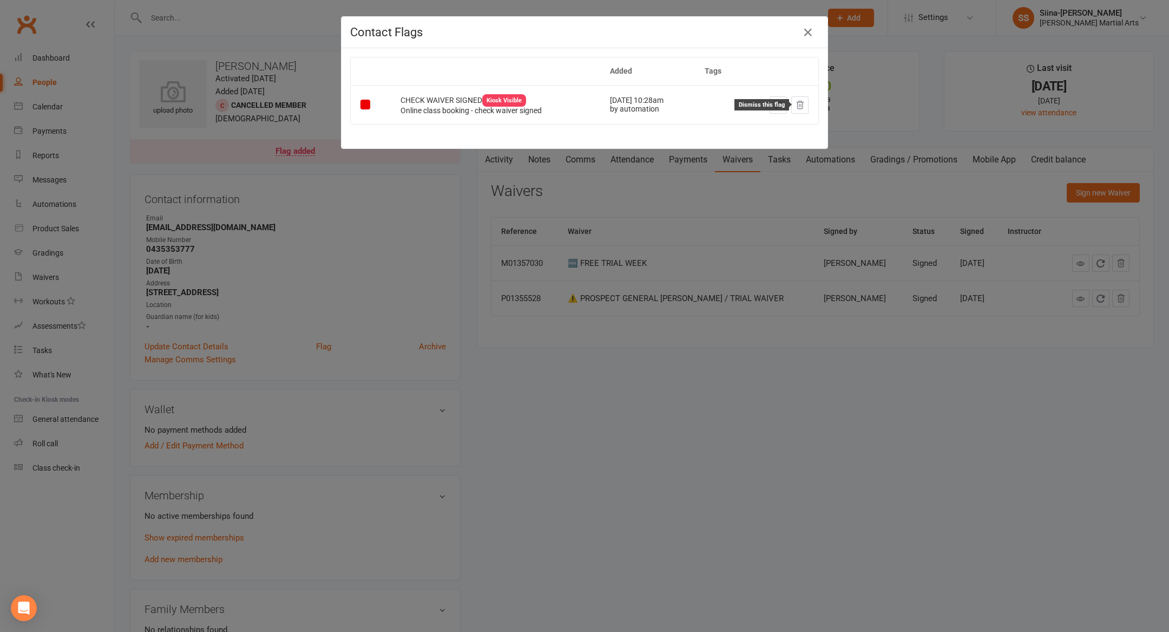
click at [807, 103] on button at bounding box center [799, 104] width 17 height 17
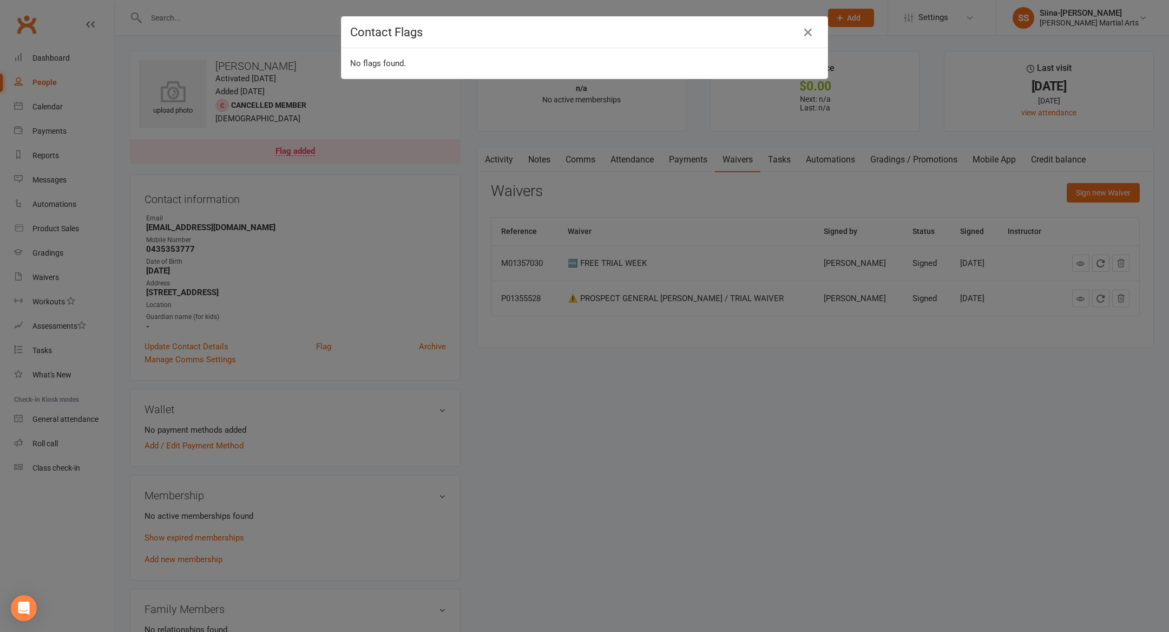
click at [712, 454] on div "Contact Flags No flags found." at bounding box center [584, 316] width 1169 height 632
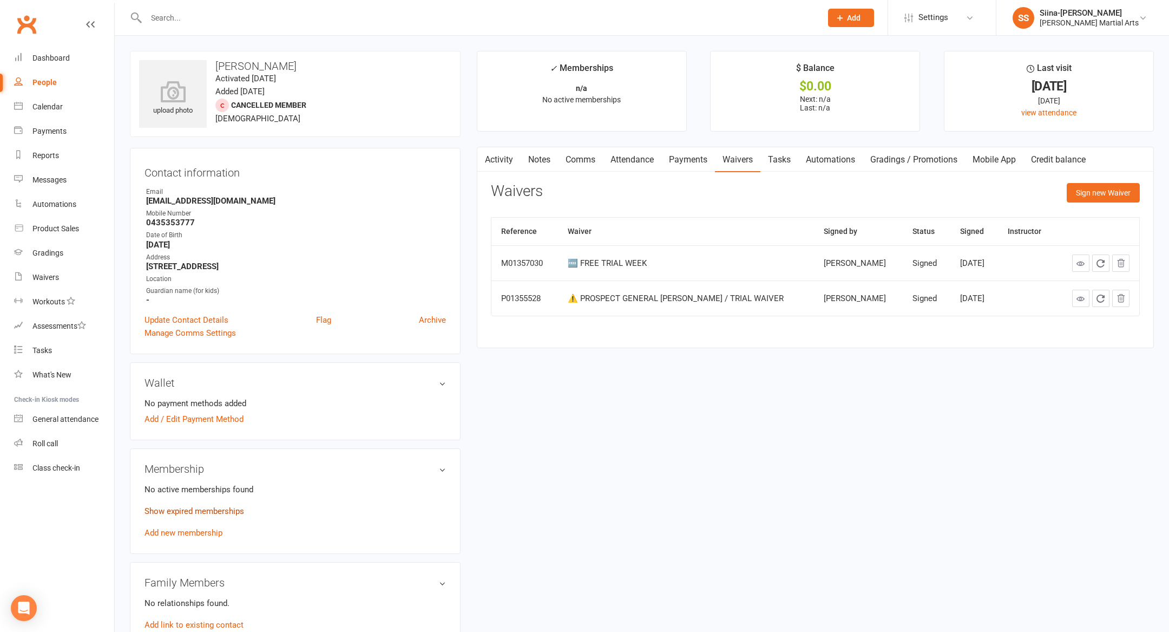
click at [237, 512] on link "Show expired memberships" at bounding box center [195, 511] width 100 height 10
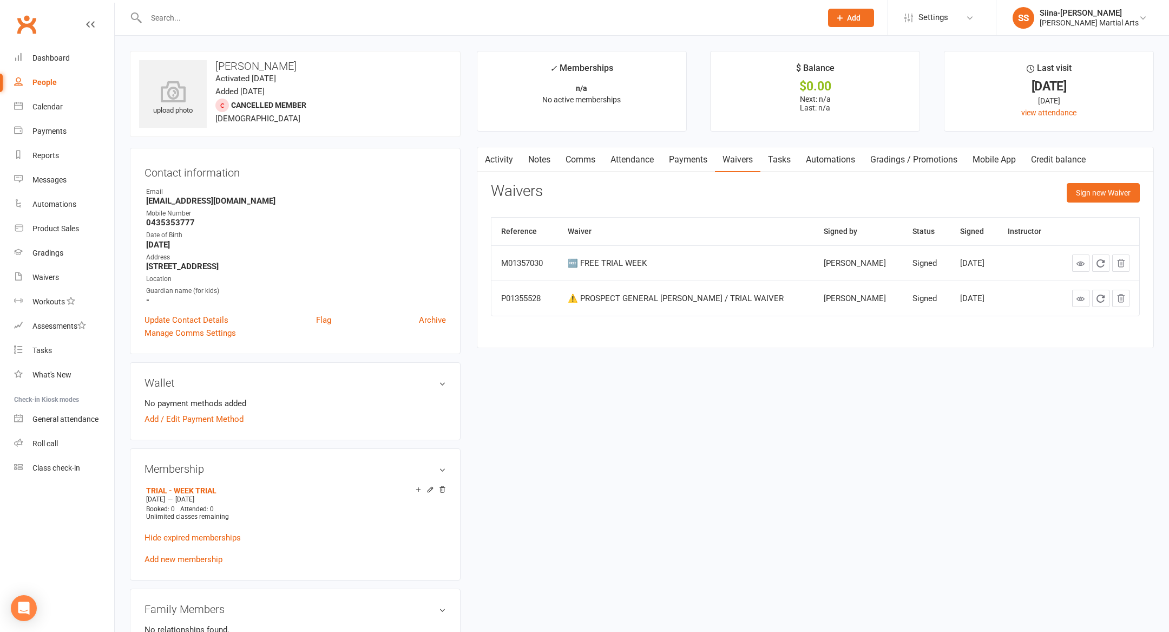
click at [187, 21] on input "text" at bounding box center [478, 17] width 671 height 15
paste input "[PERSON_NAME]"
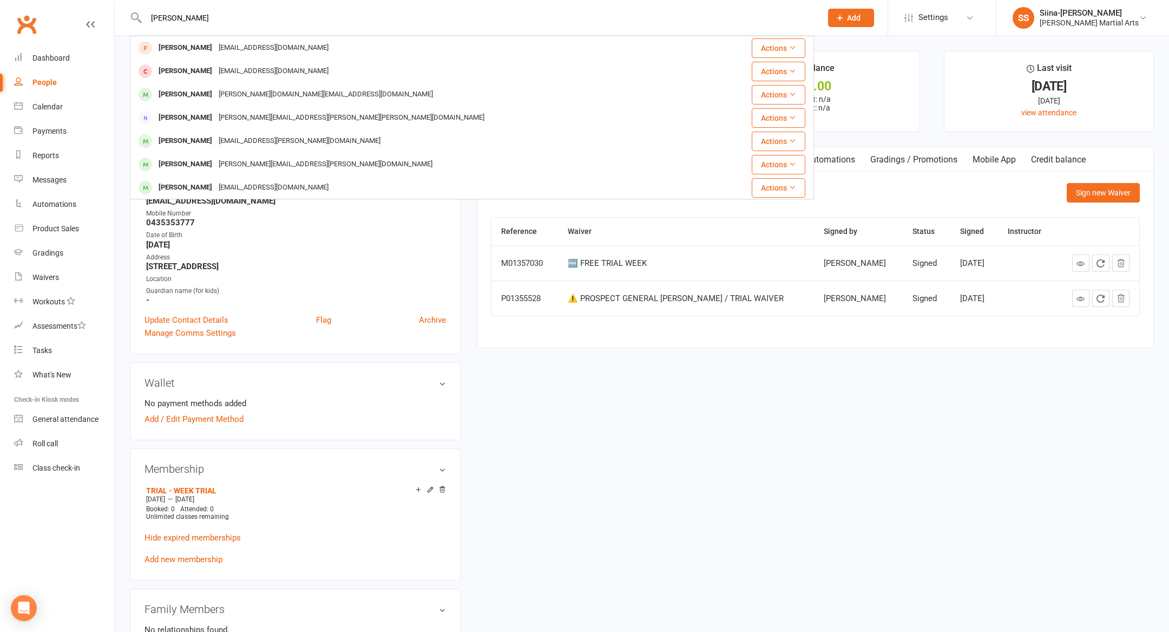
type input "[PERSON_NAME]"
click at [238, 52] on div "[EMAIL_ADDRESS][DOMAIN_NAME]" at bounding box center [273, 48] width 116 height 16
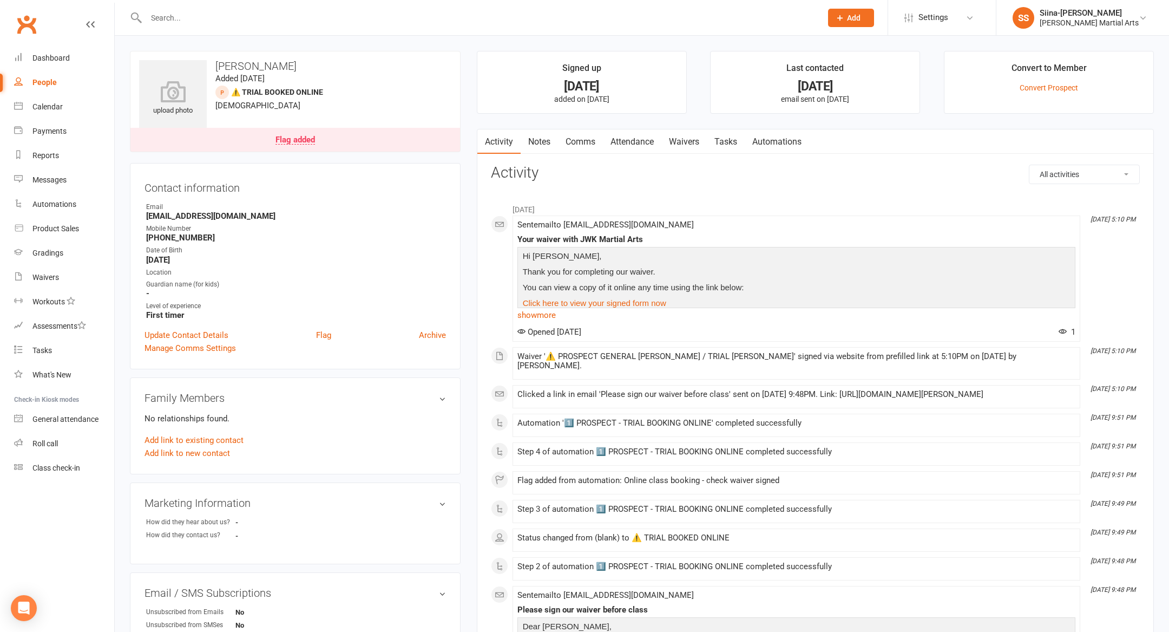
click at [680, 139] on link "Waivers" at bounding box center [683, 141] width 45 height 25
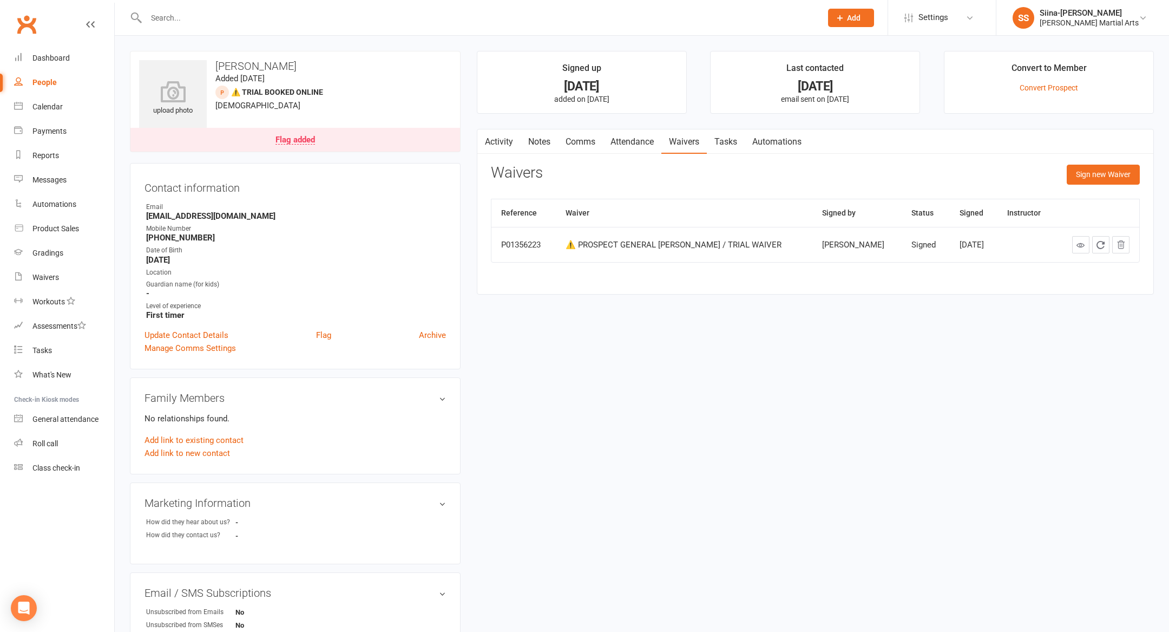
click at [317, 146] on link "Flag added" at bounding box center [295, 140] width 330 height 24
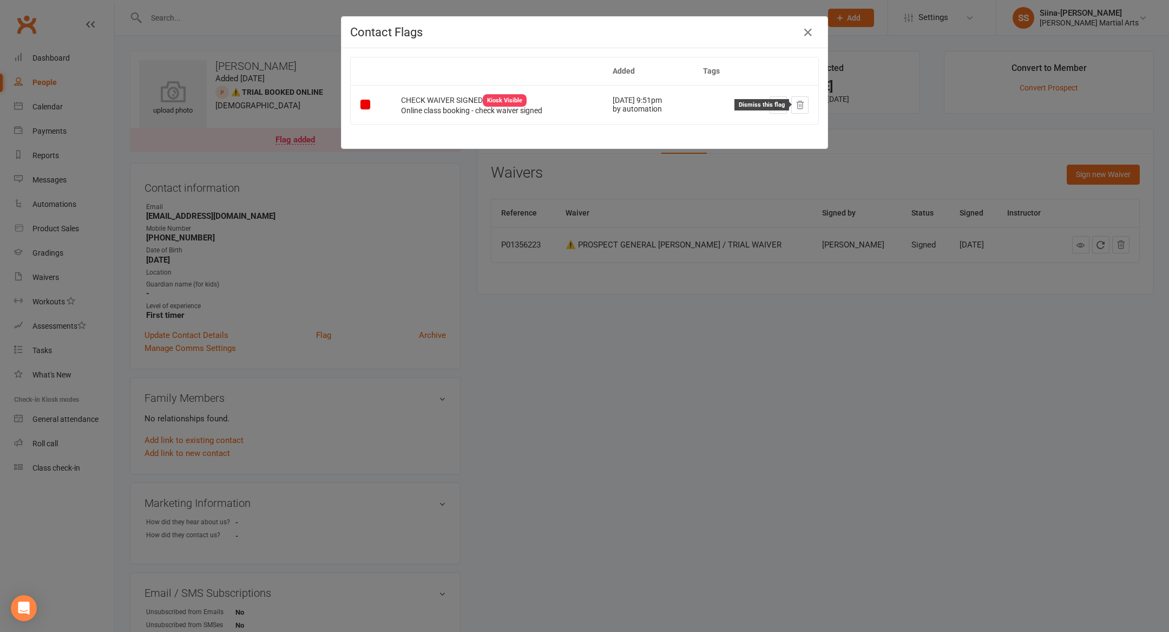
click at [801, 108] on icon at bounding box center [800, 105] width 10 height 10
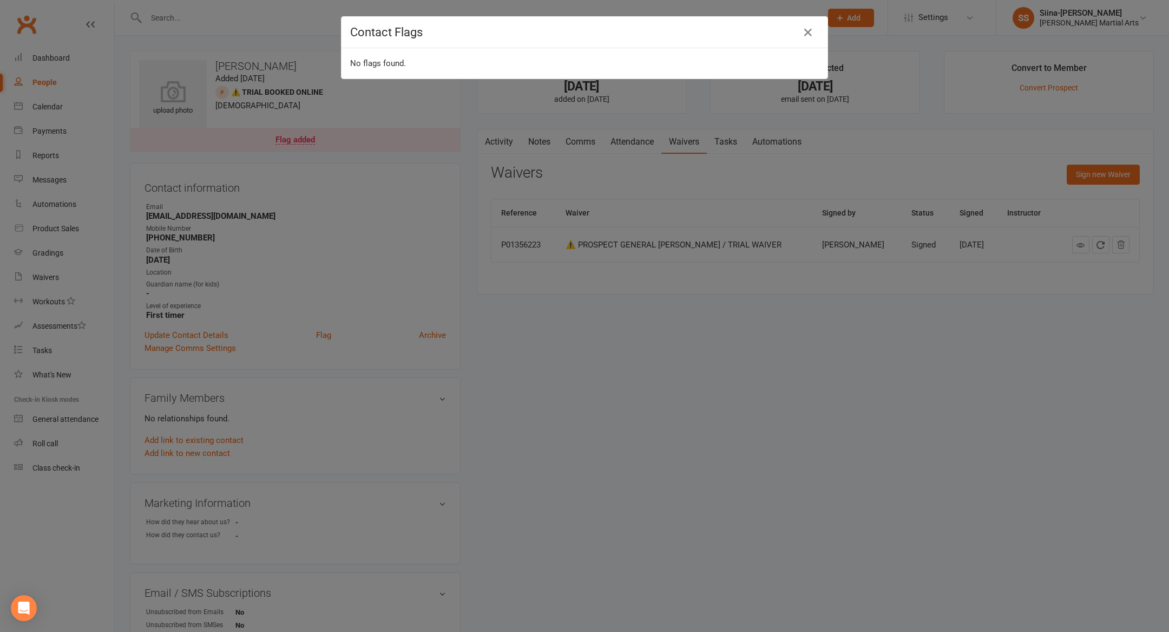
click at [628, 280] on div "Contact Flags No flags found." at bounding box center [584, 316] width 1169 height 632
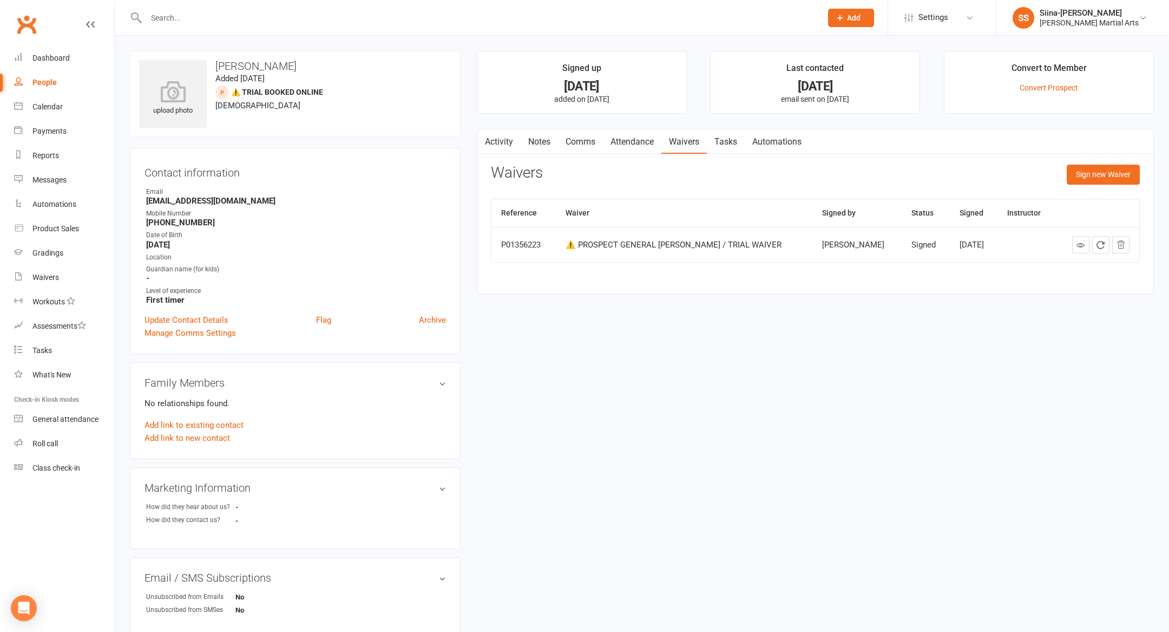
click at [501, 139] on link "Activity" at bounding box center [498, 141] width 43 height 25
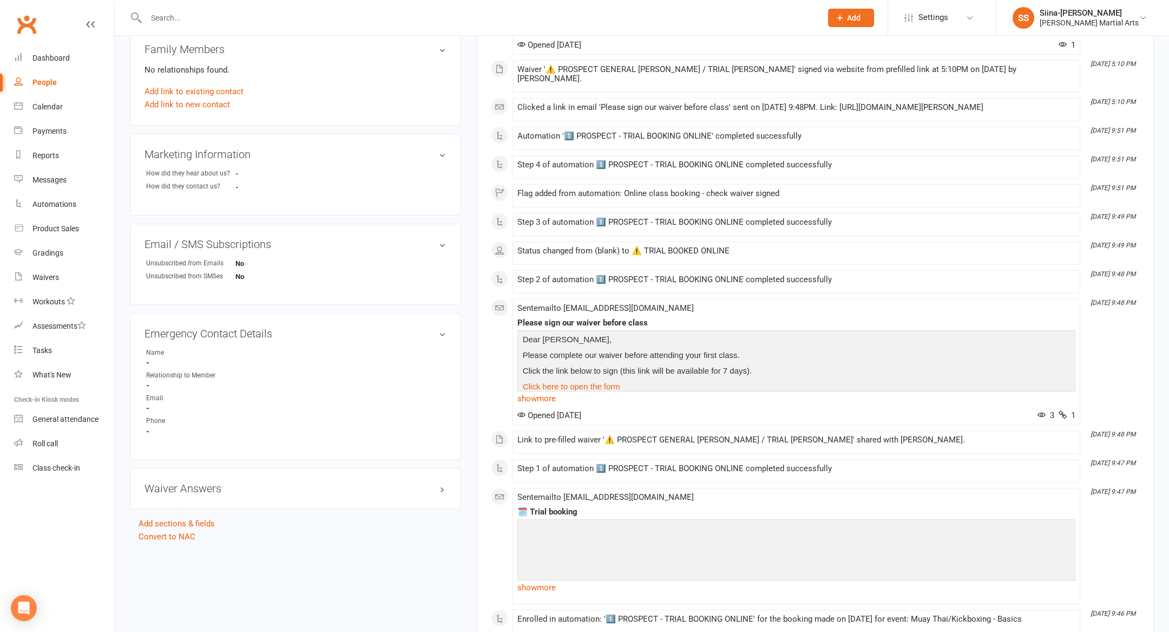
scroll to position [336, 0]
click at [186, 10] on input "text" at bounding box center [478, 17] width 671 height 15
paste input "[PERSON_NAME]"
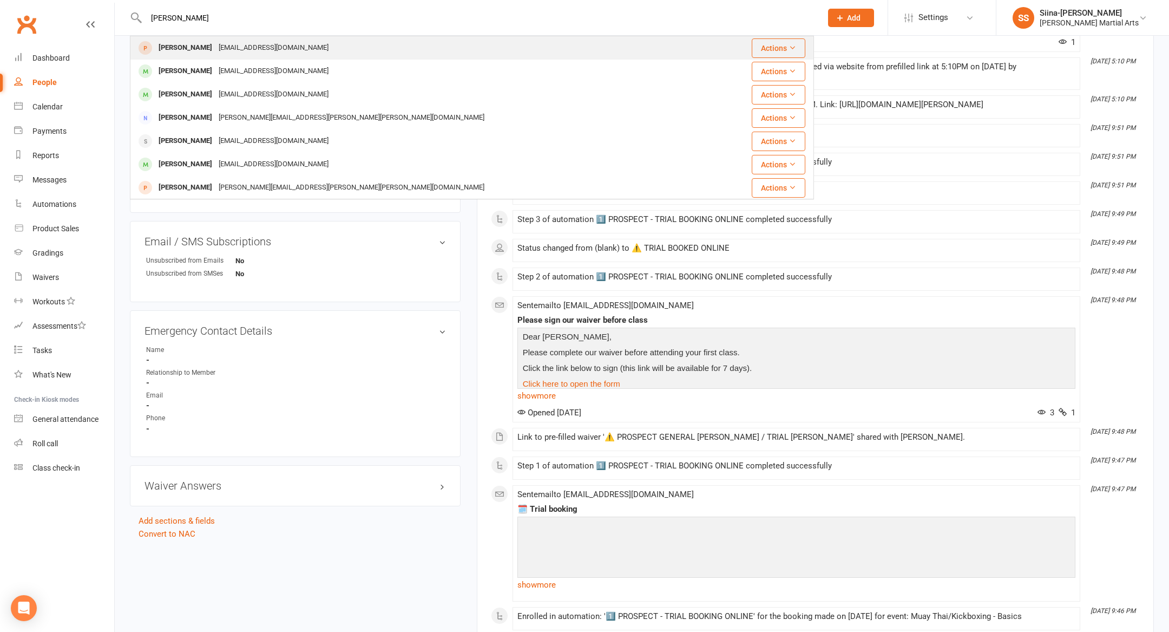
type input "[PERSON_NAME]"
click at [248, 49] on div "[EMAIL_ADDRESS][DOMAIN_NAME]" at bounding box center [273, 48] width 116 height 16
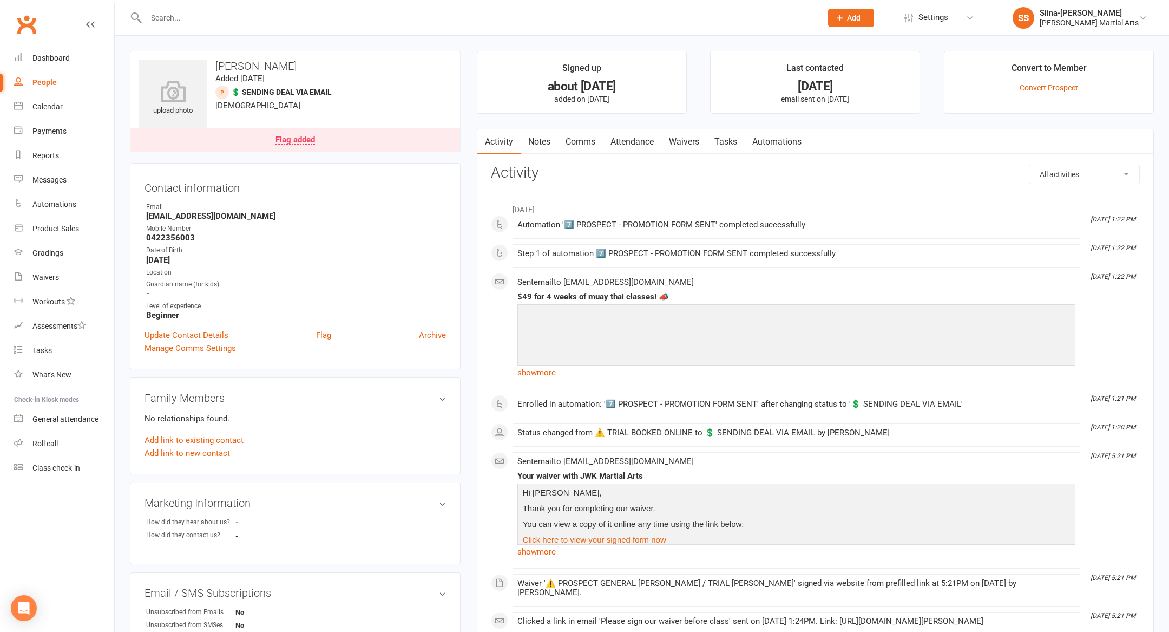
click at [208, 15] on input "text" at bounding box center [478, 17] width 671 height 15
paste input "Lucky [PERSON_NAME]"
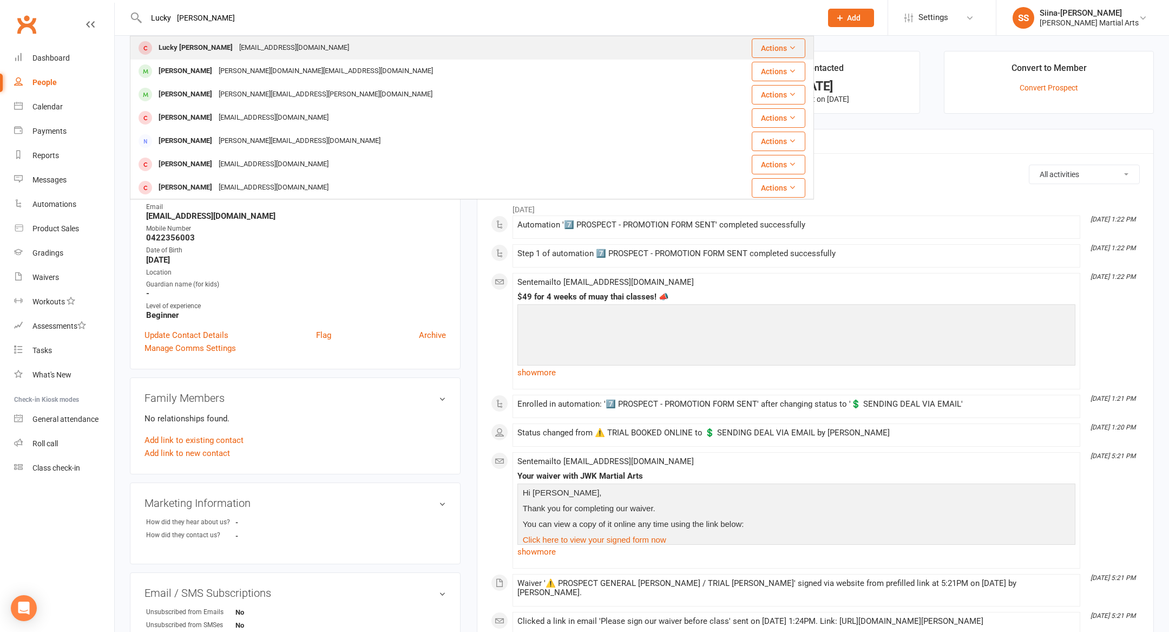
type input "Lucky [PERSON_NAME]"
click at [236, 51] on div "[EMAIL_ADDRESS][DOMAIN_NAME]" at bounding box center [294, 48] width 116 height 16
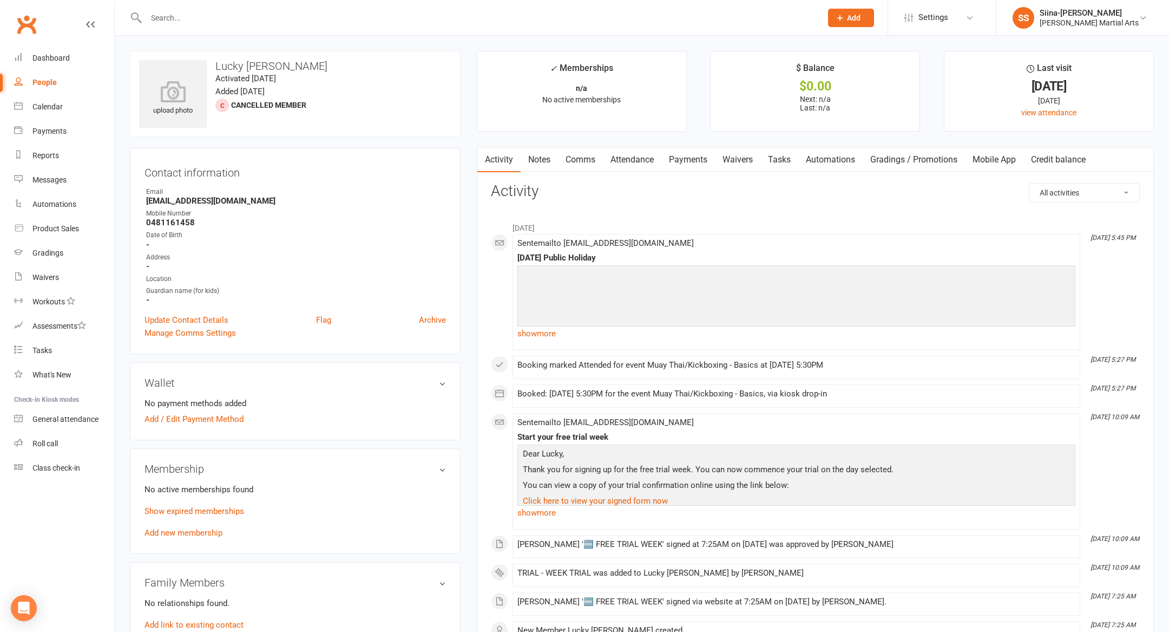
click at [267, 195] on div "Email" at bounding box center [296, 192] width 300 height 10
copy strong "[EMAIL_ADDRESS][DOMAIN_NAME]"
drag, startPoint x: 267, startPoint y: 204, endPoint x: 142, endPoint y: 202, distance: 124.5
click at [142, 202] on div "Contact information Owner Email [EMAIL_ADDRESS][DOMAIN_NAME] Mobile Number [PHO…" at bounding box center [295, 251] width 331 height 206
drag, startPoint x: 213, startPoint y: 219, endPoint x: 122, endPoint y: 219, distance: 91.5
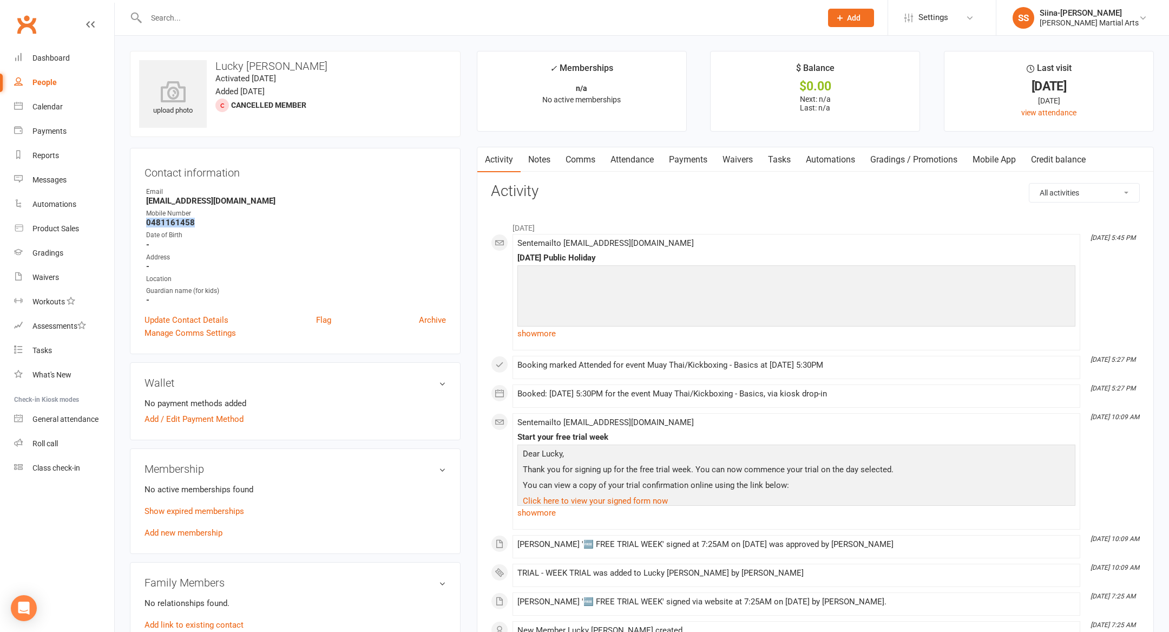
click at [122, 219] on div "upload photo Lucky [PERSON_NAME] Activated [DATE] Added [DATE] Cancelled member…" at bounding box center [295, 586] width 347 height 1070
copy strong "0481161458"
click at [168, 15] on input "text" at bounding box center [478, 17] width 671 height 15
paste input "[PERSON_NAME]"
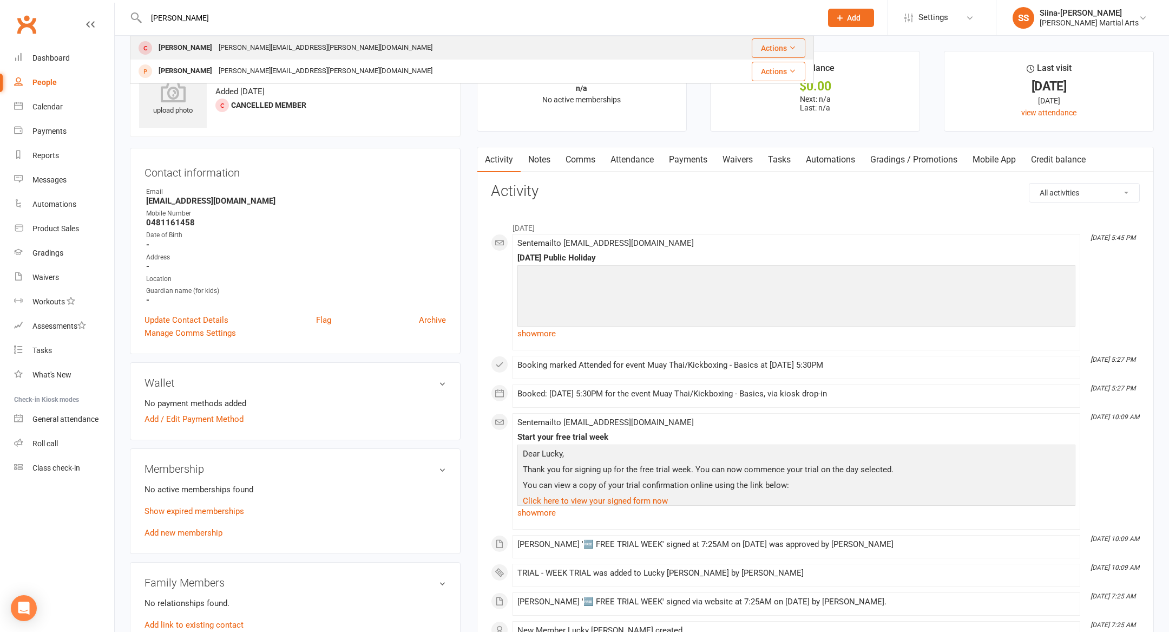
type input "[PERSON_NAME]"
click at [230, 47] on div "[PERSON_NAME][EMAIL_ADDRESS][PERSON_NAME][DOMAIN_NAME]" at bounding box center [325, 48] width 220 height 16
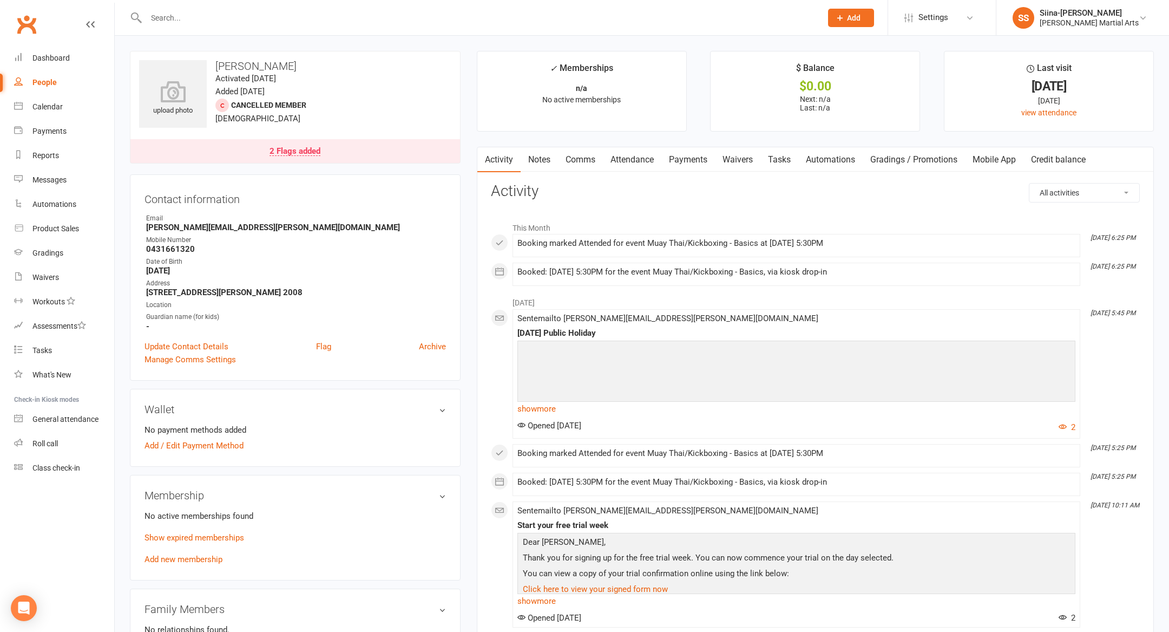
click at [291, 143] on link "2 Flags added" at bounding box center [295, 151] width 330 height 24
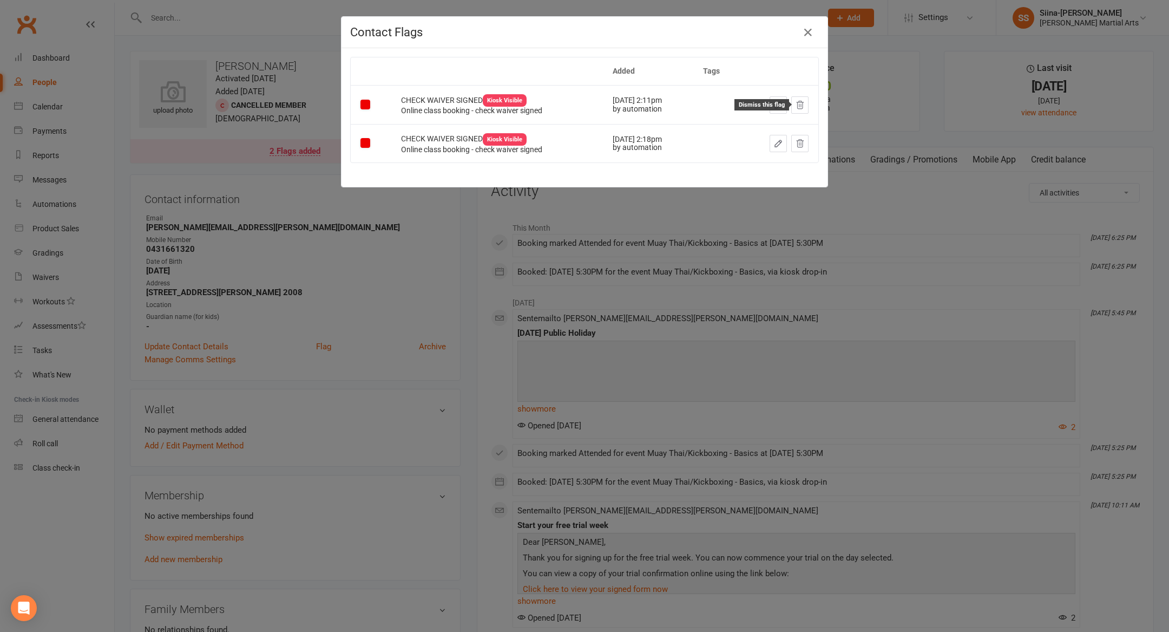
click at [803, 100] on icon at bounding box center [800, 105] width 10 height 10
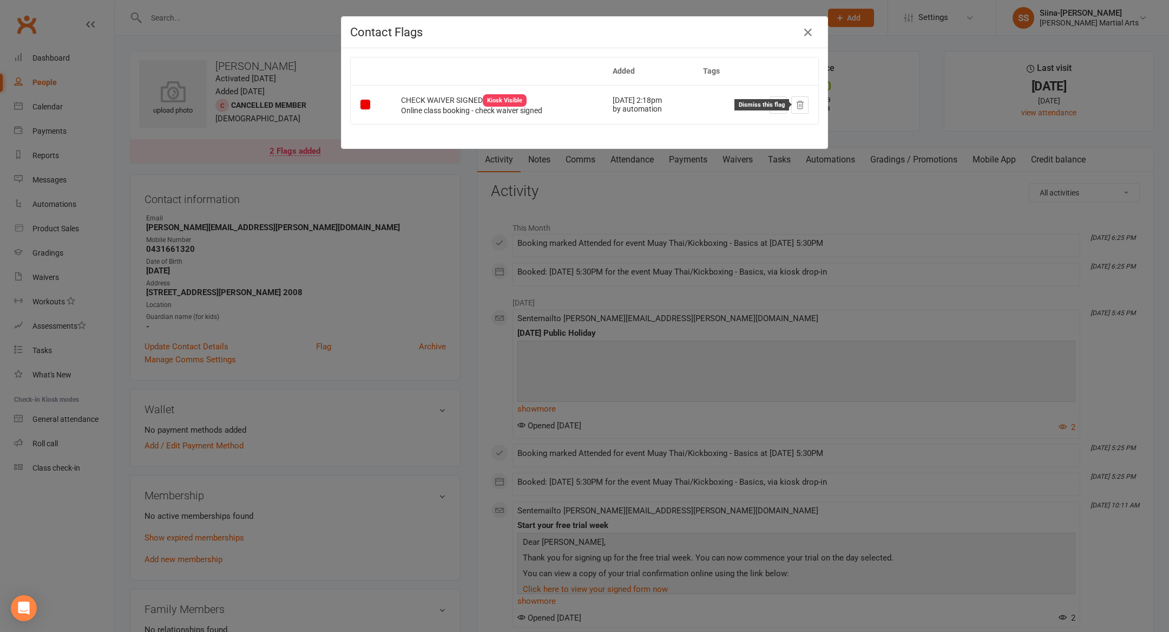
click at [797, 104] on icon at bounding box center [800, 105] width 10 height 10
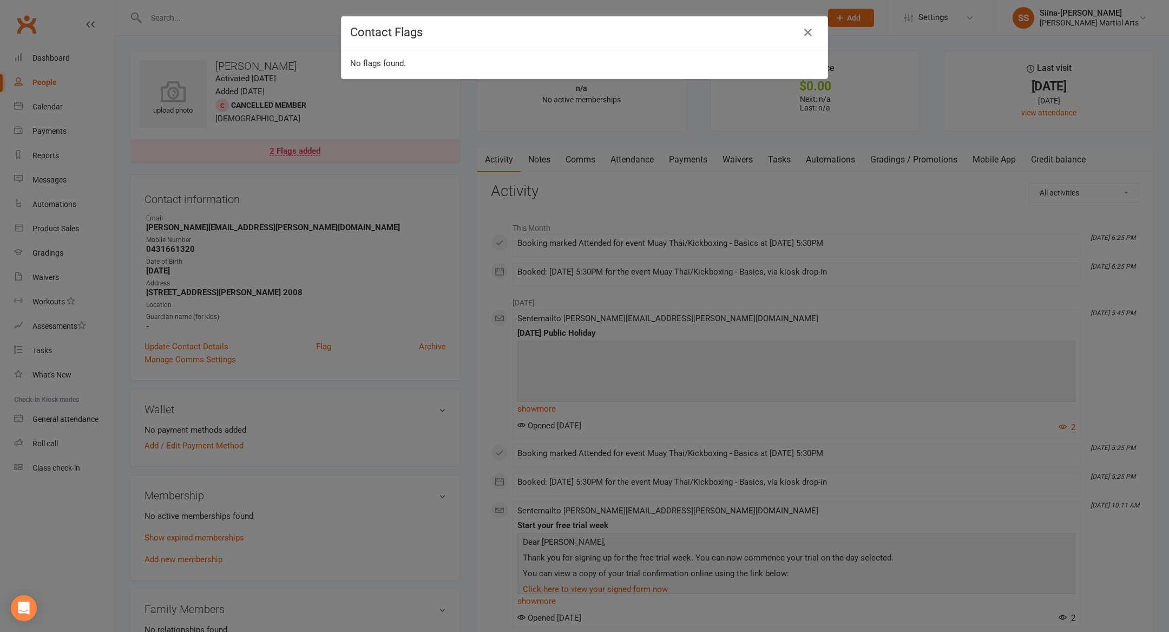
click at [671, 143] on div "Contact Flags No flags found." at bounding box center [584, 316] width 1169 height 632
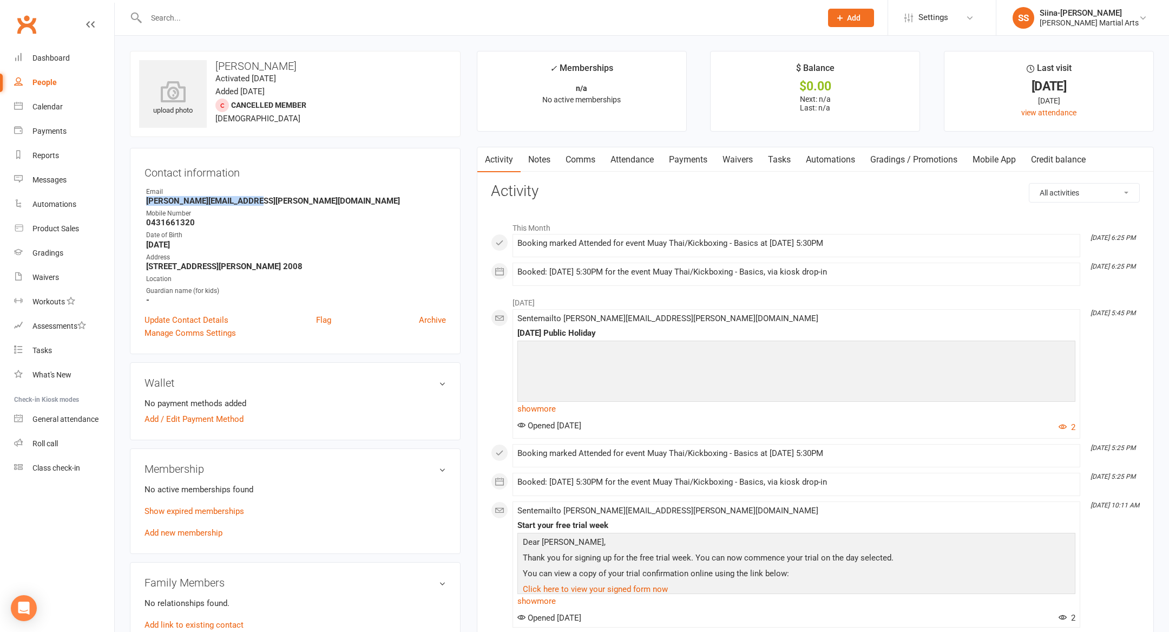
copy strong "[PERSON_NAME][EMAIL_ADDRESS][PERSON_NAME][DOMAIN_NAME]"
drag, startPoint x: 265, startPoint y: 205, endPoint x: 140, endPoint y: 205, distance: 125.0
click at [139, 204] on div "Contact information Owner Email [PERSON_NAME][EMAIL_ADDRESS][PERSON_NAME][DOMAI…" at bounding box center [295, 251] width 331 height 206
drag, startPoint x: 214, startPoint y: 221, endPoint x: 123, endPoint y: 220, distance: 91.5
click at [122, 221] on div "upload photo [PERSON_NAME] Activated [DATE] Added [DATE] Cancelled member [DEMO…" at bounding box center [295, 586] width 347 height 1070
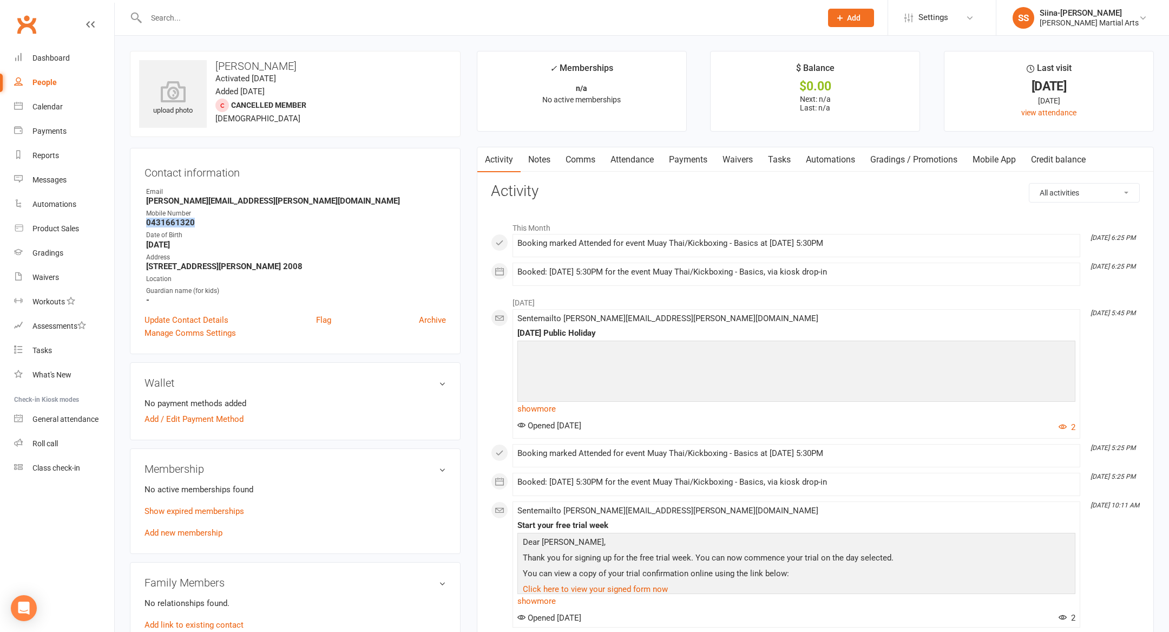
copy strong "0431661320"
click at [212, 15] on input "text" at bounding box center [478, 17] width 671 height 15
paste input "[PERSON_NAME]"
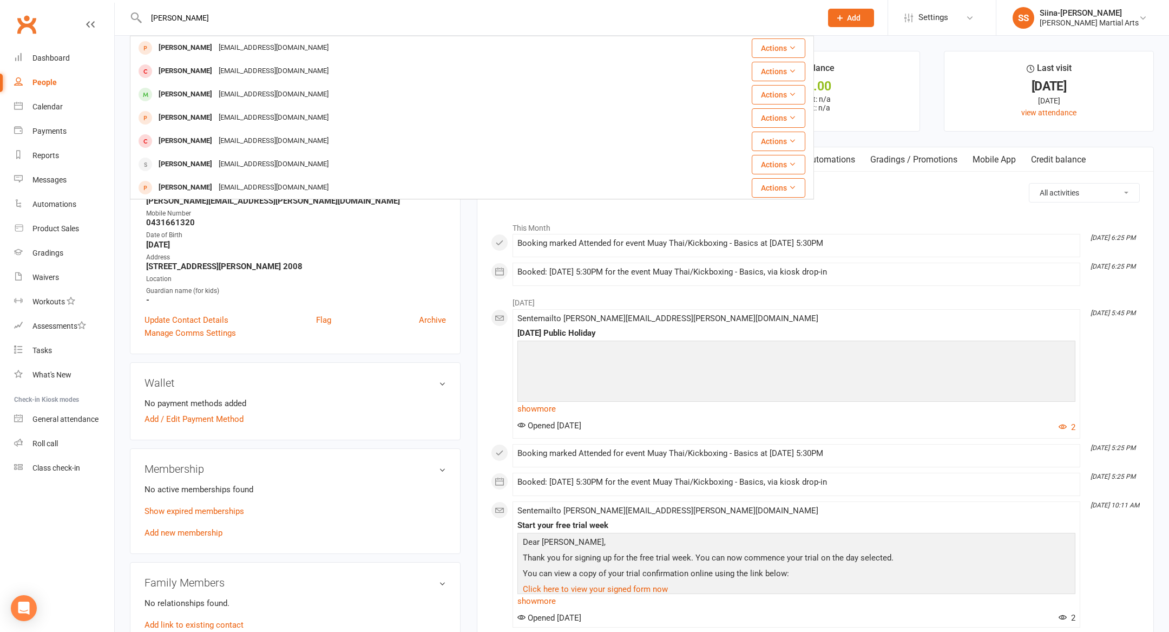
type input "[PERSON_NAME]"
click at [233, 52] on div "[EMAIL_ADDRESS][DOMAIN_NAME]" at bounding box center [273, 48] width 116 height 16
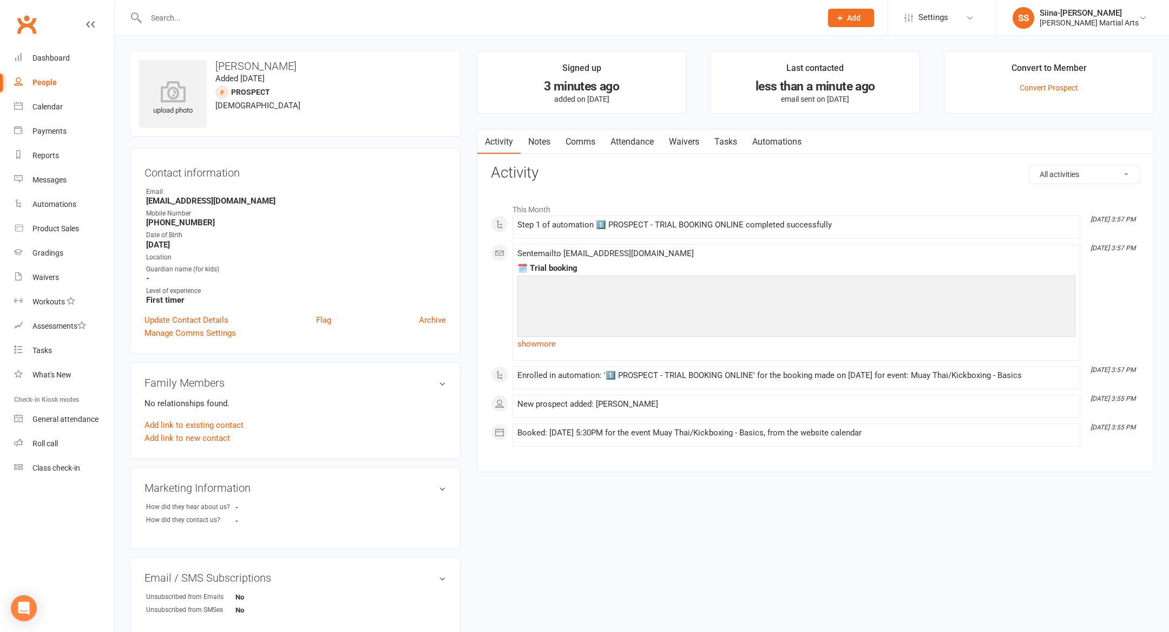
copy strong "424 406 590"
drag, startPoint x: 220, startPoint y: 222, endPoint x: 163, endPoint y: 221, distance: 57.4
click at [163, 221] on strong "[PHONE_NUMBER]" at bounding box center [296, 223] width 300 height 10
